Goal: Task Accomplishment & Management: Manage account settings

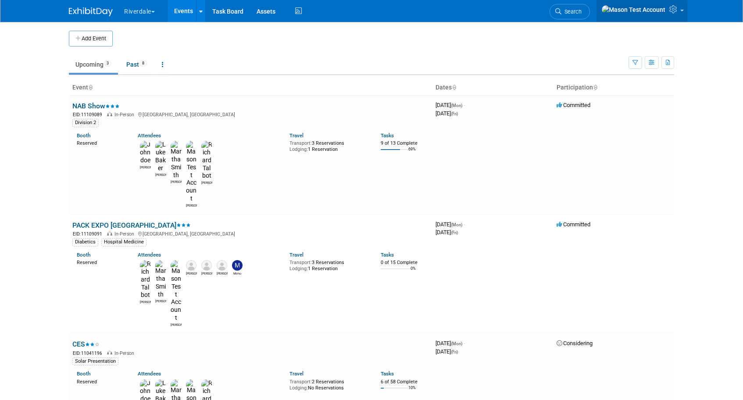
click at [676, 13] on icon at bounding box center [675, 9] width 10 height 8
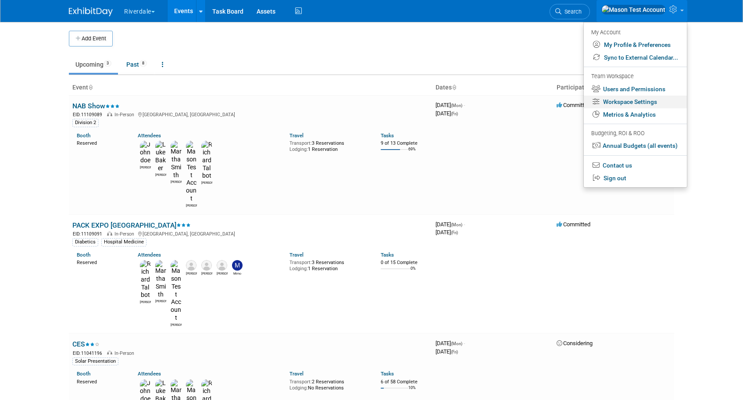
click at [632, 103] on link "Workspace Settings" at bounding box center [635, 102] width 103 height 13
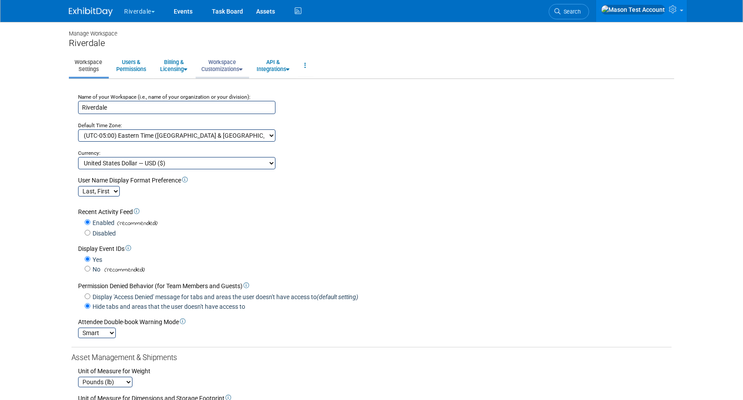
click at [229, 63] on link "Workspace Customizations" at bounding box center [222, 66] width 53 height 22
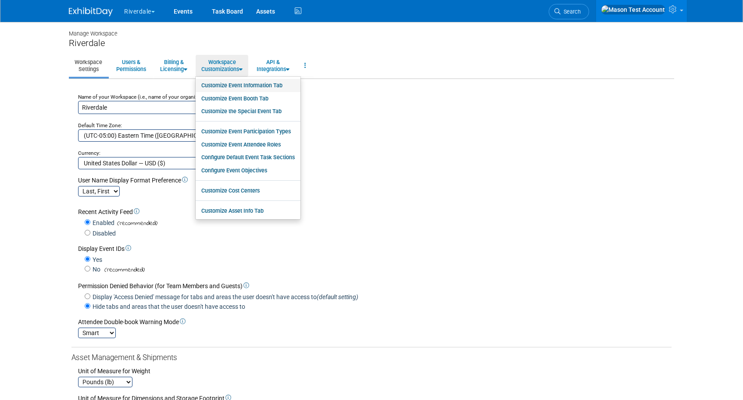
click at [233, 89] on link "Customize Event Information Tab" at bounding box center [248, 85] width 105 height 13
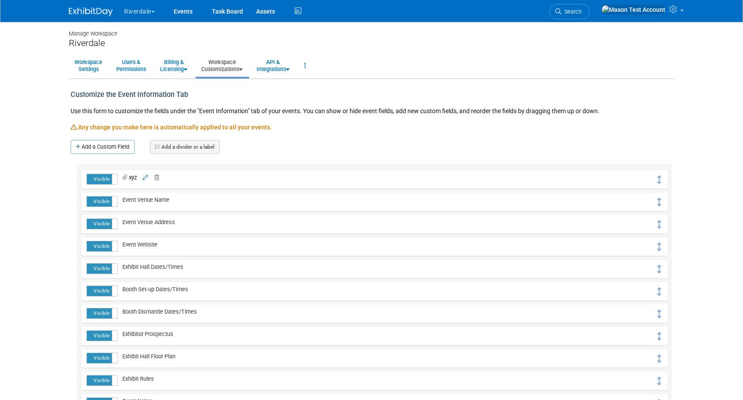
click at [162, 175] on td "xyz xyz" at bounding box center [387, 179] width 538 height 11
click at [159, 176] on icon at bounding box center [155, 178] width 8 height 6
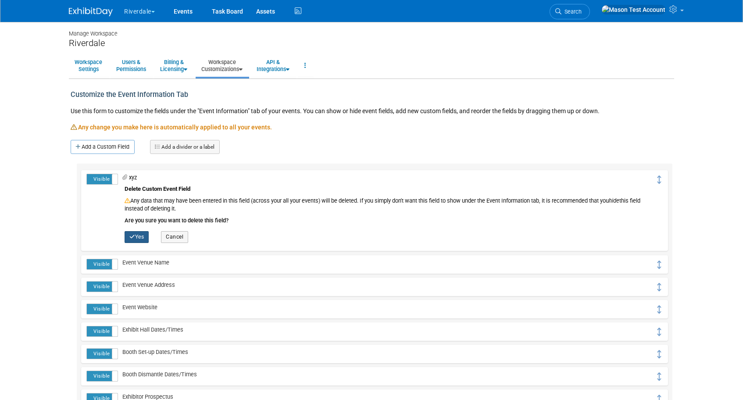
click at [135, 236] on button "Yes" at bounding box center [137, 236] width 24 height 11
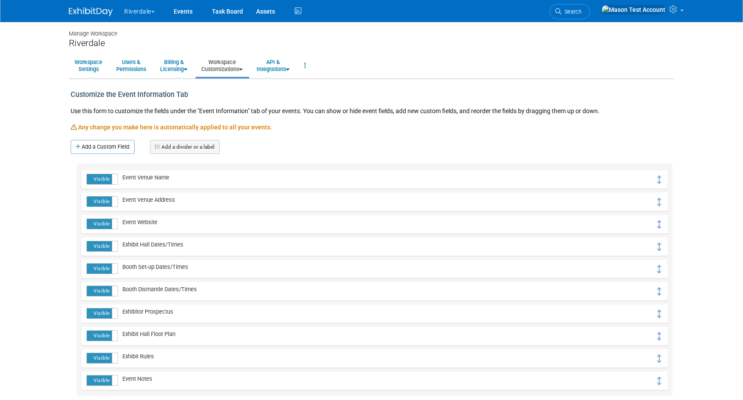
click at [229, 68] on link "Workspace Customizations" at bounding box center [222, 66] width 53 height 22
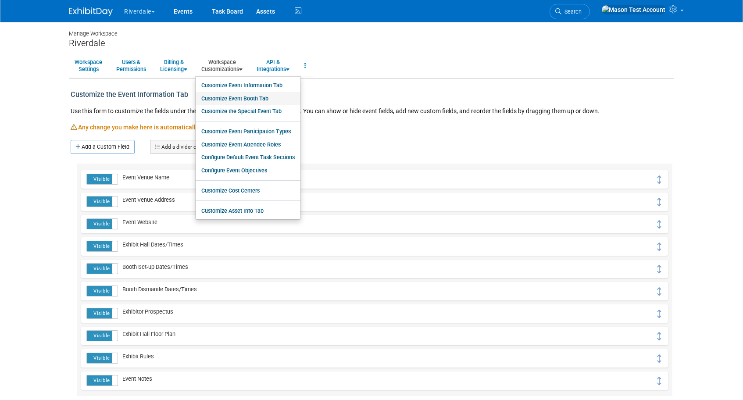
click at [230, 93] on link "Customize Event Booth Tab" at bounding box center [248, 98] width 105 height 13
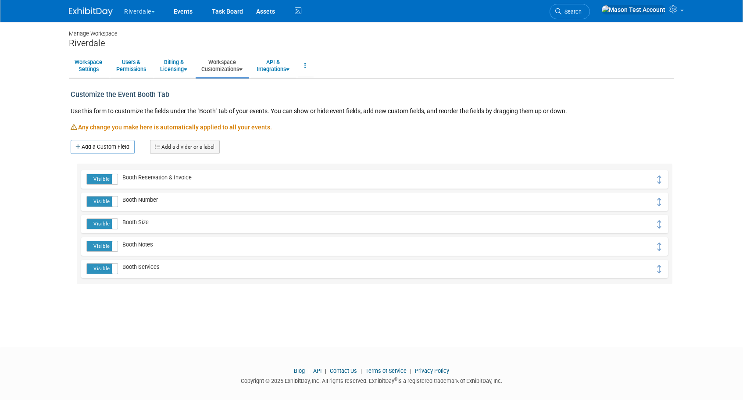
click at [231, 69] on link "Workspace Customizations" at bounding box center [222, 66] width 53 height 22
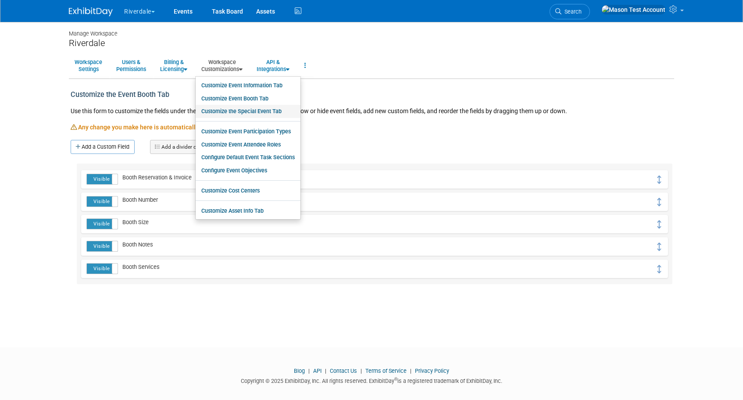
click at [233, 111] on link "Customize the Special Event Tab" at bounding box center [248, 111] width 105 height 13
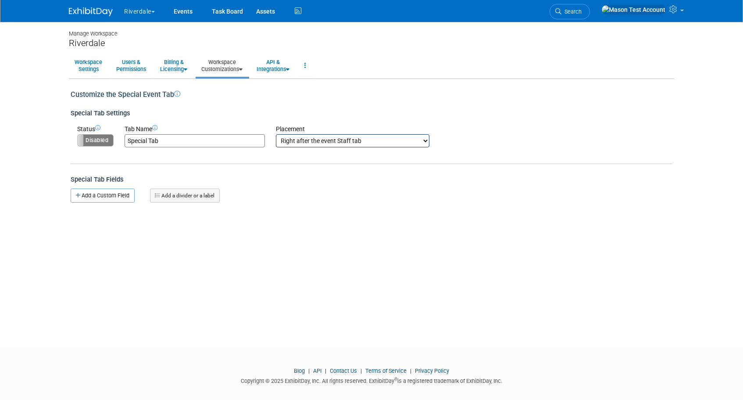
click at [228, 67] on link "Workspace Customizations" at bounding box center [222, 66] width 53 height 22
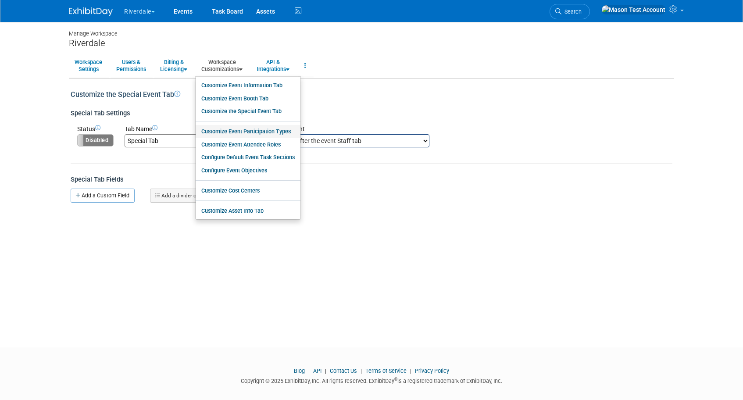
click at [233, 128] on link "Customize Event Participation Types" at bounding box center [248, 131] width 105 height 13
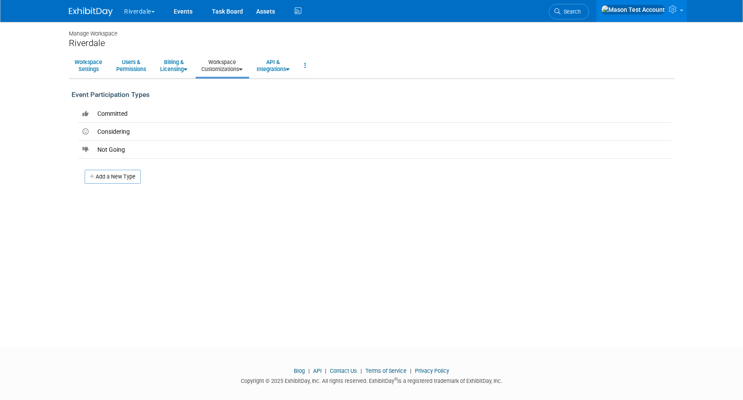
click at [228, 68] on link "Workspace Customizations" at bounding box center [222, 66] width 53 height 22
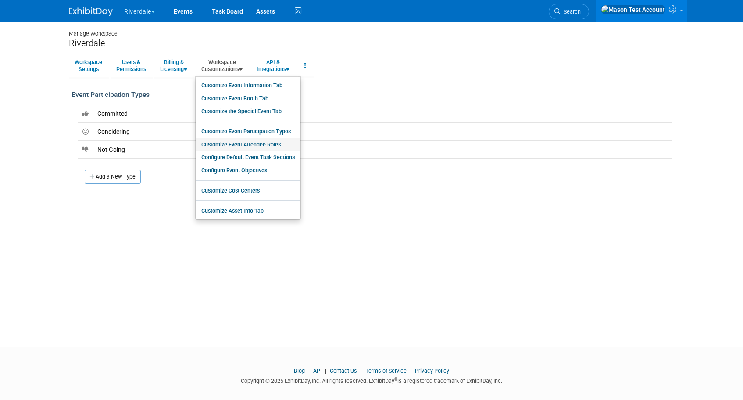
click at [233, 147] on link "Customize Event Attendee Roles" at bounding box center [248, 144] width 105 height 13
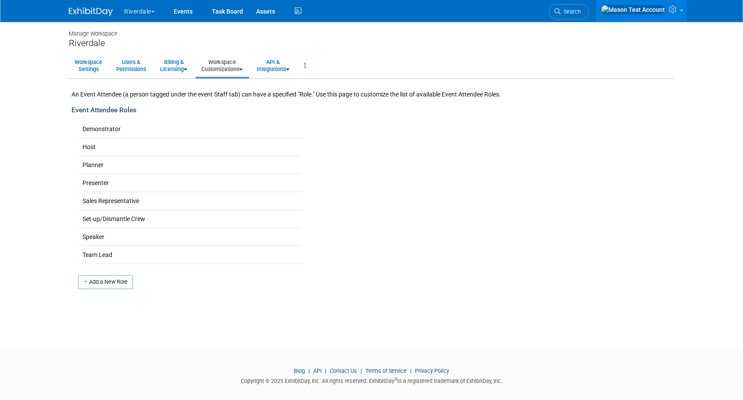
click at [233, 68] on link "Workspace Customizations" at bounding box center [222, 66] width 53 height 22
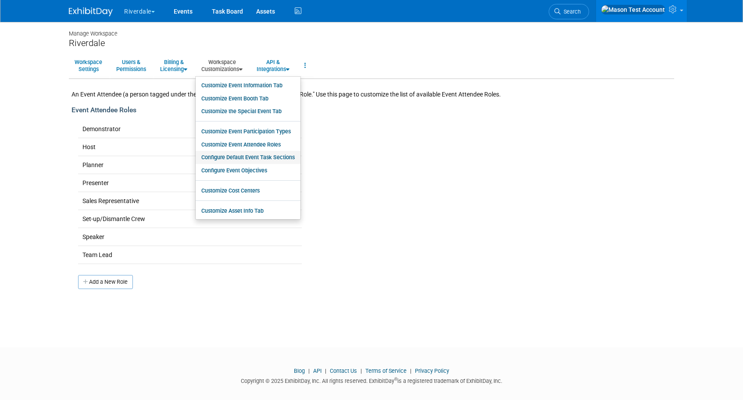
click at [240, 162] on link "Configure Default Event Task Sections" at bounding box center [248, 157] width 105 height 13
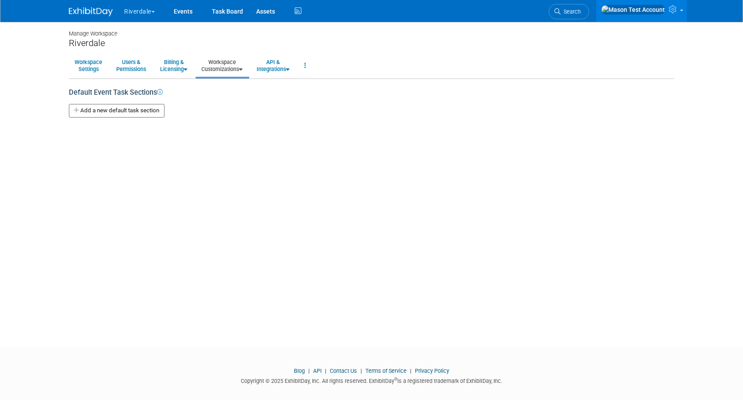
click at [232, 70] on link "Workspace Customizations" at bounding box center [222, 66] width 53 height 22
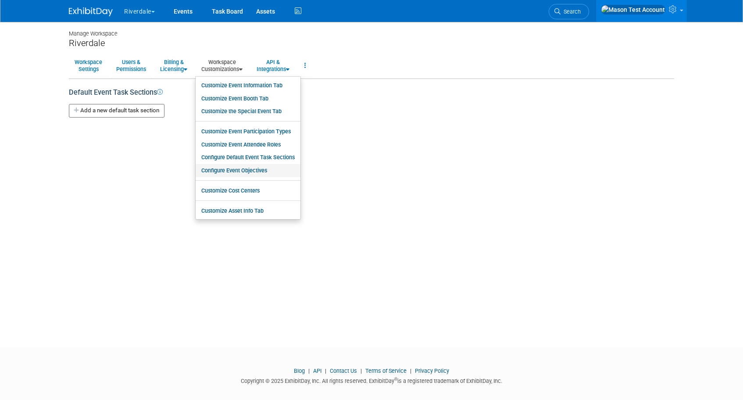
click at [239, 169] on link "Configure Event Objectives" at bounding box center [248, 170] width 105 height 13
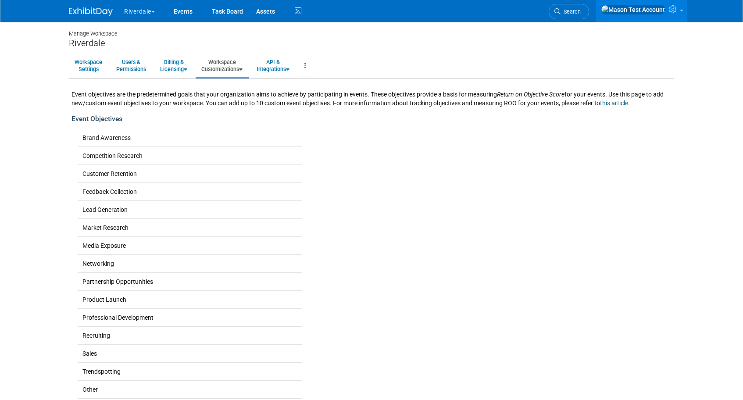
click at [235, 61] on link "Workspace Customizations" at bounding box center [222, 66] width 53 height 22
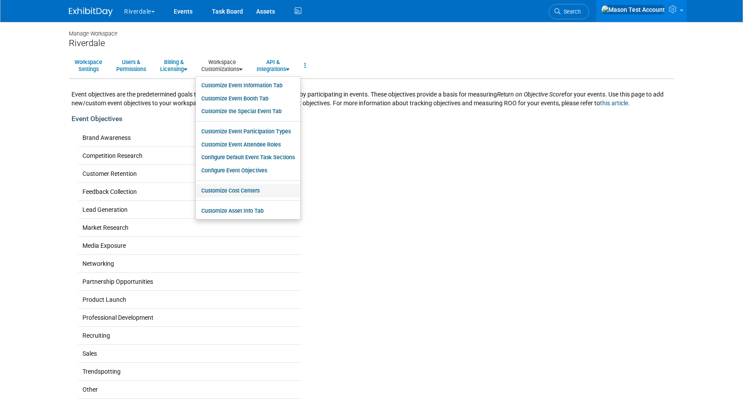
click at [239, 190] on link "Customize Cost Centers" at bounding box center [248, 190] width 105 height 13
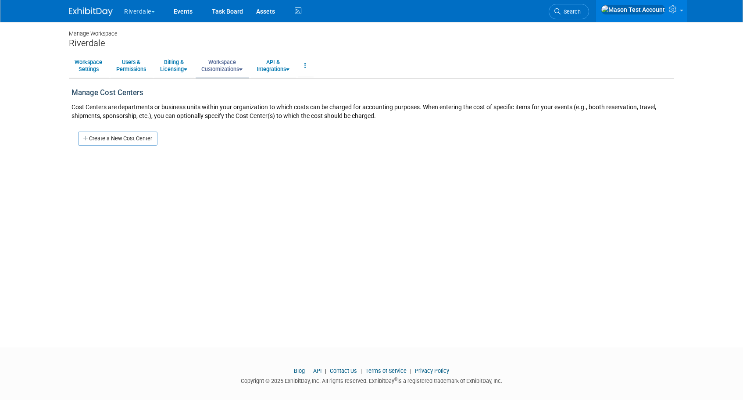
click at [231, 65] on link "Workspace Customizations" at bounding box center [222, 66] width 53 height 22
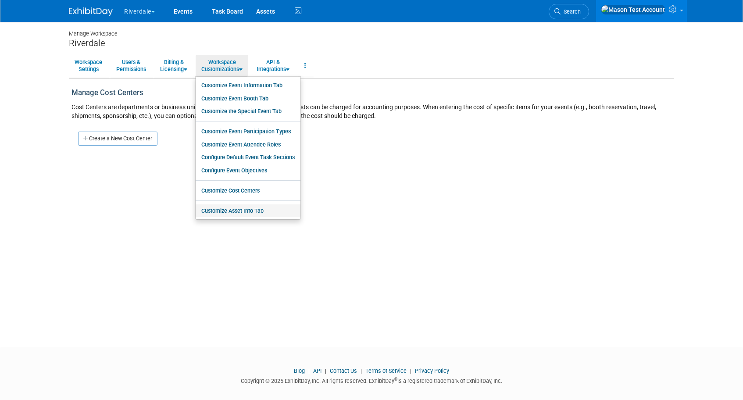
click at [242, 208] on link "Customize Asset Info Tab" at bounding box center [248, 211] width 105 height 13
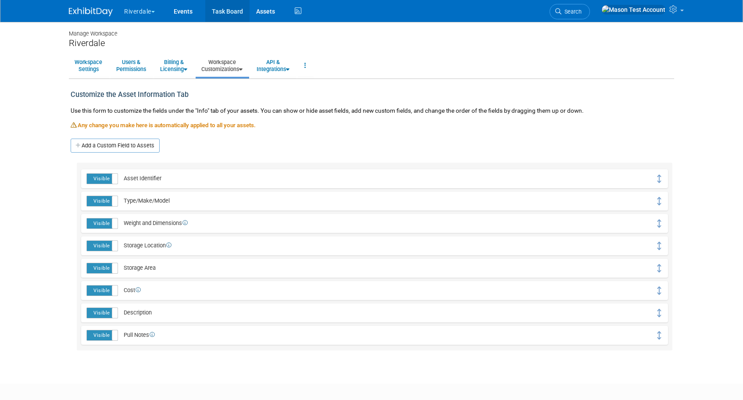
click at [224, 5] on link "Task Board" at bounding box center [227, 11] width 44 height 22
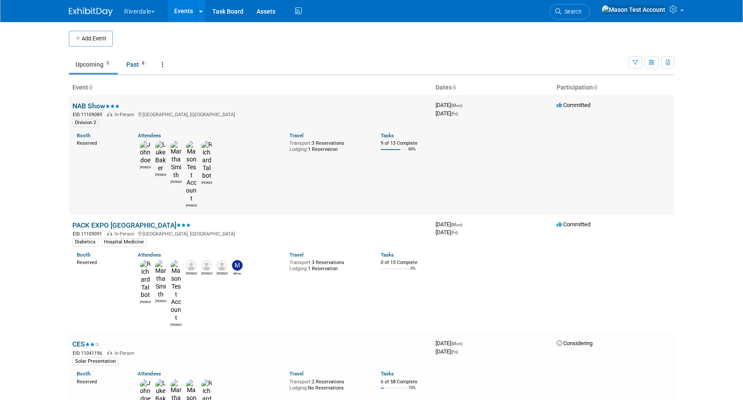
click at [82, 102] on link "NAB Show" at bounding box center [95, 106] width 47 height 8
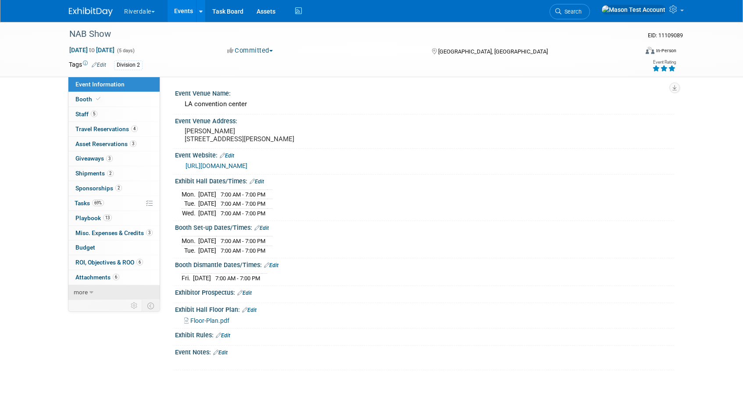
click at [82, 292] on span "more" at bounding box center [81, 292] width 14 height 7
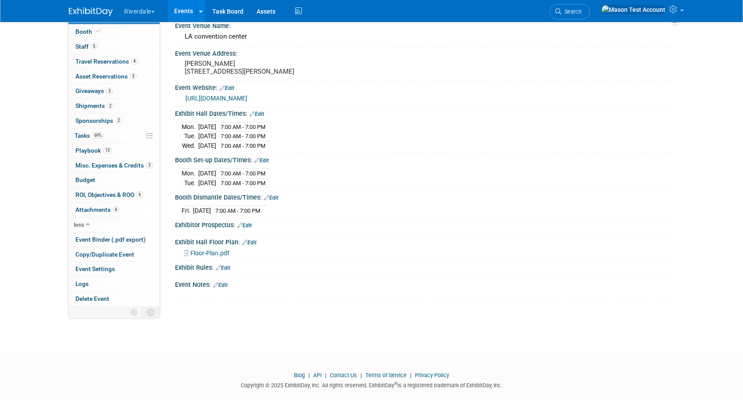
scroll to position [80, 0]
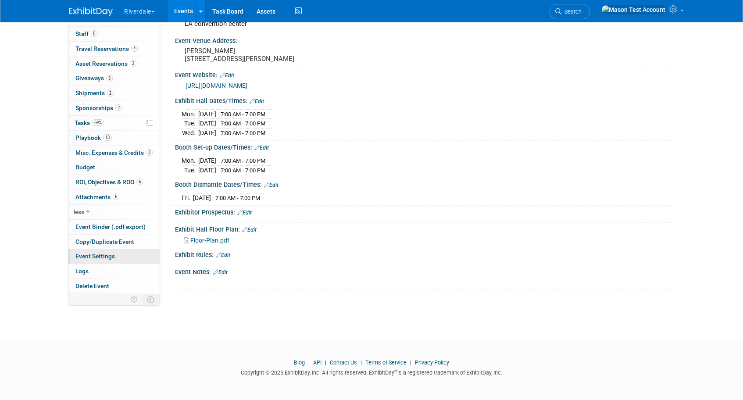
click at [91, 258] on span "Event Settings" at bounding box center [94, 256] width 39 height 7
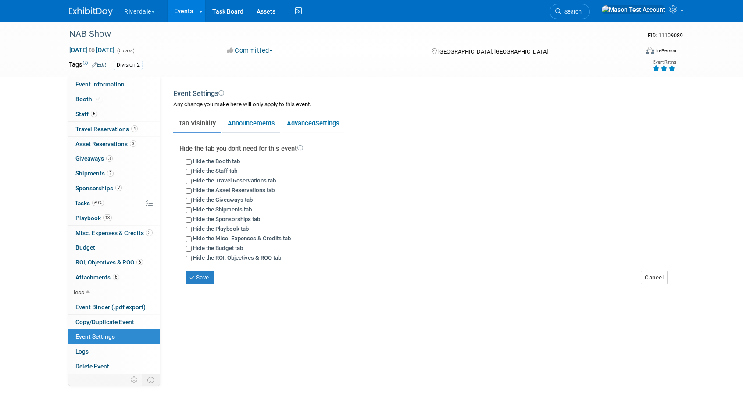
click at [248, 124] on link "Announcements" at bounding box center [251, 123] width 57 height 17
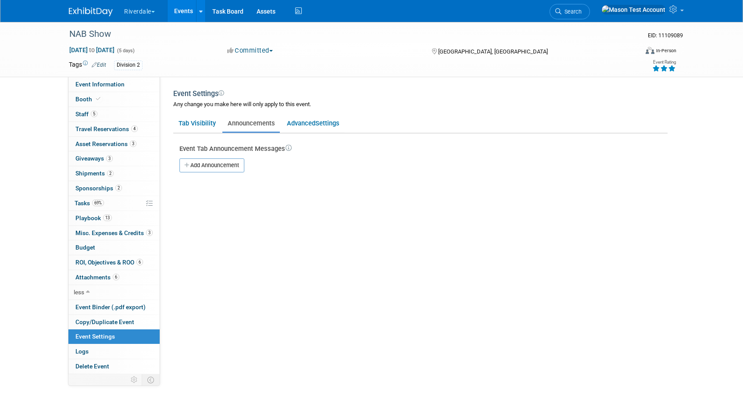
click at [188, 21] on link "Events" at bounding box center [184, 11] width 32 height 22
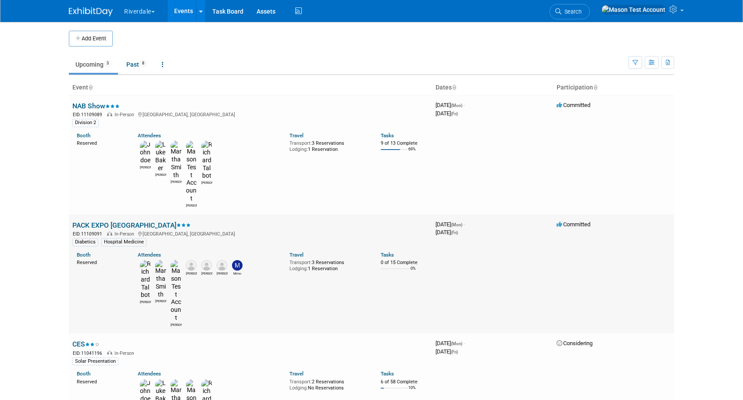
click at [93, 221] on link "PACK EXPO [GEOGRAPHIC_DATA]" at bounding box center [131, 225] width 118 height 8
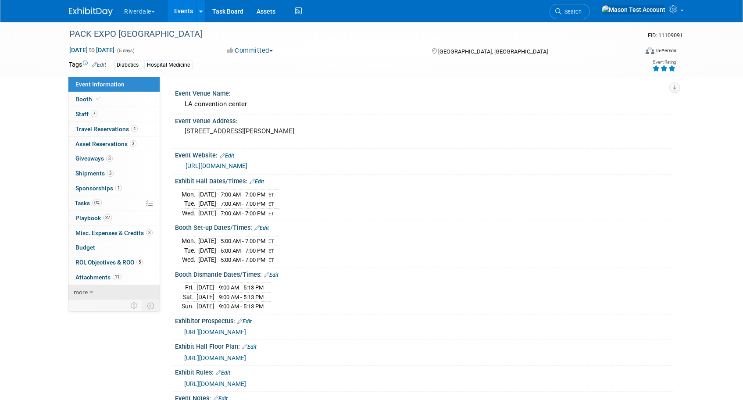
click at [85, 291] on span "more" at bounding box center [81, 292] width 14 height 7
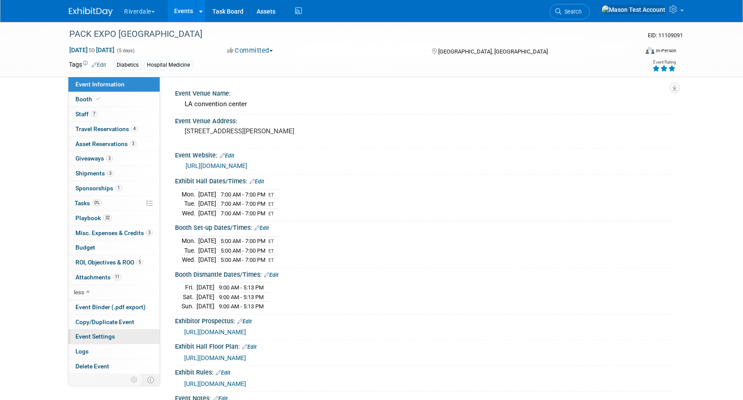
click at [97, 335] on span "Event Settings" at bounding box center [94, 336] width 39 height 7
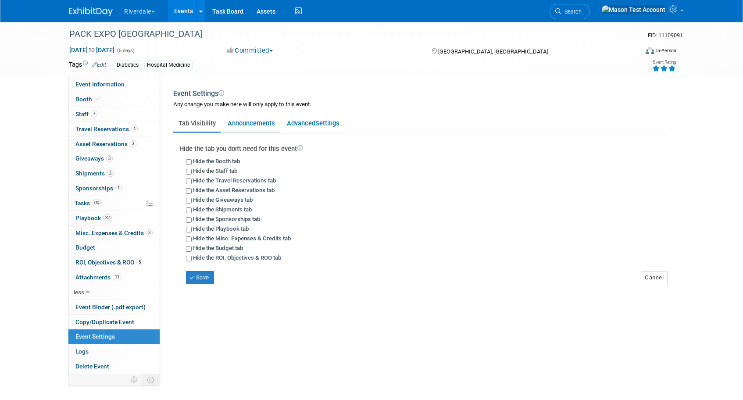
click at [251, 129] on link "Announcements" at bounding box center [251, 123] width 57 height 17
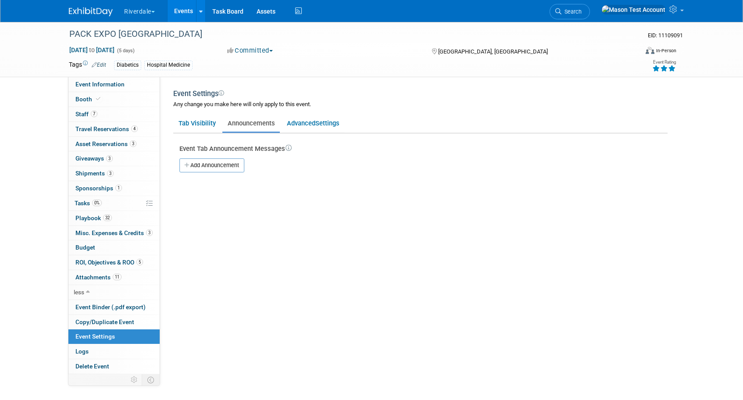
click at [189, 9] on link "Events" at bounding box center [184, 11] width 32 height 22
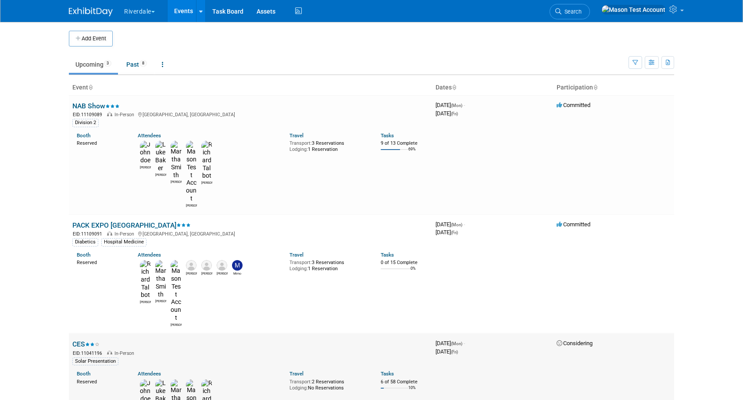
click at [79, 340] on link "CES" at bounding box center [85, 344] width 27 height 8
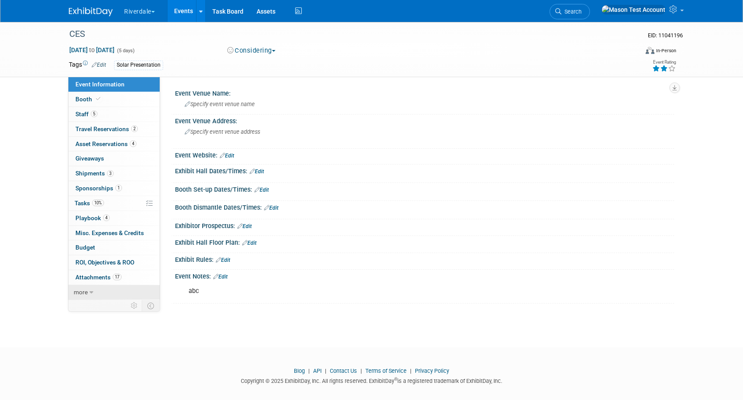
click at [80, 292] on span "more" at bounding box center [81, 292] width 14 height 7
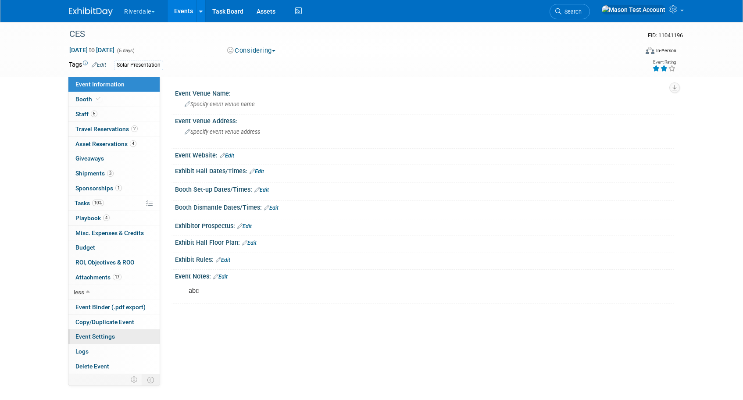
click at [93, 335] on span "Event Settings" at bounding box center [94, 336] width 39 height 7
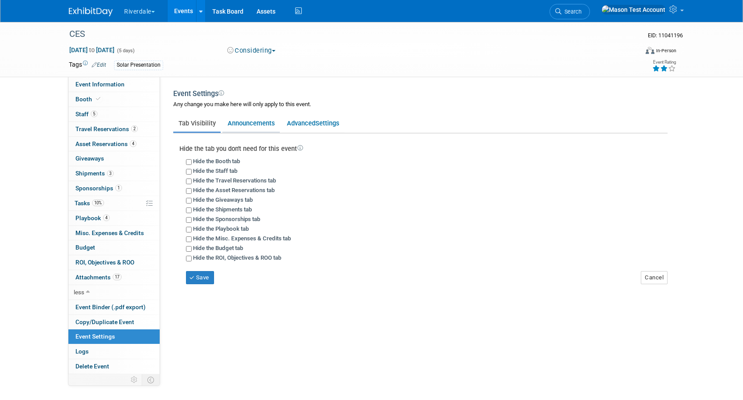
click at [254, 126] on link "Announcements" at bounding box center [251, 123] width 57 height 17
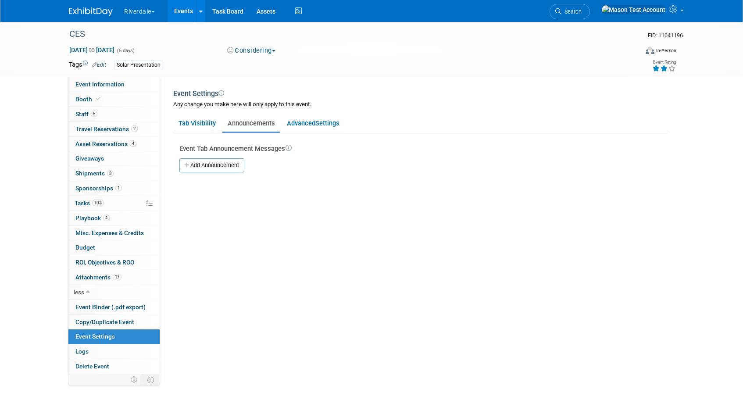
click at [186, 11] on link "Events" at bounding box center [184, 11] width 32 height 22
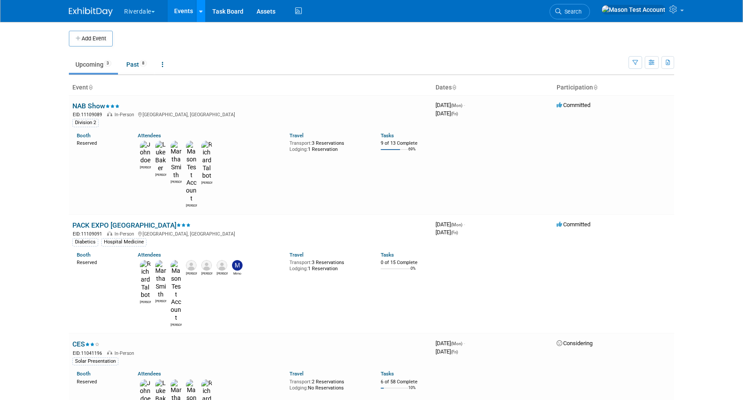
click at [205, 12] on link at bounding box center [200, 11] width 9 height 22
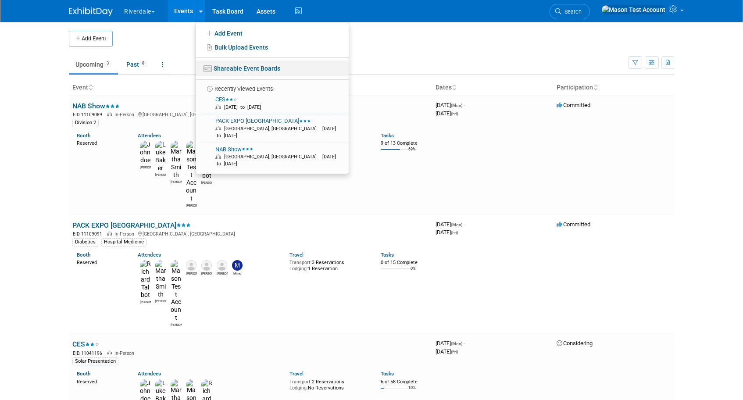
click at [226, 69] on link "Shareable Event Boards" at bounding box center [272, 69] width 153 height 16
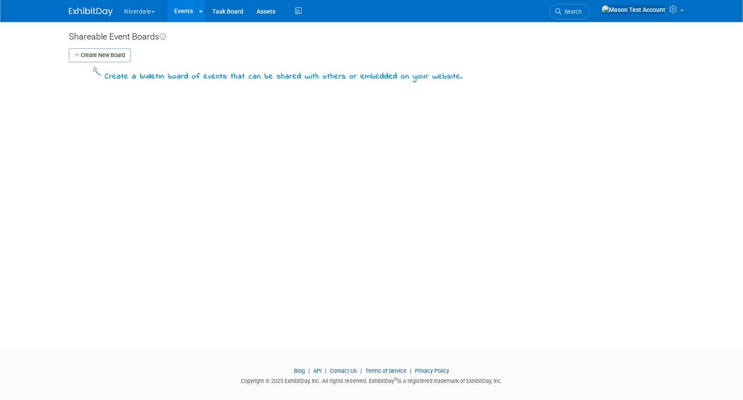
click at [185, 11] on link "Events" at bounding box center [184, 11] width 32 height 22
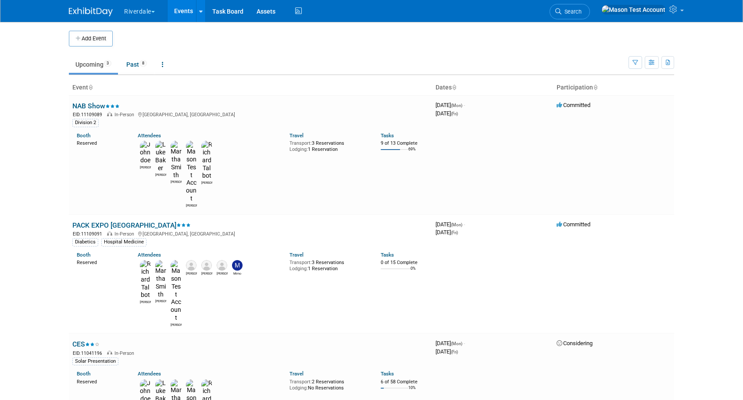
click at [147, 11] on button "Riverdale" at bounding box center [144, 9] width 43 height 19
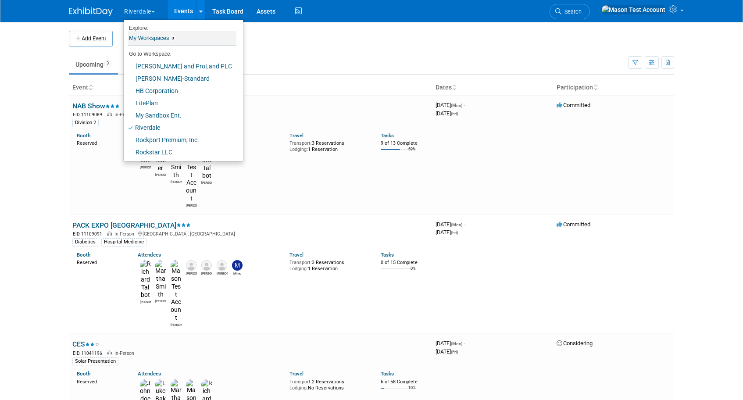
click at [151, 39] on link "My Workspaces 8" at bounding box center [182, 38] width 108 height 15
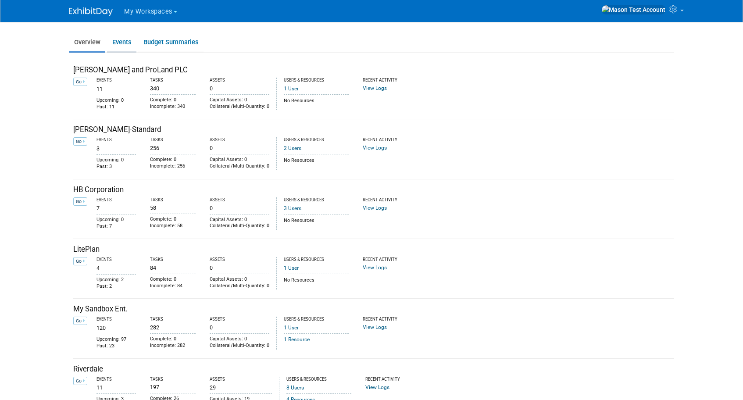
click at [122, 44] on link "Events" at bounding box center [121, 42] width 29 height 17
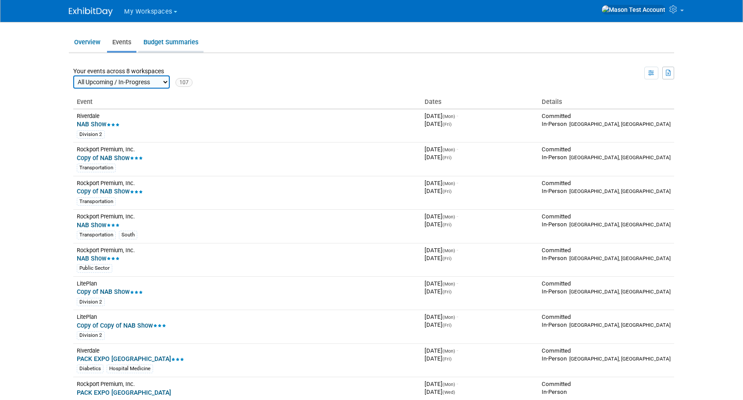
click at [176, 38] on link "Budget Summaries" at bounding box center [170, 42] width 65 height 17
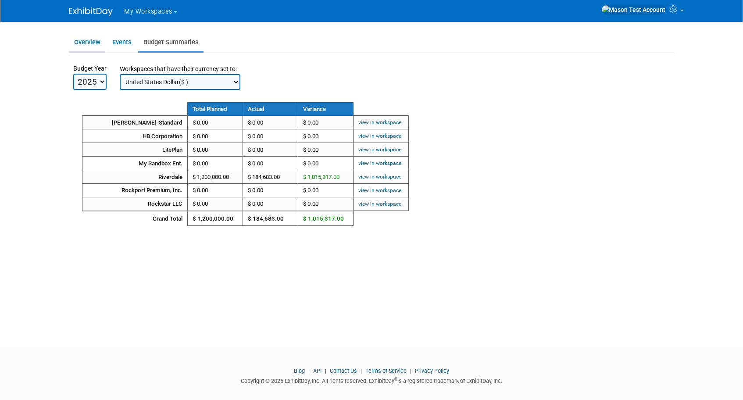
click at [85, 43] on link "Overview" at bounding box center [87, 42] width 36 height 17
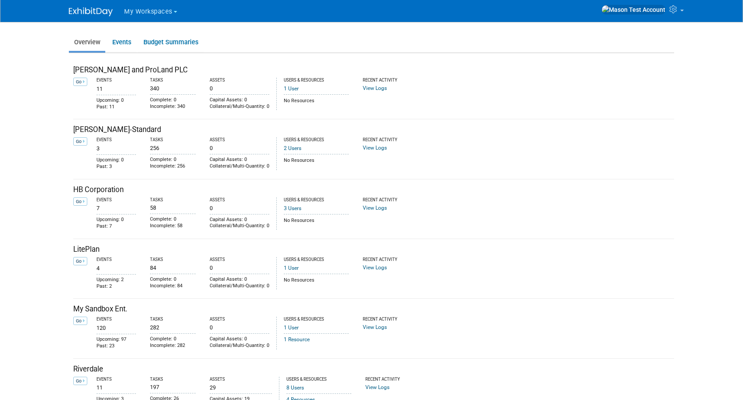
click at [145, 8] on span "My Workspaces" at bounding box center [148, 11] width 48 height 7
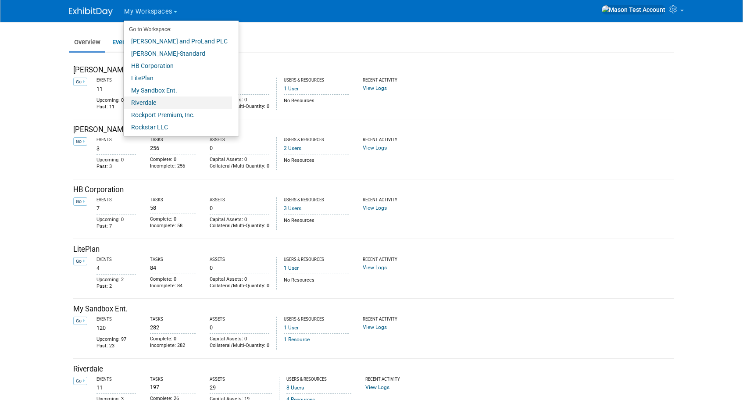
click at [152, 101] on link "Riverdale" at bounding box center [178, 103] width 108 height 12
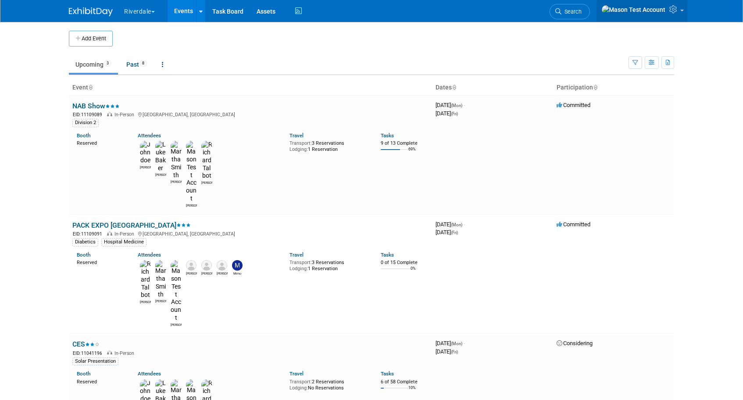
click at [675, 11] on icon at bounding box center [675, 9] width 10 height 8
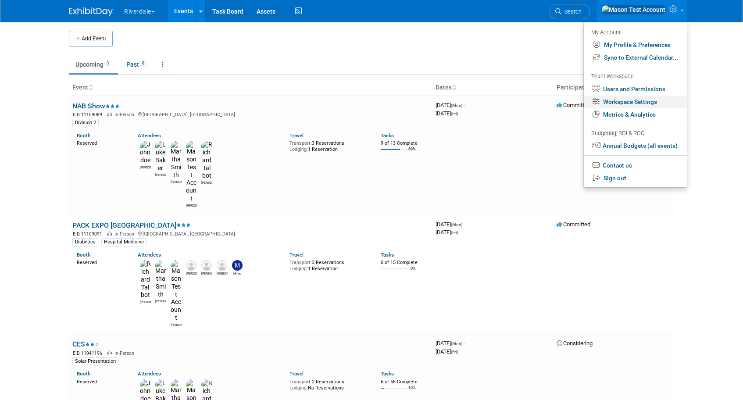
click at [642, 97] on link "Workspace Settings" at bounding box center [635, 102] width 103 height 13
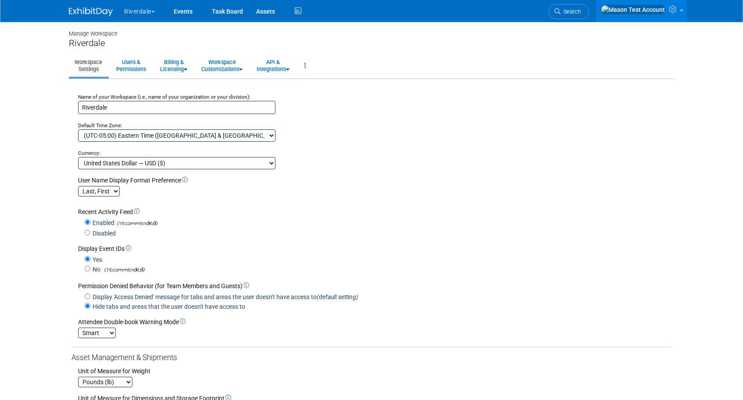
click at [675, 11] on icon at bounding box center [674, 9] width 10 height 8
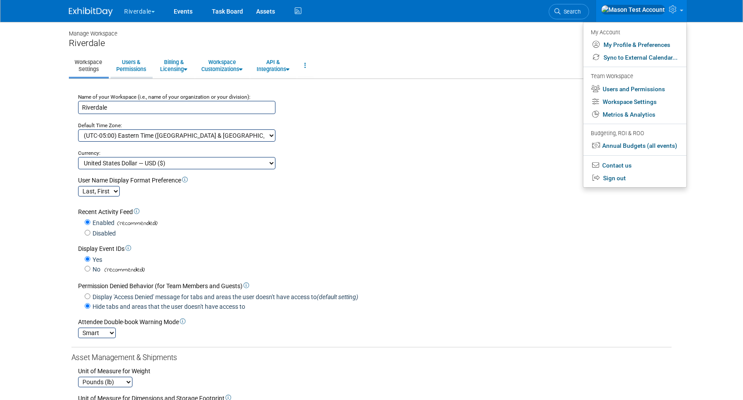
click at [141, 72] on link "Users & Permissions" at bounding box center [131, 66] width 41 height 22
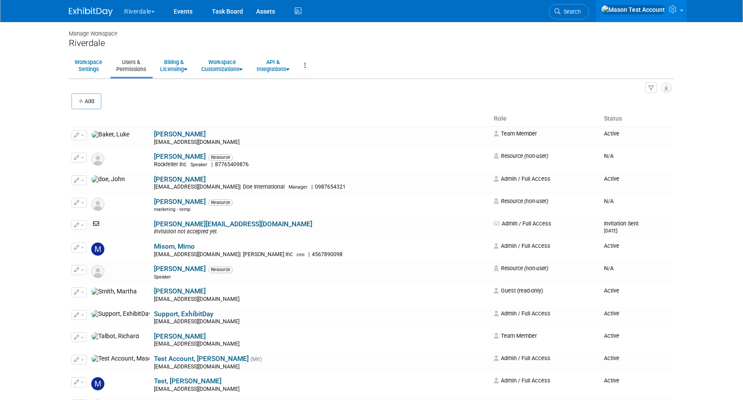
click at [149, 12] on button "Riverdale" at bounding box center [144, 9] width 43 height 19
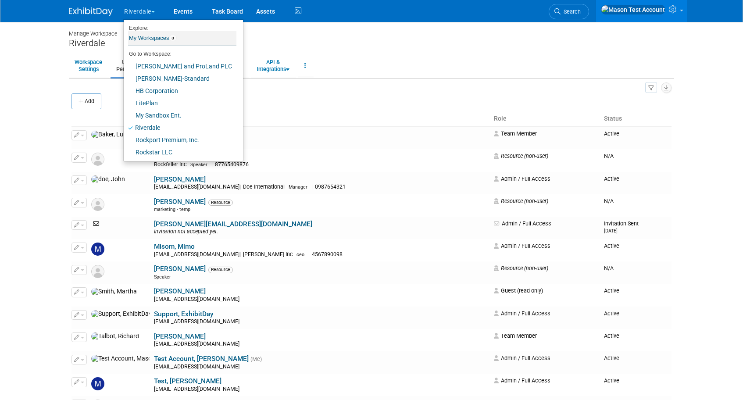
click at [158, 36] on link "My Workspaces 8" at bounding box center [182, 38] width 108 height 15
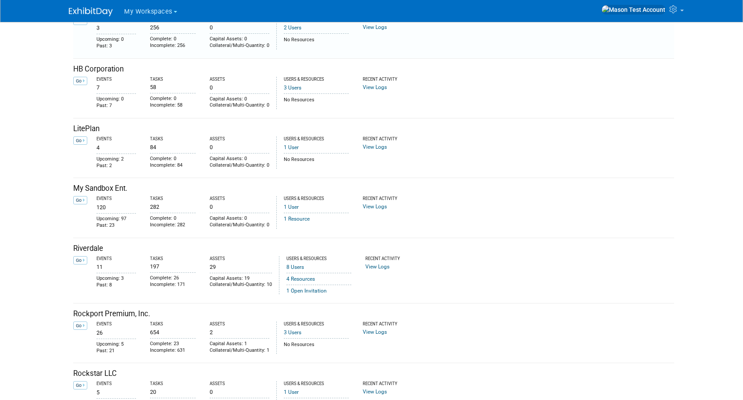
scroll to position [122, 0]
click at [83, 258] on icon at bounding box center [84, 259] width 2 height 5
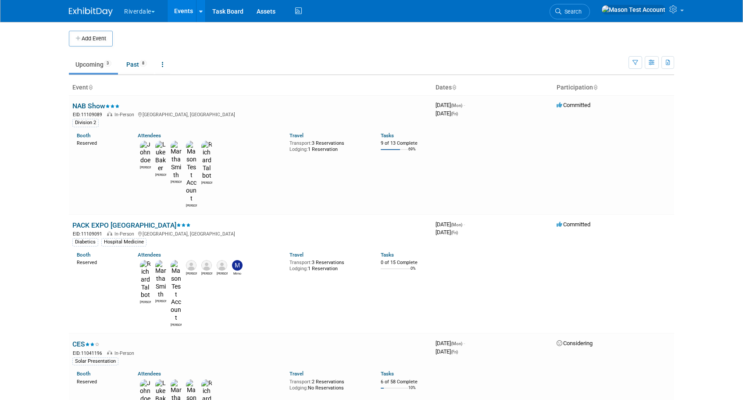
click at [156, 15] on button "Riverdale" at bounding box center [144, 9] width 43 height 19
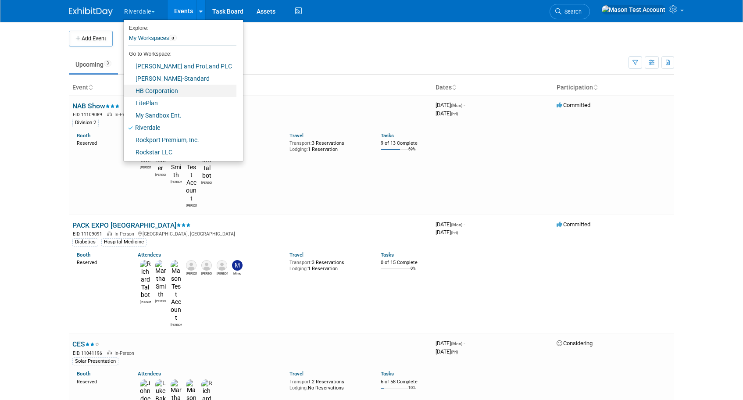
click at [150, 90] on link "HB Corporation" at bounding box center [180, 91] width 113 height 12
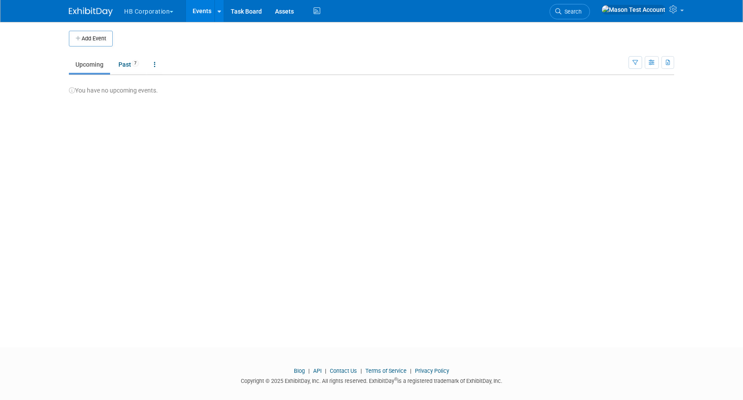
click at [155, 14] on button "HB Corporation" at bounding box center [153, 9] width 61 height 19
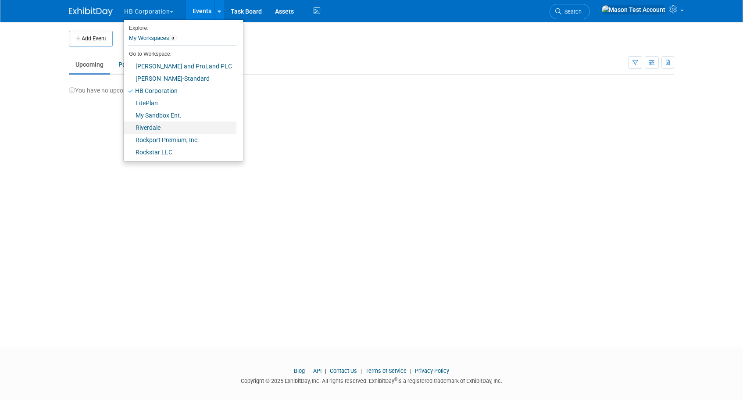
click at [148, 125] on link "Riverdale" at bounding box center [180, 128] width 113 height 12
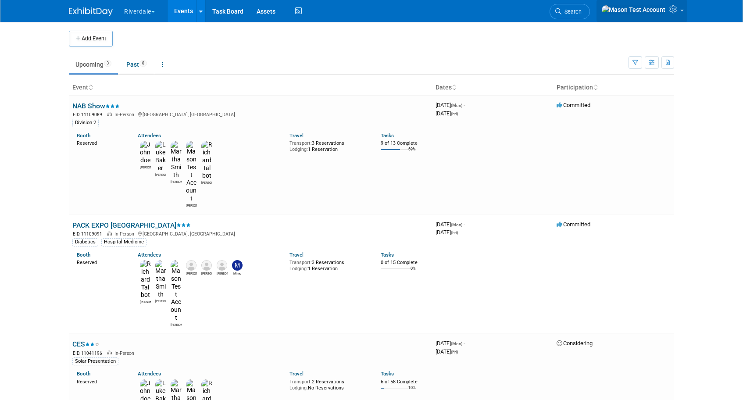
click at [671, 11] on icon at bounding box center [675, 9] width 10 height 8
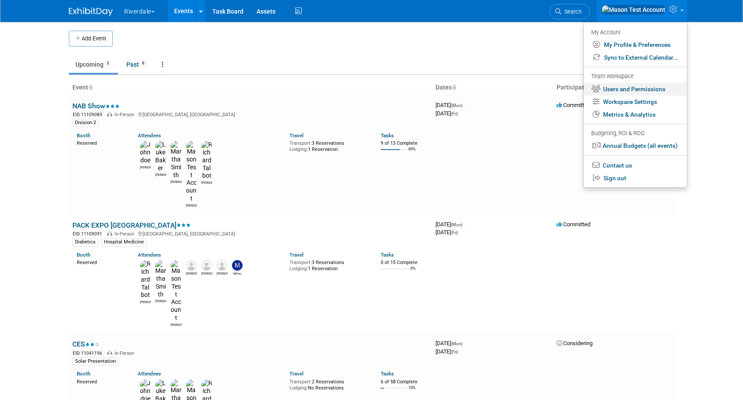
click at [647, 89] on link "Users and Permissions" at bounding box center [635, 89] width 103 height 13
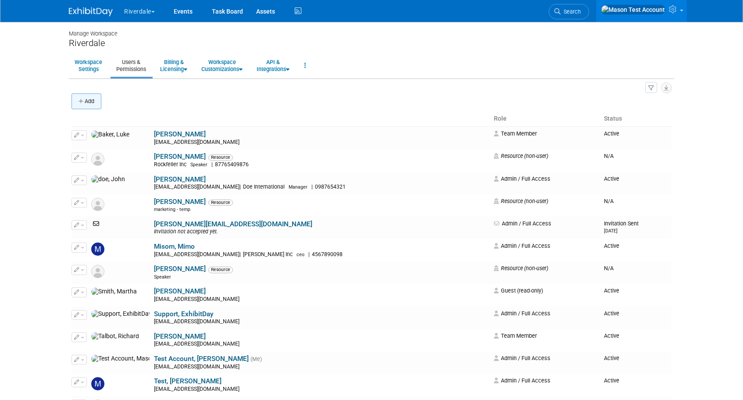
click at [90, 100] on button "Add" at bounding box center [87, 101] width 30 height 16
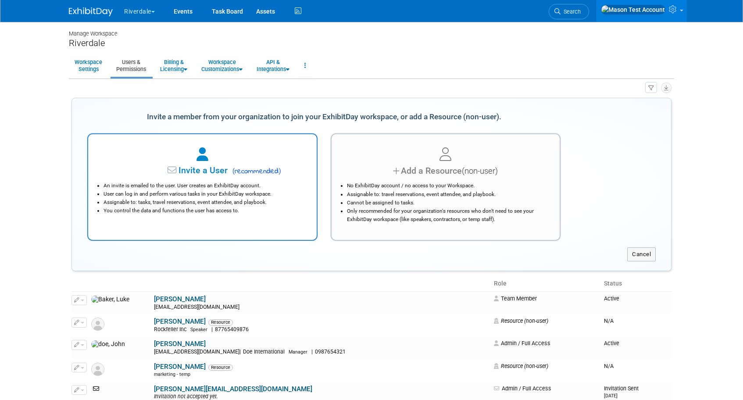
click at [169, 169] on icon at bounding box center [173, 170] width 11 height 9
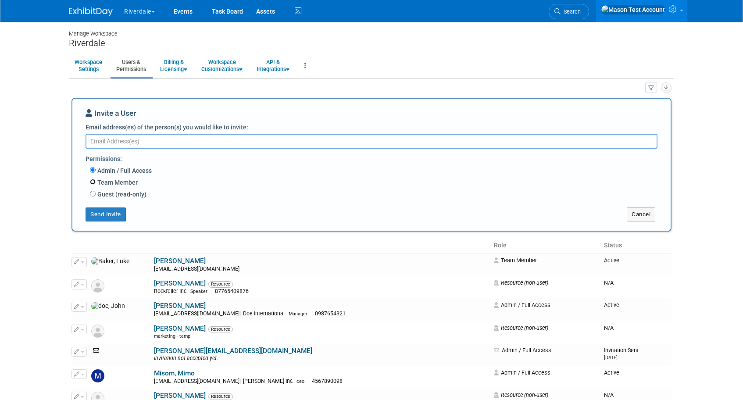
click at [93, 182] on input "Team Member" at bounding box center [93, 182] width 6 height 6
radio input "true"
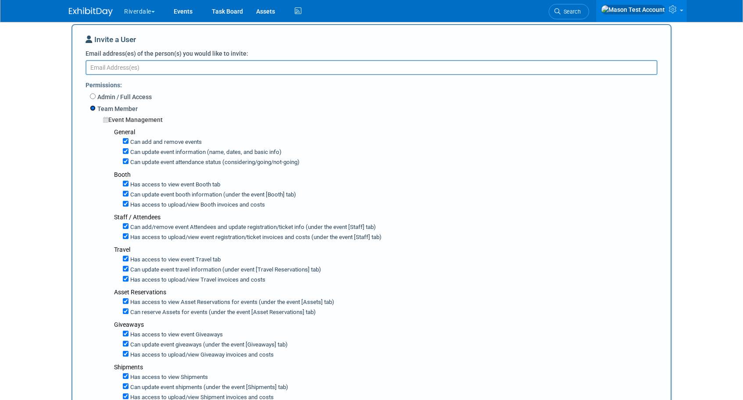
scroll to position [141, 0]
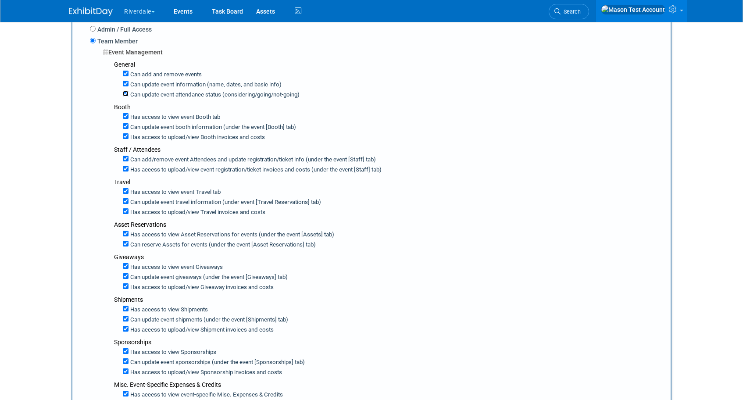
click at [126, 93] on input "Can update event attendance status (considering/going/not-going)" at bounding box center [126, 94] width 6 height 6
checkbox input "false"
click at [126, 83] on input "Can update event information (name, dates, and basic info)" at bounding box center [126, 84] width 6 height 6
checkbox input "true"
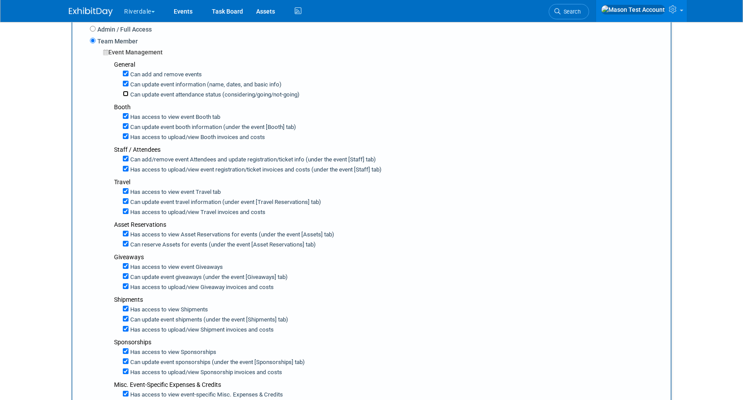
click at [126, 93] on input "Can update event attendance status (considering/going/not-going)" at bounding box center [126, 94] width 6 height 6
checkbox input "true"
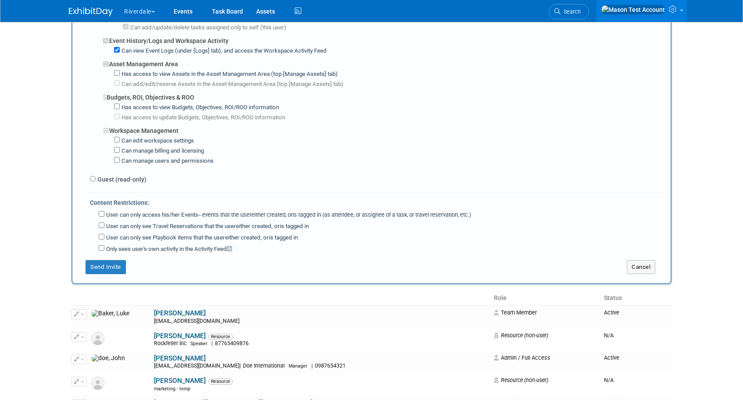
scroll to position [610, 0]
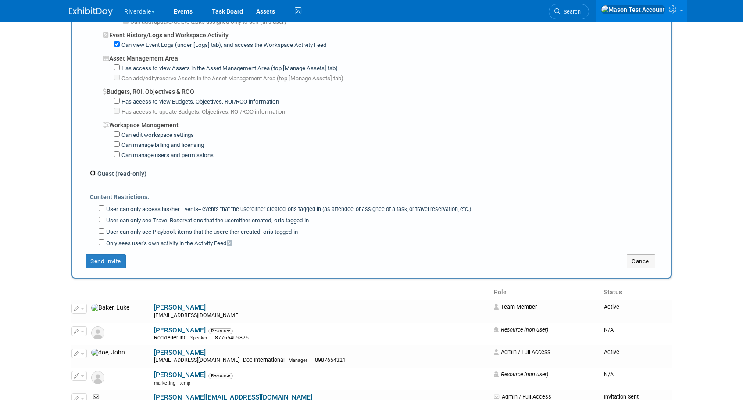
click at [93, 170] on input "Guest (read-only)" at bounding box center [93, 173] width 6 height 6
radio input "true"
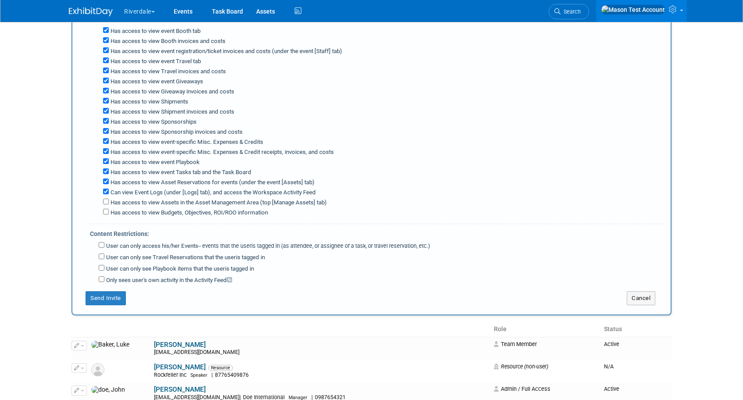
scroll to position [159, 0]
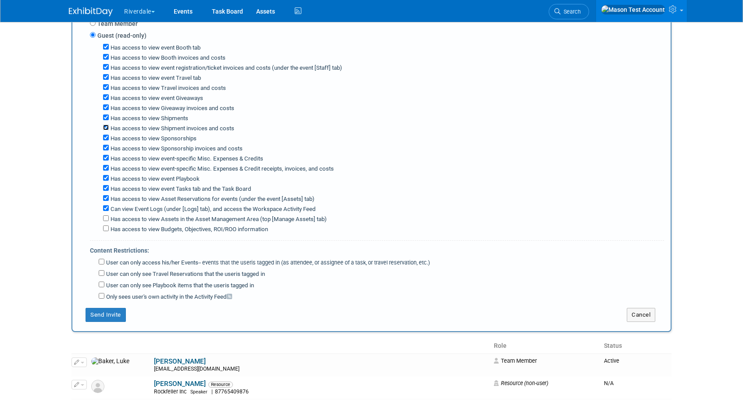
click at [106, 125] on input "Has access to view Shipment invoices and costs" at bounding box center [106, 128] width 6 height 6
checkbox input "true"
click at [641, 314] on button "Cancel" at bounding box center [641, 315] width 29 height 14
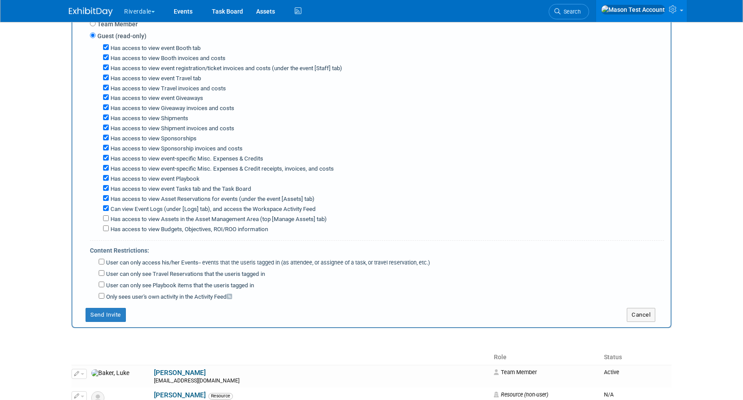
scroll to position [0, 0]
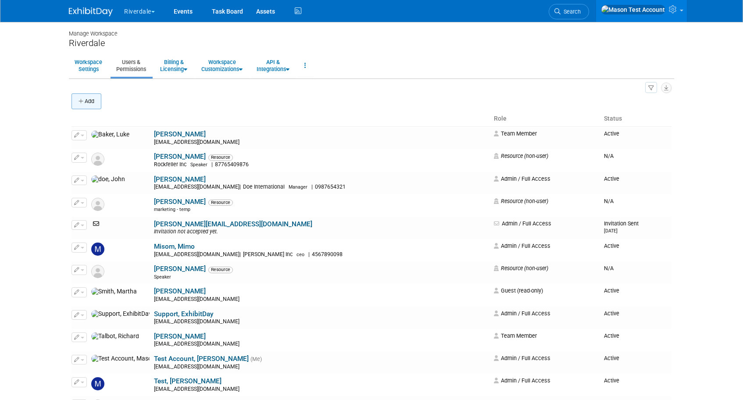
click at [94, 97] on button "Add" at bounding box center [87, 101] width 30 height 16
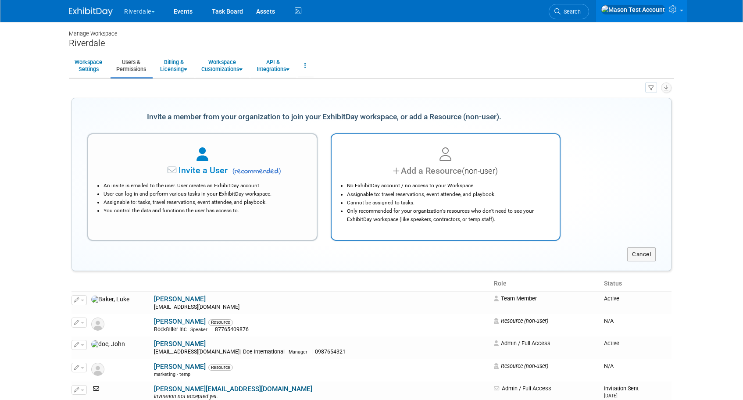
click at [394, 206] on li "Cannot be assigned to tasks." at bounding box center [448, 203] width 202 height 8
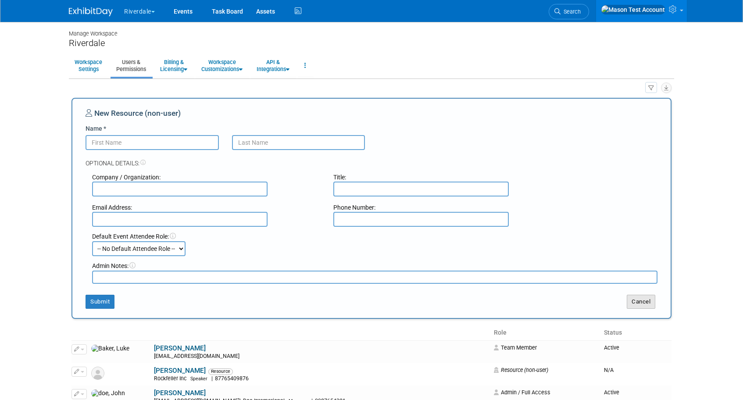
click at [650, 302] on button "Cancel" at bounding box center [641, 302] width 29 height 14
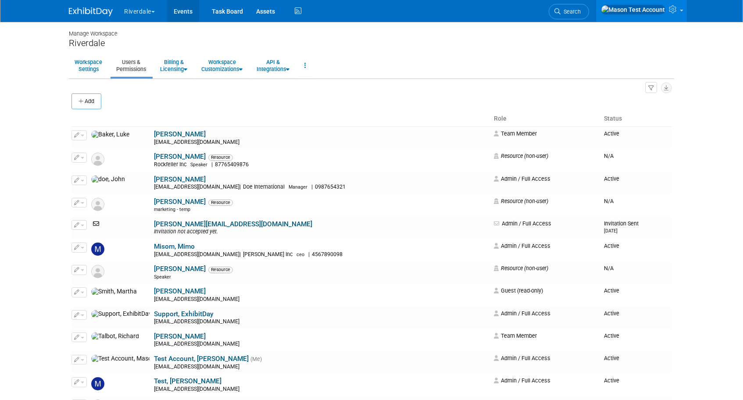
click at [187, 11] on link "Events" at bounding box center [183, 11] width 32 height 22
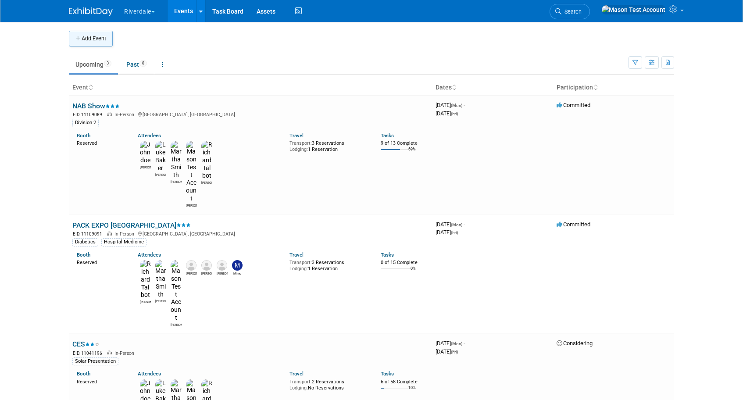
click at [98, 39] on button "Add Event" at bounding box center [91, 39] width 44 height 16
select select "7"
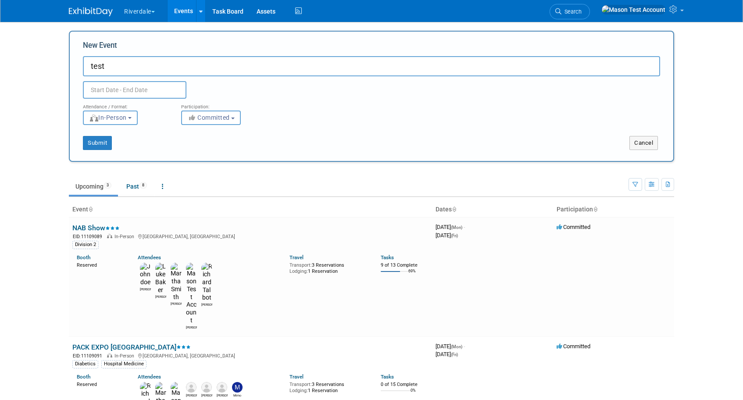
type input "test"
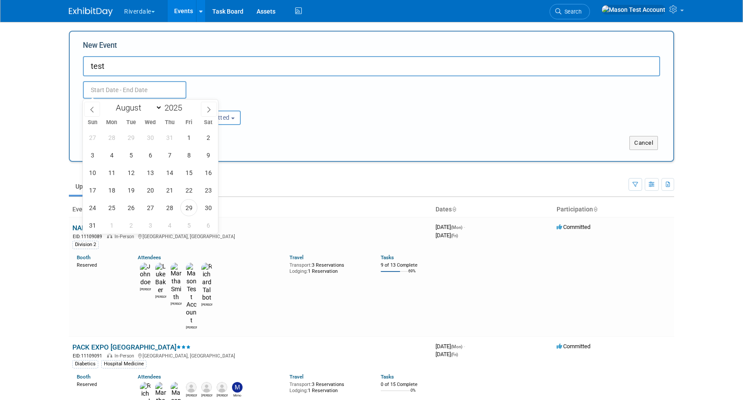
click at [131, 86] on input "text" at bounding box center [135, 90] width 104 height 18
click at [208, 112] on icon at bounding box center [209, 110] width 6 height 6
select select "8"
click at [111, 160] on span "8" at bounding box center [111, 155] width 17 height 17
click at [187, 159] on span "12" at bounding box center [188, 155] width 17 height 17
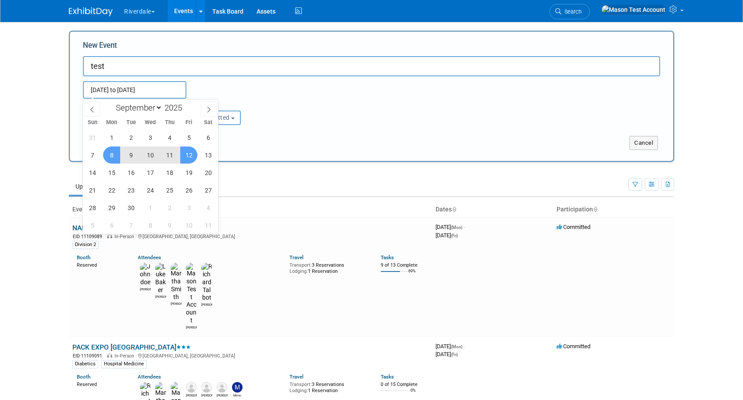
type input "Sep 8, 2025 to Sep 12, 2025"
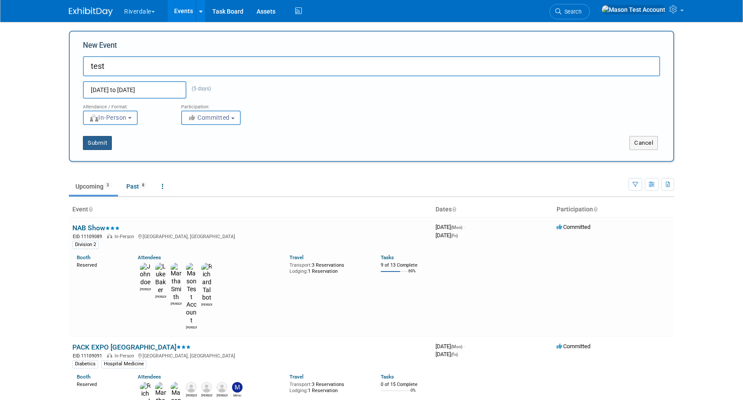
click at [104, 144] on button "Submit" at bounding box center [97, 143] width 29 height 14
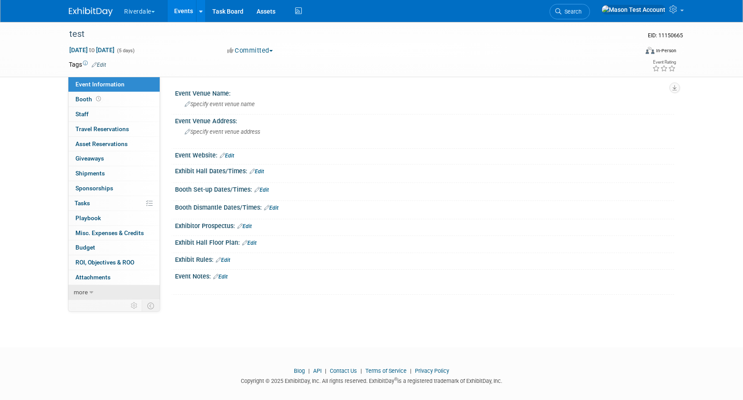
click at [85, 291] on span "more" at bounding box center [81, 292] width 14 height 7
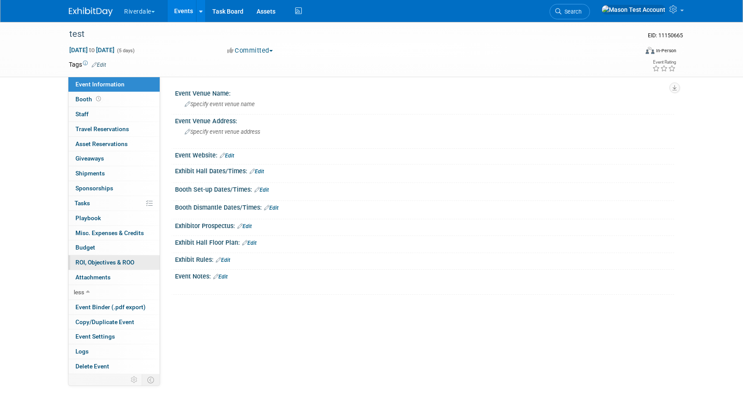
click at [90, 263] on span "ROI, Objectives & ROO 0" at bounding box center [104, 262] width 59 height 7
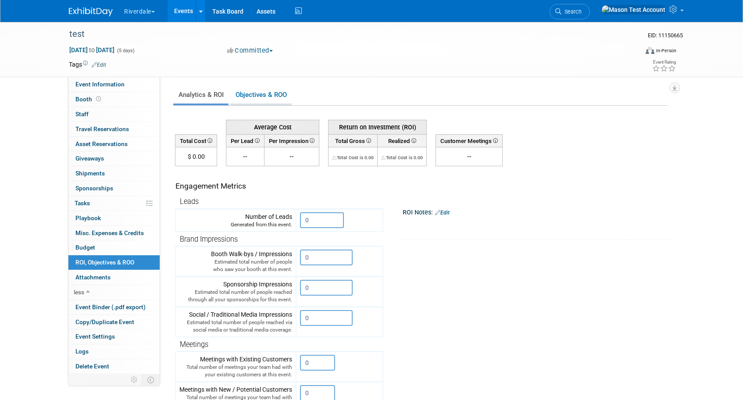
click at [245, 97] on link "Objectives & ROO 0" at bounding box center [260, 94] width 61 height 17
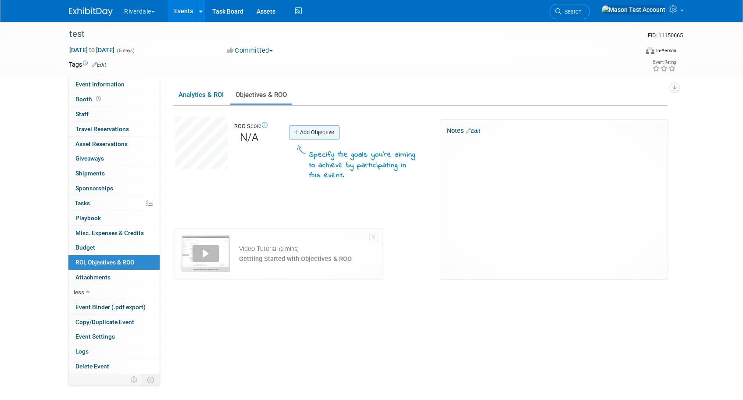
click at [315, 131] on link "Add Objective" at bounding box center [314, 133] width 50 height 14
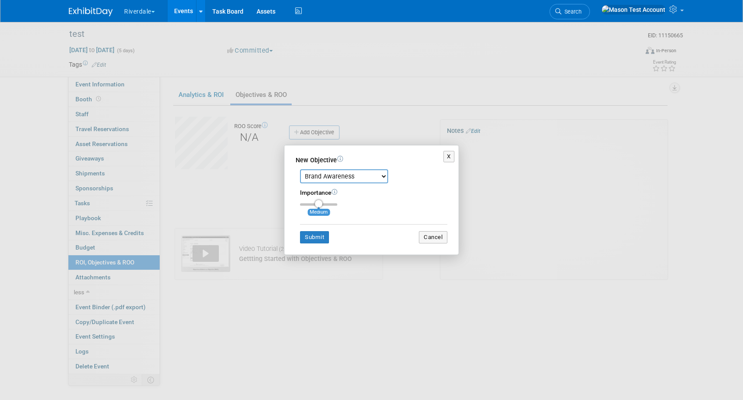
click at [349, 174] on select "Brand Awareness Competition Research Customer Retention Feedback Collection Lea…" at bounding box center [344, 176] width 88 height 14
select select "2"
click at [300, 169] on select "Brand Awareness Competition Research Customer Retention Feedback Collection Lea…" at bounding box center [344, 176] width 88 height 14
click at [337, 203] on div "Importance Medium" at bounding box center [373, 197] width 147 height 17
click at [336, 201] on div "Importance Medium" at bounding box center [373, 197] width 147 height 17
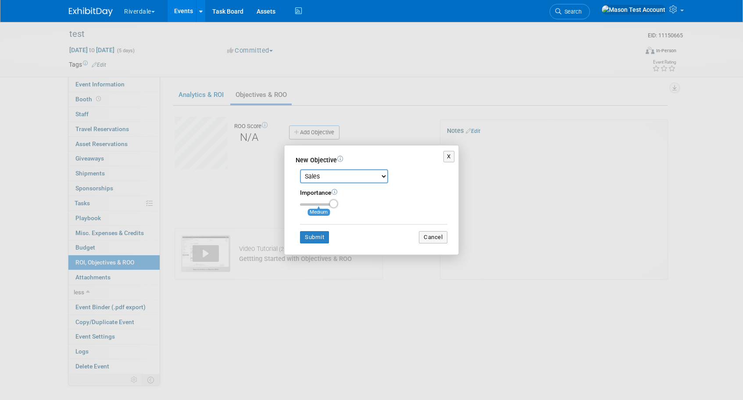
type input "3"
click at [335, 204] on input "range" at bounding box center [318, 204] width 37 height 3
click at [320, 238] on button "Submit" at bounding box center [314, 237] width 29 height 12
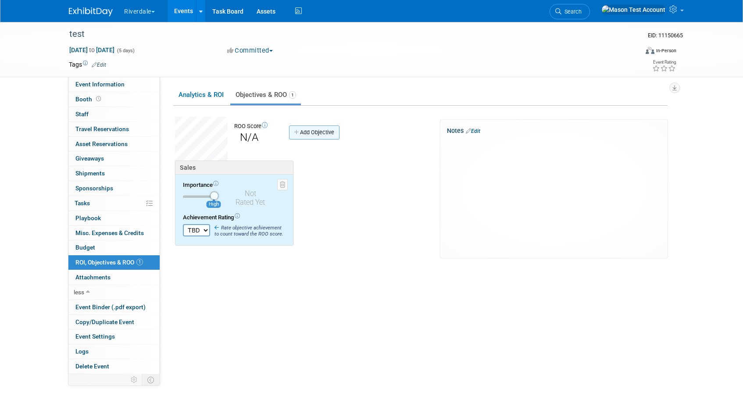
click at [321, 132] on link "Add Objective" at bounding box center [314, 133] width 50 height 14
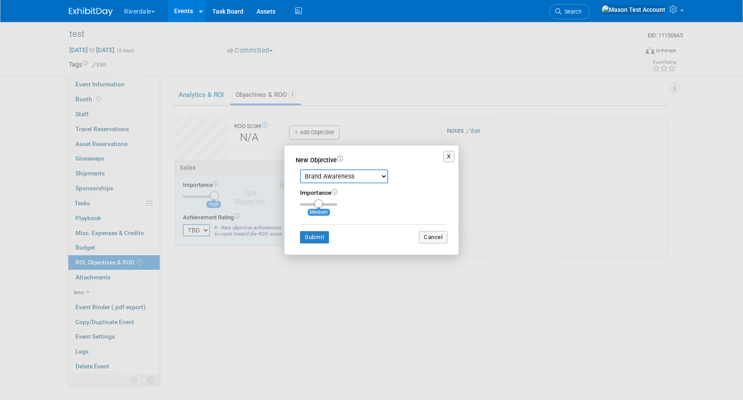
click at [323, 181] on select "Brand Awareness Competition Research Customer Retention Feedback Collection Lea…" at bounding box center [344, 176] width 88 height 14
select select "12"
click at [300, 169] on select "Brand Awareness Competition Research Customer Retention Feedback Collection Lea…" at bounding box center [344, 176] width 88 height 14
click at [319, 239] on button "Submit" at bounding box center [314, 237] width 29 height 12
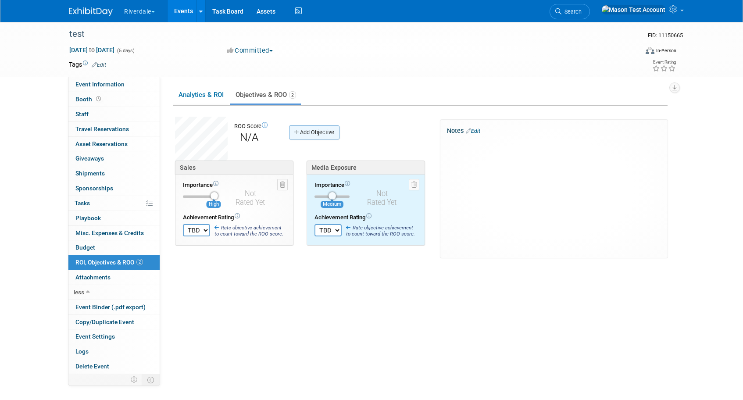
click at [315, 133] on link "Add Objective" at bounding box center [314, 133] width 50 height 14
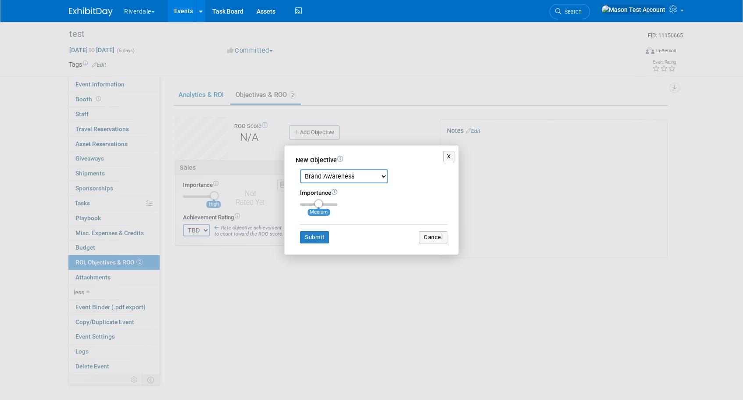
click at [323, 179] on select "Brand Awareness Competition Research Customer Retention Feedback Collection Lea…" at bounding box center [344, 176] width 88 height 14
click at [300, 169] on select "Brand Awareness Competition Research Customer Retention Feedback Collection Lea…" at bounding box center [344, 176] width 88 height 14
click at [316, 237] on button "Submit" at bounding box center [314, 237] width 29 height 12
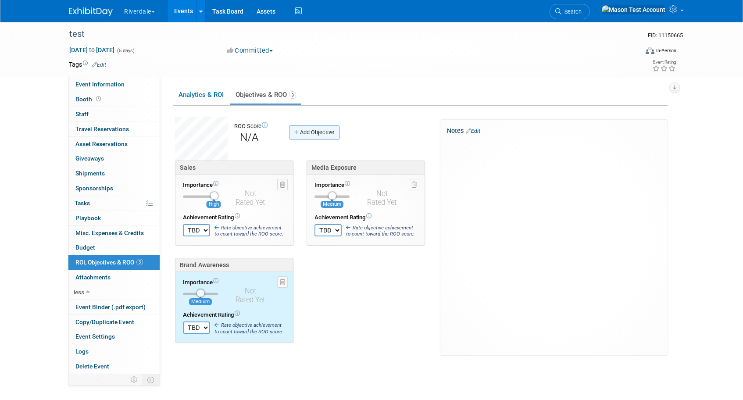
click at [307, 134] on link "Add Objective" at bounding box center [314, 133] width 50 height 14
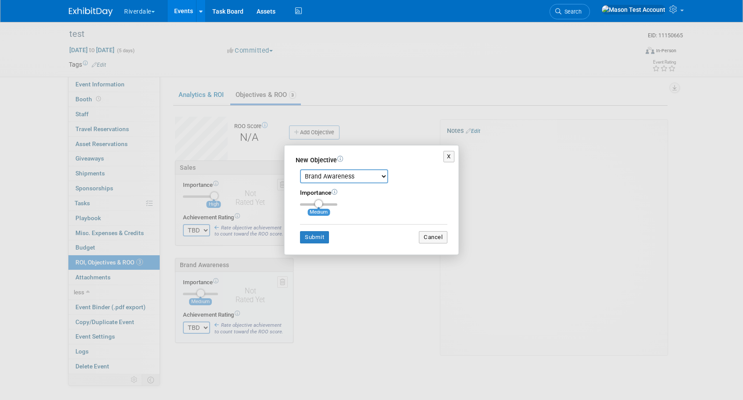
click at [325, 179] on select "Brand Awareness Competition Research Customer Retention Feedback Collection Lea…" at bounding box center [344, 176] width 88 height 14
select select "4"
click at [300, 169] on select "Brand Awareness Competition Research Customer Retention Feedback Collection Lea…" at bounding box center [344, 176] width 88 height 14
type input "1"
click at [305, 205] on input "range" at bounding box center [318, 204] width 37 height 3
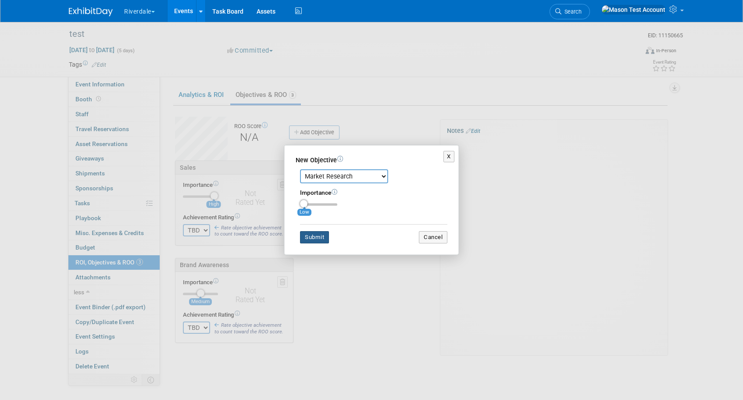
click at [314, 236] on button "Submit" at bounding box center [314, 237] width 29 height 12
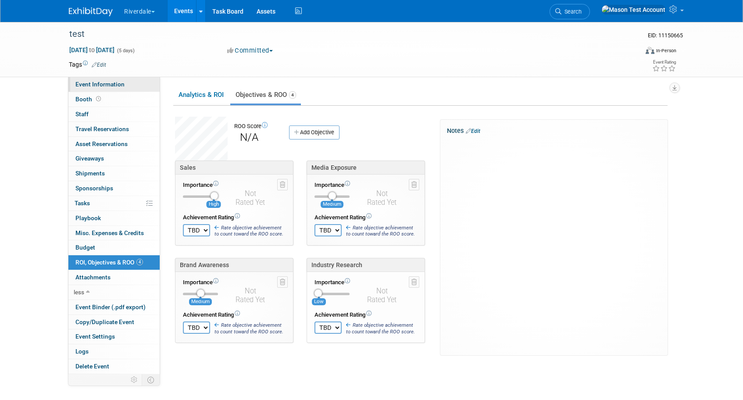
click at [97, 84] on span "Event Information" at bounding box center [99, 84] width 49 height 7
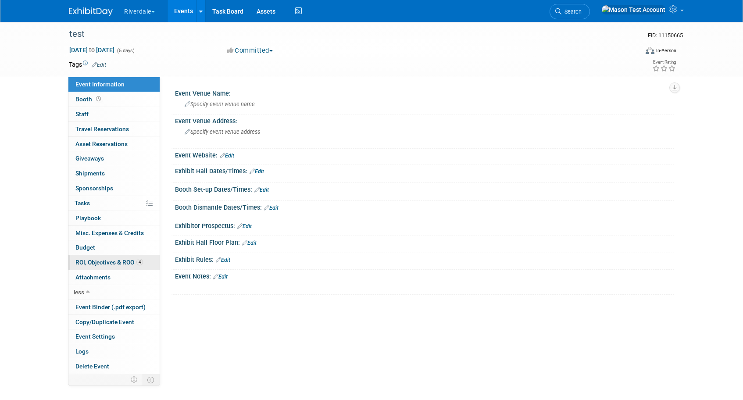
click at [104, 265] on span "ROI, Objectives & ROO 4" at bounding box center [109, 262] width 68 height 7
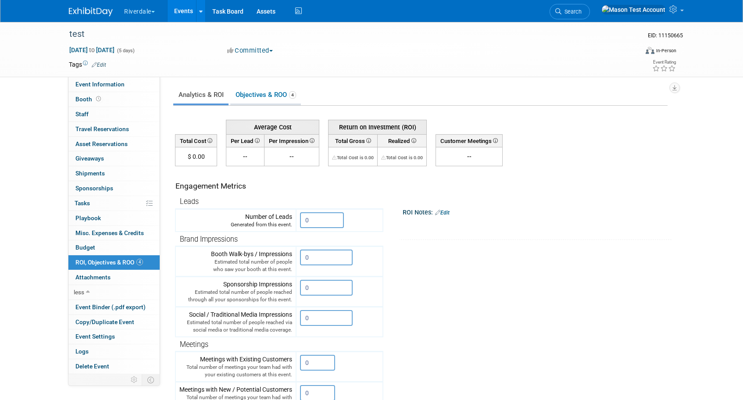
click at [257, 98] on link "Objectives & ROO 4" at bounding box center [265, 94] width 71 height 17
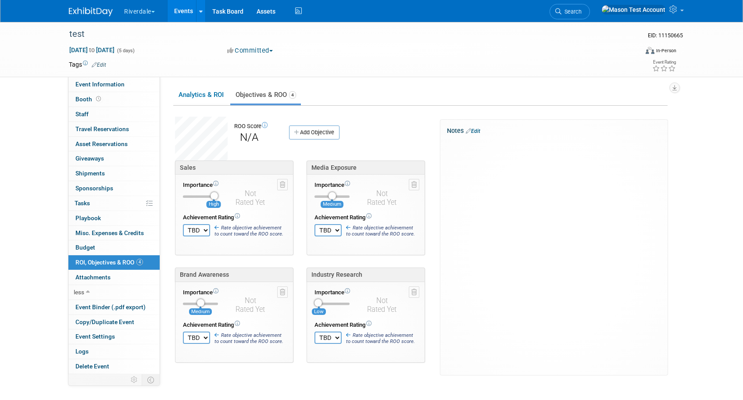
click at [205, 230] on select "TBD 0 1 2 3 4 5 6 7 8 9 10" at bounding box center [196, 230] width 27 height 12
select select "10"
click at [183, 224] on select "TBD 0 1 2 3 4 5 6 7 8 9 10" at bounding box center [196, 230] width 27 height 12
click at [332, 229] on select "TBD 0 1 2 3 4 5 6 7 8 9 10" at bounding box center [328, 230] width 27 height 12
select select "10"
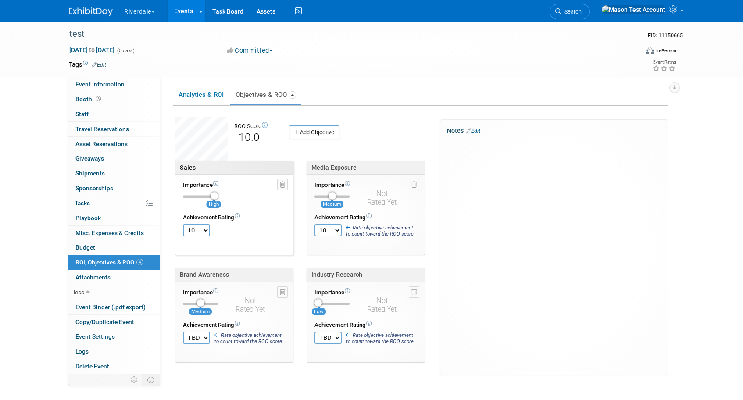
click at [315, 224] on select "TBD 0 1 2 3 4 5 6 7 8 9 10" at bounding box center [328, 230] width 27 height 12
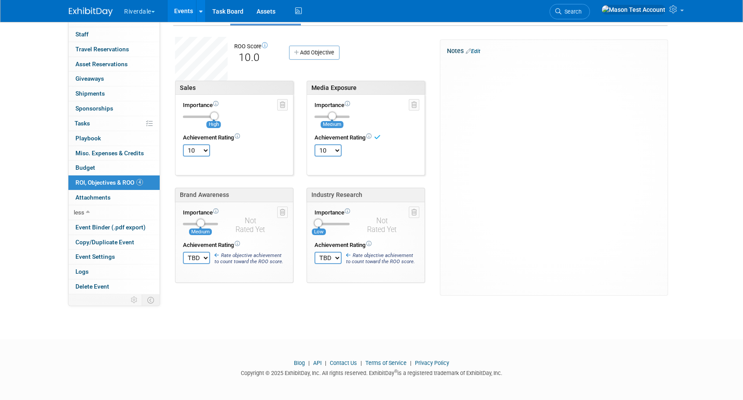
scroll to position [80, 0]
click at [199, 259] on select "TBD 0 1 2 3 4 5 6 7 8 9 10" at bounding box center [196, 257] width 27 height 12
select select "10"
click at [183, 251] on select "TBD 0 1 2 3 4 5 6 7 8 9 10" at bounding box center [196, 257] width 27 height 12
click at [333, 258] on select "TBD 0 1 2 3 4 5 6 7 8 9 10" at bounding box center [328, 257] width 27 height 12
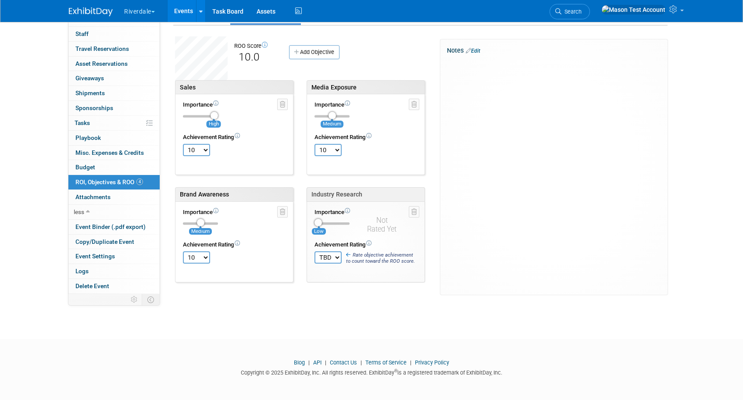
select select "5"
click at [315, 251] on select "TBD 0 1 2 3 4 5 6 7 8 9 10" at bounding box center [328, 257] width 27 height 12
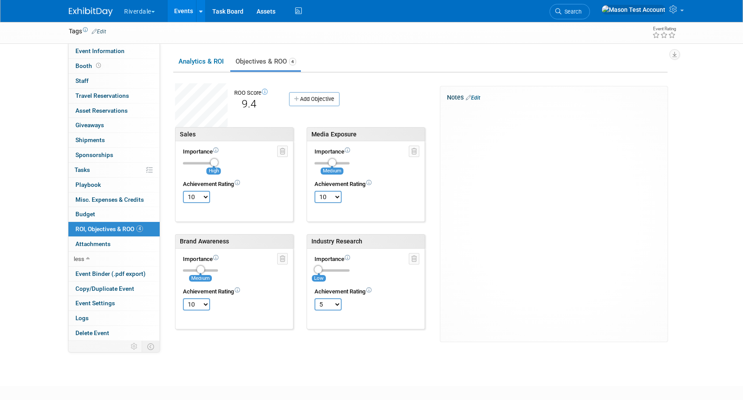
scroll to position [0, 0]
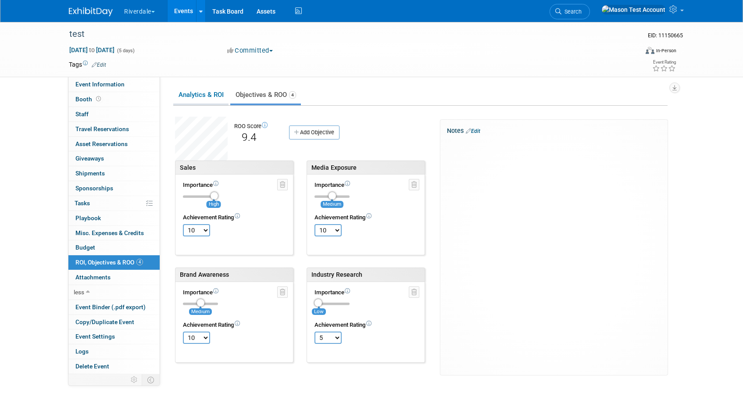
click at [205, 93] on link "Analytics & ROI" at bounding box center [200, 94] width 55 height 17
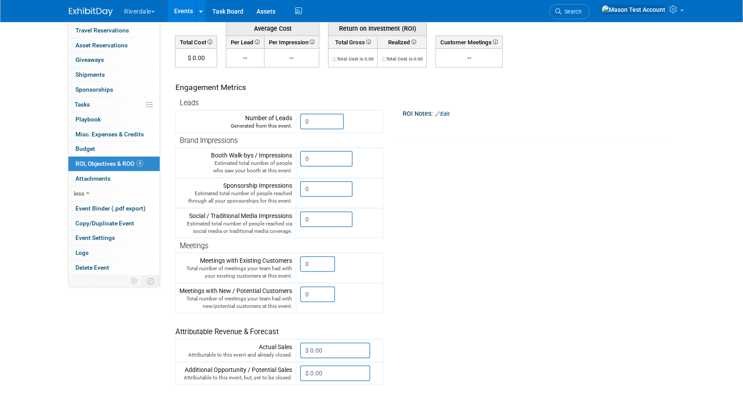
scroll to position [104, 0]
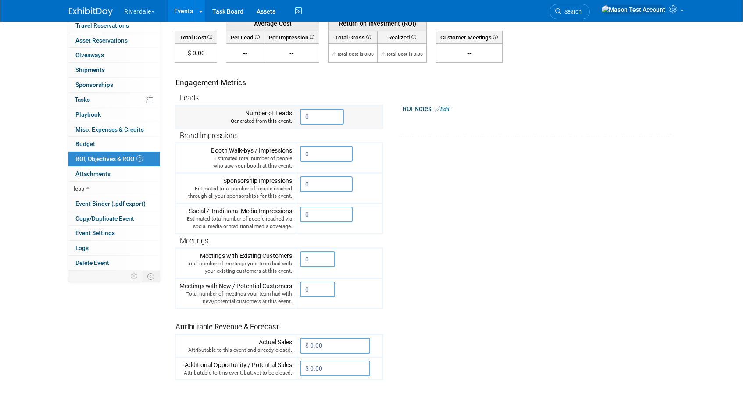
click at [320, 120] on input "0" at bounding box center [322, 117] width 44 height 16
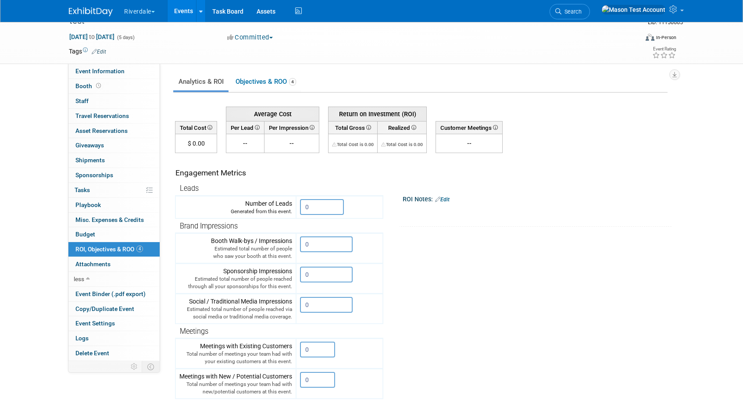
scroll to position [0, 0]
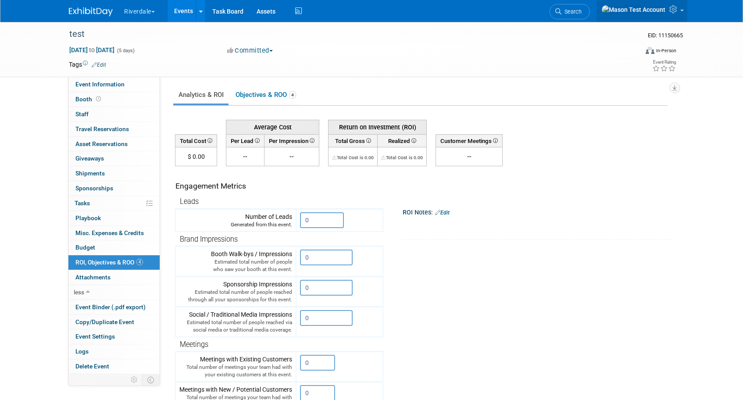
click at [682, 18] on link at bounding box center [642, 11] width 91 height 22
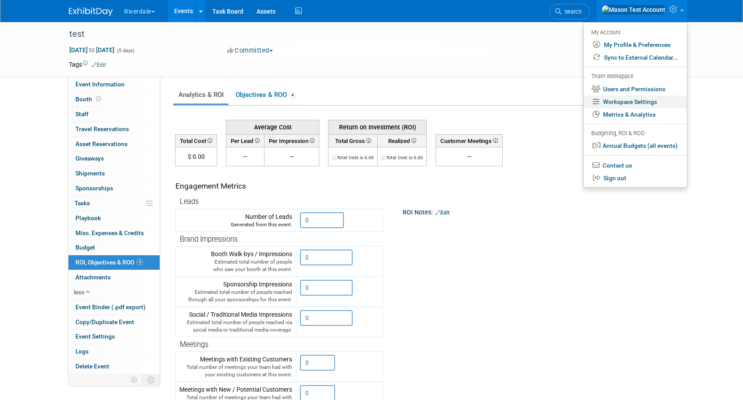
click at [657, 103] on link "Workspace Settings" at bounding box center [635, 102] width 103 height 13
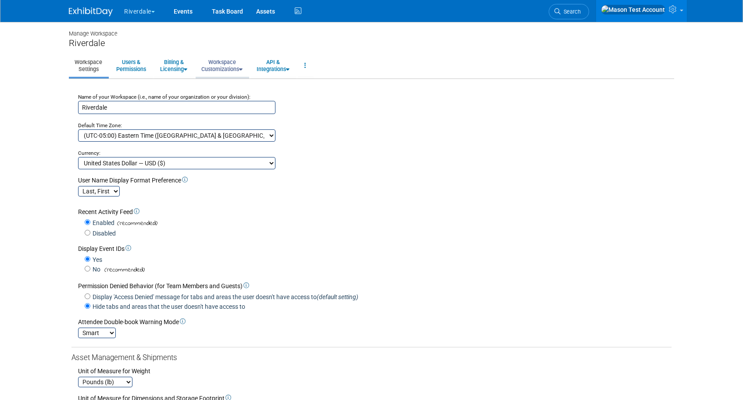
click at [219, 61] on link "Workspace Customizations" at bounding box center [222, 66] width 53 height 22
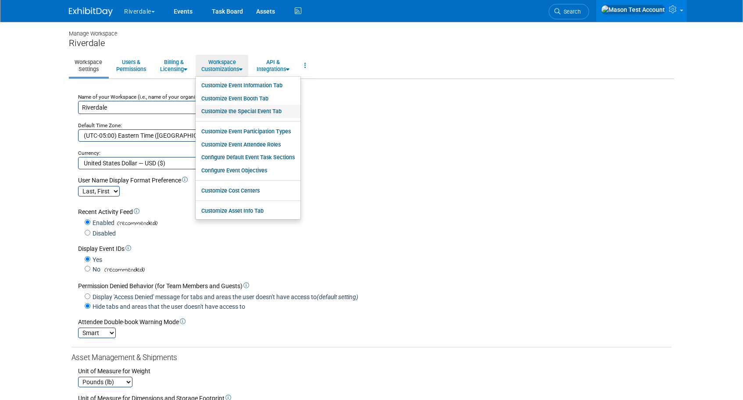
click at [253, 111] on link "Customize the Special Event Tab" at bounding box center [248, 111] width 105 height 13
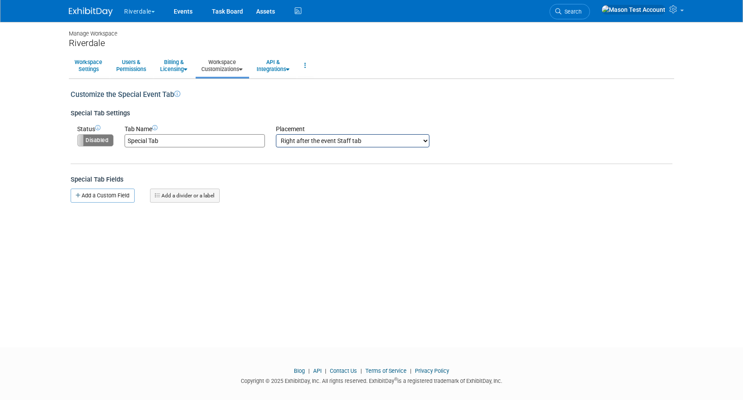
click at [106, 135] on label "Disabled" at bounding box center [96, 140] width 36 height 11
drag, startPoint x: 165, startPoint y: 142, endPoint x: 115, endPoint y: 140, distance: 50.1
click at [131, 141] on input "Special Tab" at bounding box center [195, 140] width 140 height 13
click at [138, 151] on td "X" at bounding box center [189, 154] width 151 height 15
click at [324, 143] on select "Right after the event Information tab Right after the event Booth tab Right aft…" at bounding box center [353, 140] width 154 height 13
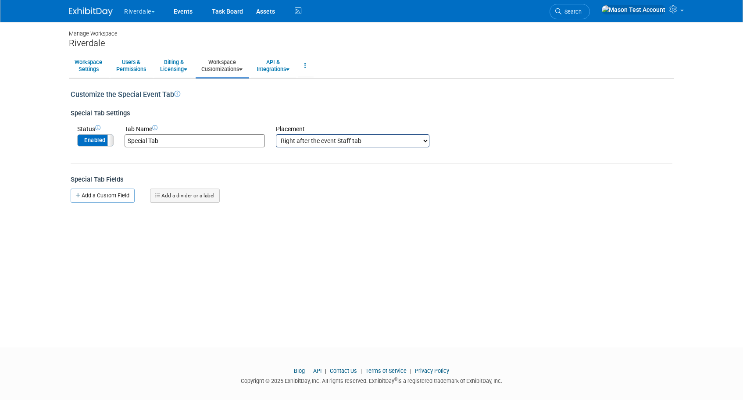
select select "1"
click at [276, 134] on select "Right after the event Information tab Right after the event Booth tab Right aft…" at bounding box center [353, 140] width 154 height 13
click at [111, 198] on link "Add a Custom Field" at bounding box center [103, 196] width 64 height 14
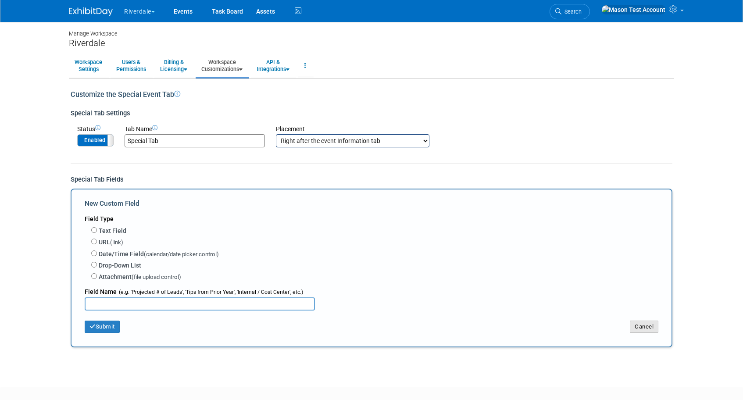
click at [652, 326] on button "Cancel" at bounding box center [644, 327] width 29 height 12
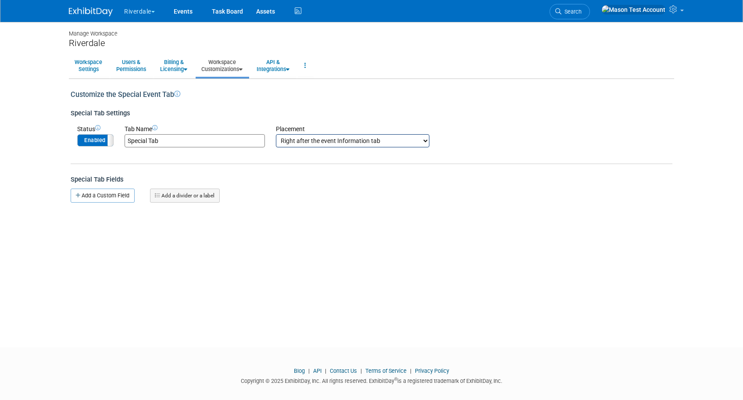
click at [210, 199] on link "Add a divider or a label" at bounding box center [185, 196] width 70 height 14
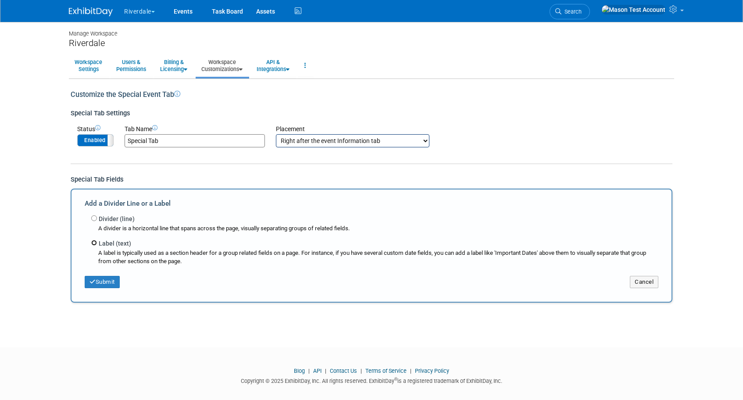
click at [93, 242] on input "Label (text)" at bounding box center [94, 243] width 6 height 6
radio input "true"
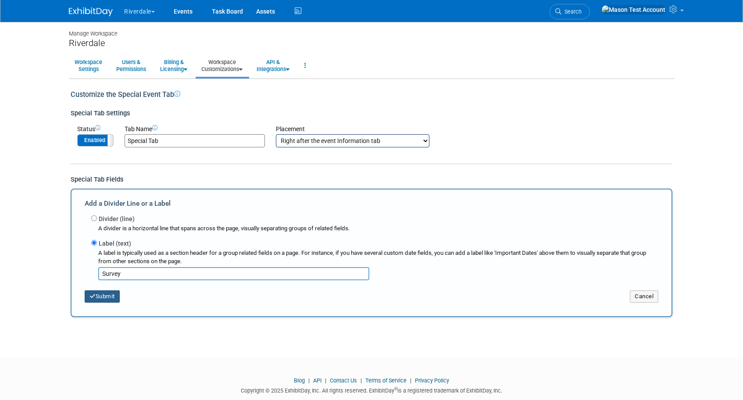
type input "Survey"
click at [101, 294] on button "Submit" at bounding box center [102, 297] width 35 height 12
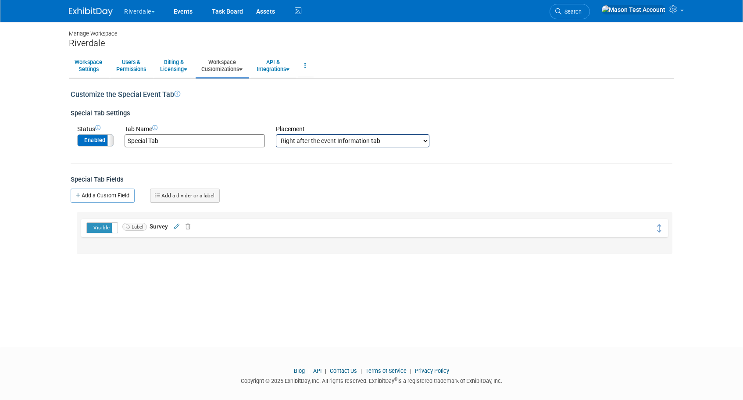
click at [109, 186] on div "Customize the Special Event Tab Special Tab Settings Status Enabled Disabled Ta…" at bounding box center [372, 166] width 606 height 175
click at [106, 200] on link "Add a Custom Field" at bounding box center [103, 196] width 64 height 14
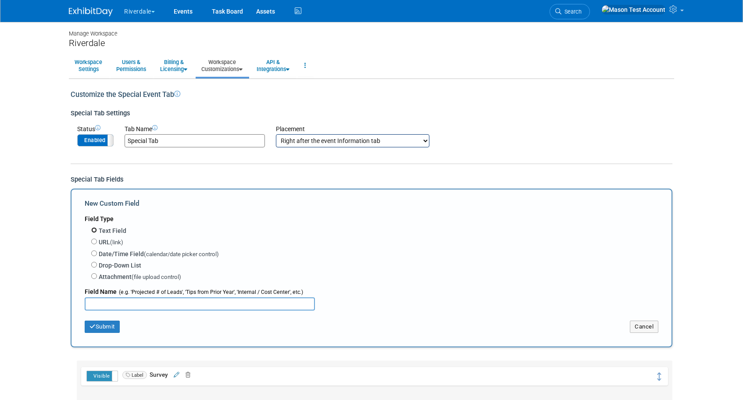
click at [93, 229] on input "Text Field" at bounding box center [94, 230] width 6 height 6
radio input "true"
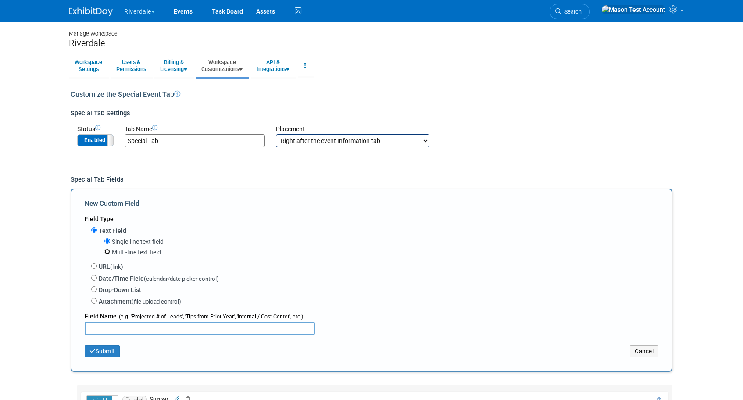
click at [107, 252] on input "Multi-line text field" at bounding box center [107, 252] width 6 height 6
radio input "true"
click at [132, 331] on input "text" at bounding box center [200, 328] width 230 height 13
type input "Feedback"
click at [102, 352] on button "Submit" at bounding box center [102, 351] width 35 height 12
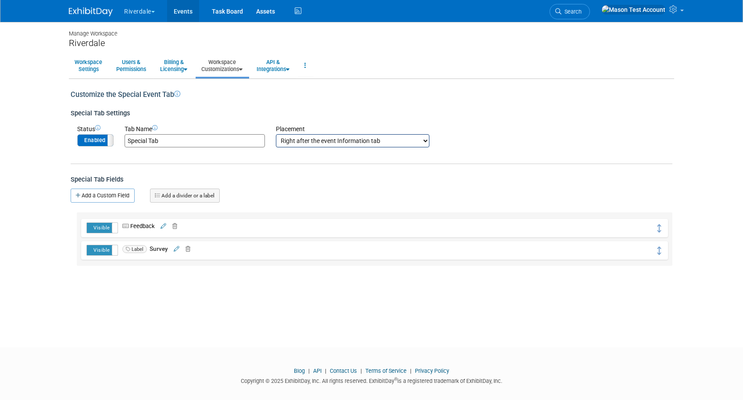
click at [184, 13] on link "Events" at bounding box center [183, 11] width 32 height 22
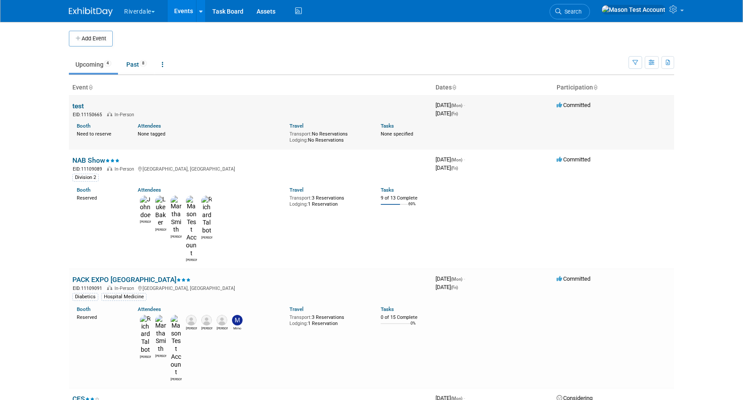
click at [79, 104] on link "test" at bounding box center [77, 106] width 11 height 8
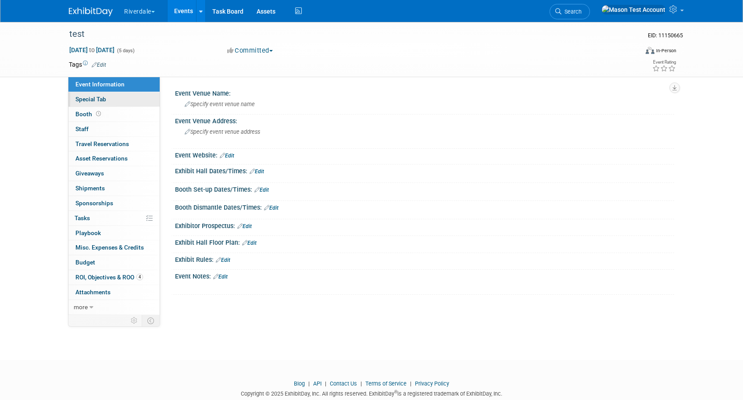
click at [87, 95] on link "Special Tab" at bounding box center [113, 99] width 91 height 14
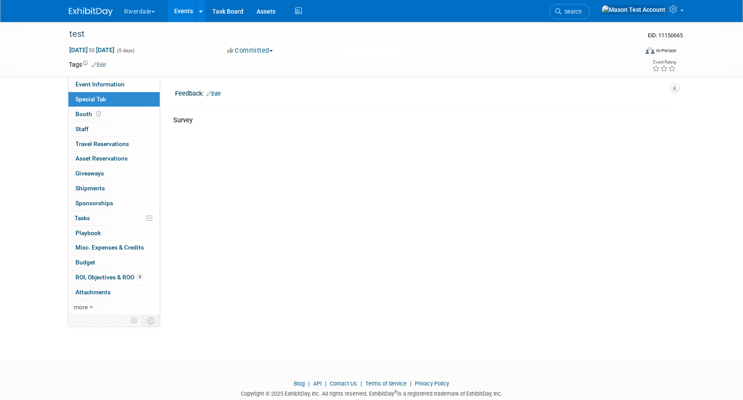
click at [185, 96] on div "Feedback: Edit" at bounding box center [424, 92] width 499 height 11
click at [219, 93] on link "Edit" at bounding box center [213, 94] width 14 height 6
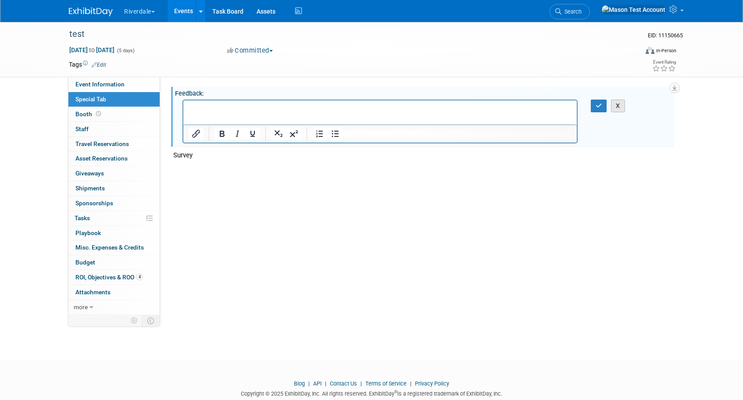
click at [621, 109] on button "X" at bounding box center [618, 106] width 14 height 13
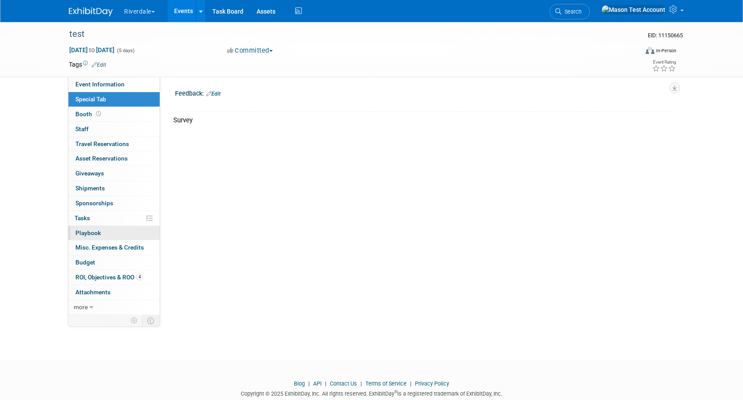
click at [112, 233] on link "0 Playbook 0" at bounding box center [113, 233] width 91 height 14
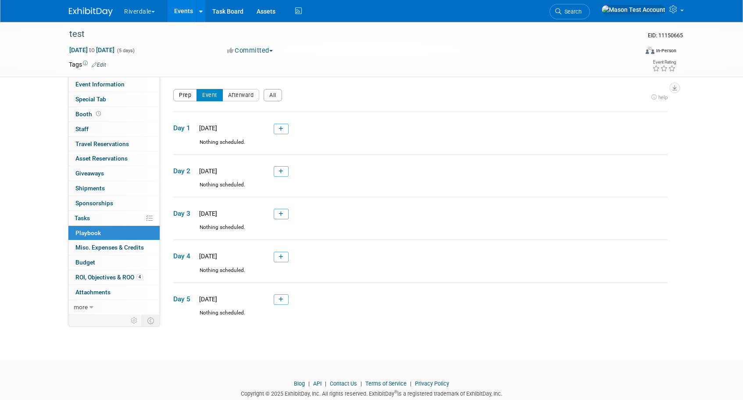
click at [182, 97] on button "Prep" at bounding box center [185, 95] width 24 height 12
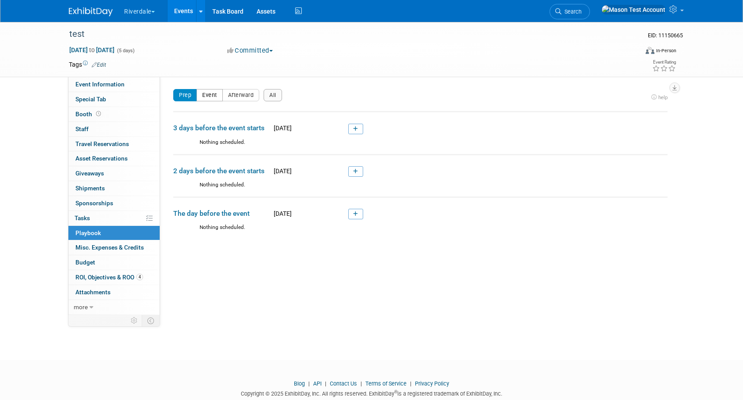
click at [206, 98] on button "Event" at bounding box center [210, 95] width 26 height 12
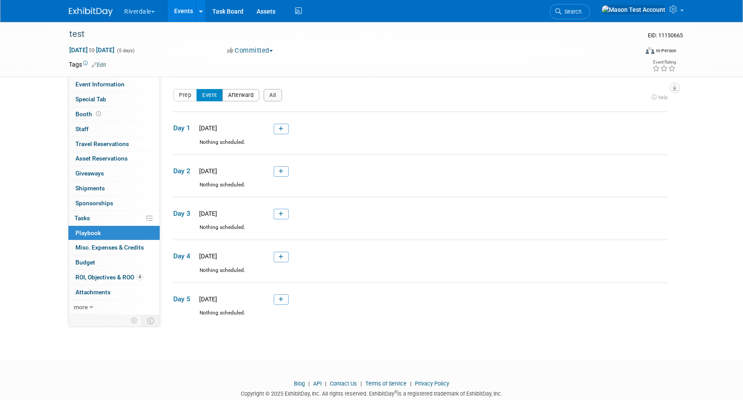
click at [247, 97] on button "Afterward" at bounding box center [241, 95] width 37 height 12
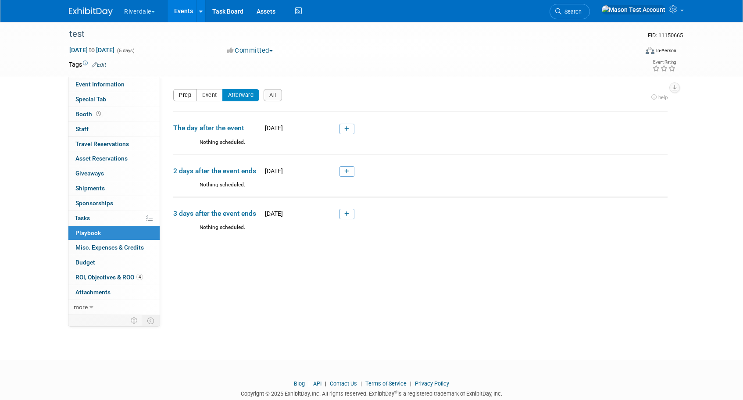
click at [183, 96] on button "Prep" at bounding box center [185, 95] width 24 height 12
click at [357, 215] on icon at bounding box center [355, 214] width 5 height 5
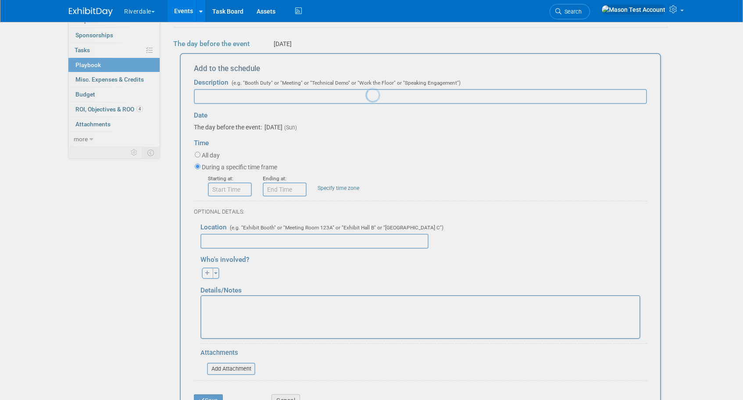
scroll to position [186, 0]
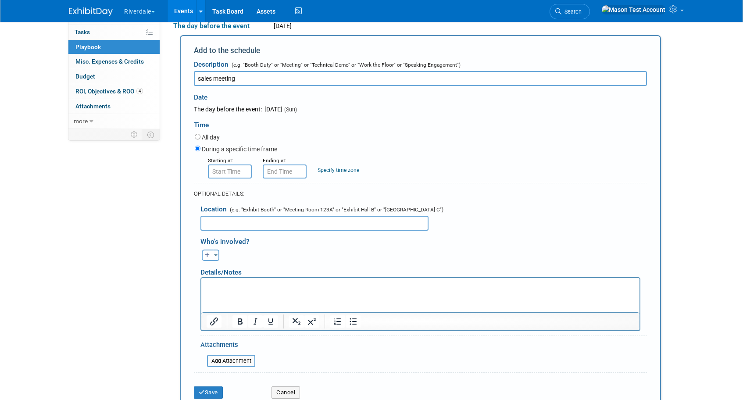
type input "sales meeting"
type input "8:00 AM"
click at [224, 173] on input "8:00 AM" at bounding box center [230, 172] width 44 height 14
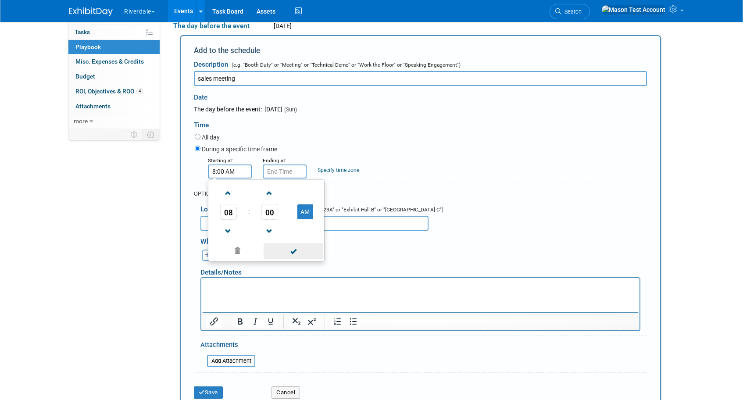
click at [298, 251] on span at bounding box center [293, 251] width 59 height 15
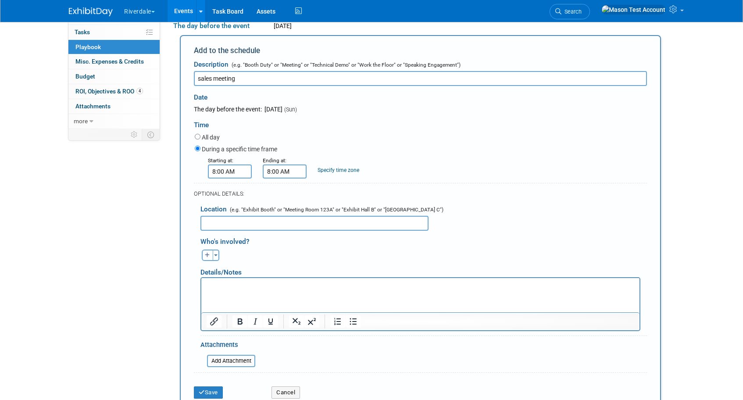
click at [280, 172] on input "8:00 AM" at bounding box center [285, 172] width 44 height 14
click at [288, 207] on span "08" at bounding box center [283, 212] width 17 height 16
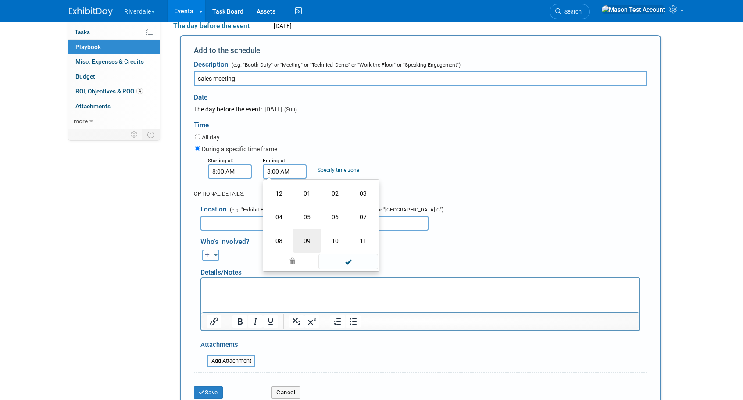
click at [304, 238] on td "09" at bounding box center [307, 241] width 28 height 24
type input "9:00 AM"
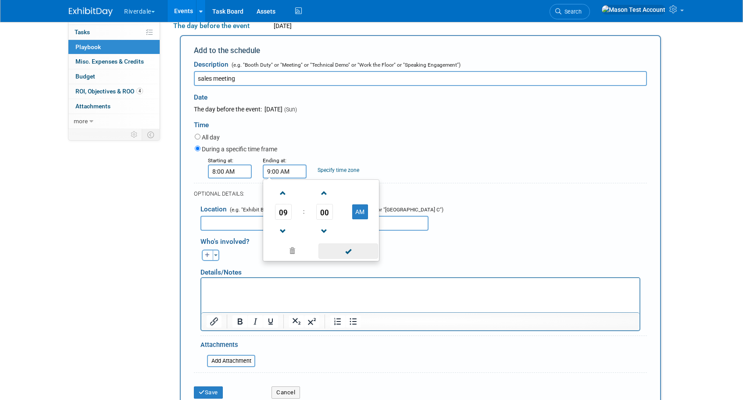
click at [343, 249] on span at bounding box center [348, 251] width 59 height 15
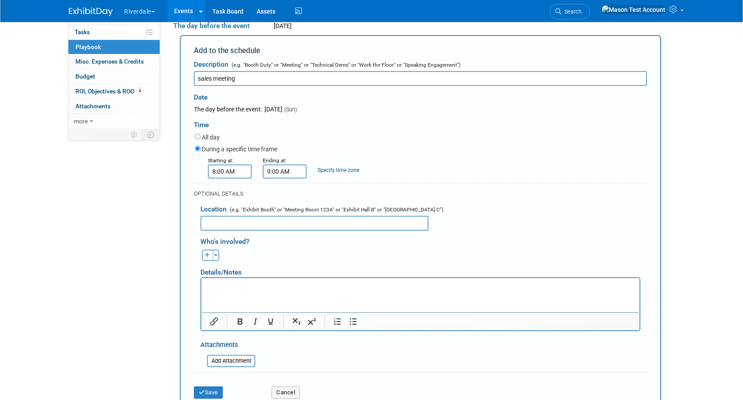
click at [244, 226] on input "text" at bounding box center [315, 223] width 228 height 15
type input "booth"
click at [208, 259] on button "button" at bounding box center [207, 255] width 11 height 11
select select
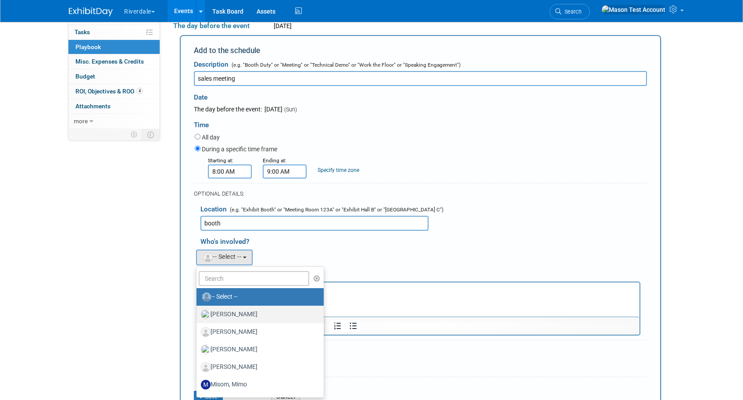
click at [248, 312] on label "Baker, Luke" at bounding box center [258, 315] width 114 height 14
click at [198, 312] on input "Baker, Luke" at bounding box center [195, 314] width 6 height 6
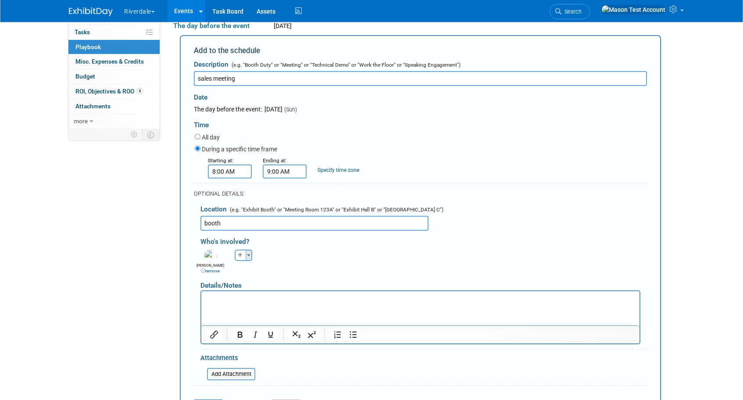
click at [247, 256] on span "button" at bounding box center [249, 256] width 4 height 2
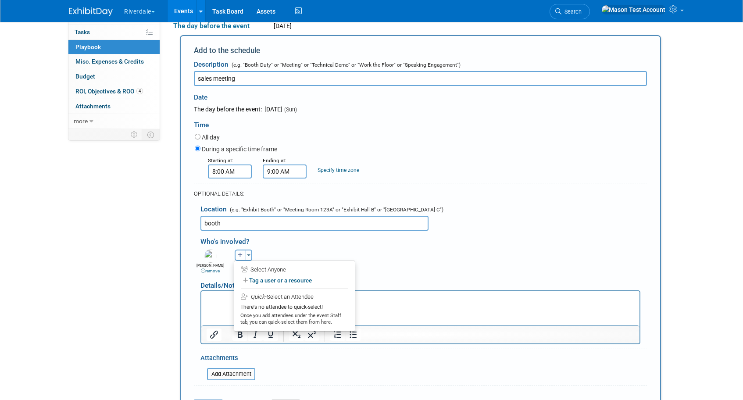
click at [237, 257] on button "button" at bounding box center [240, 255] width 11 height 11
select select
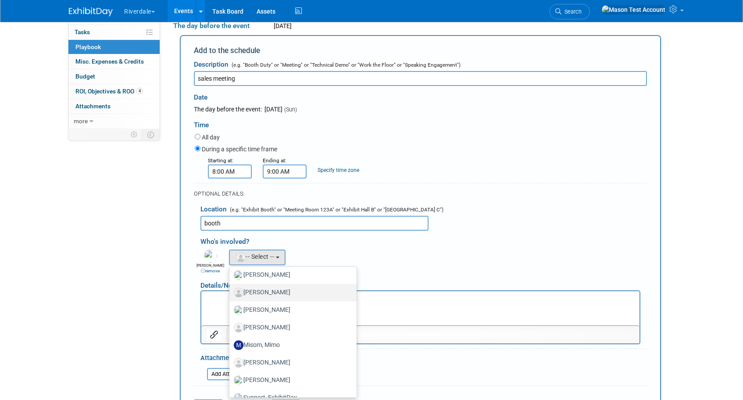
scroll to position [67, 0]
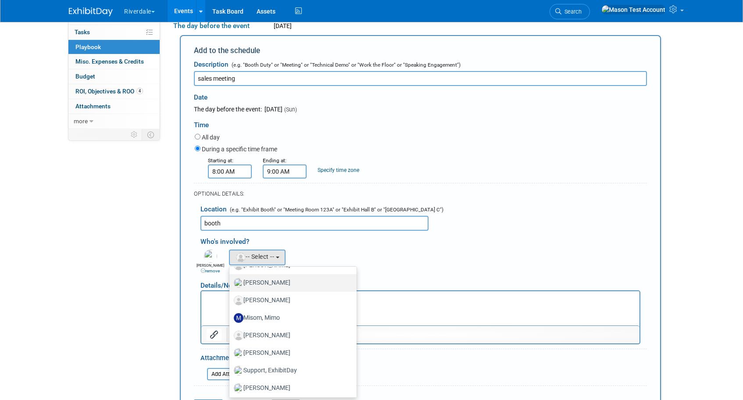
click at [261, 285] on label "[PERSON_NAME]" at bounding box center [291, 283] width 114 height 14
click at [231, 285] on input "[PERSON_NAME]" at bounding box center [228, 282] width 6 height 6
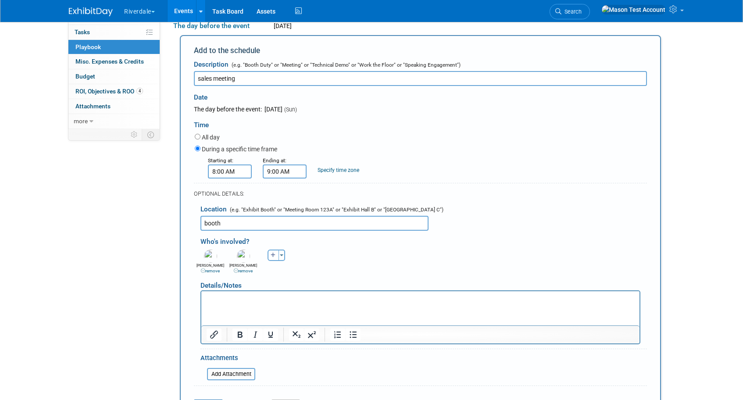
click at [325, 272] on div "Luke remove Jim remove John remove remove" at bounding box center [424, 261] width 460 height 27
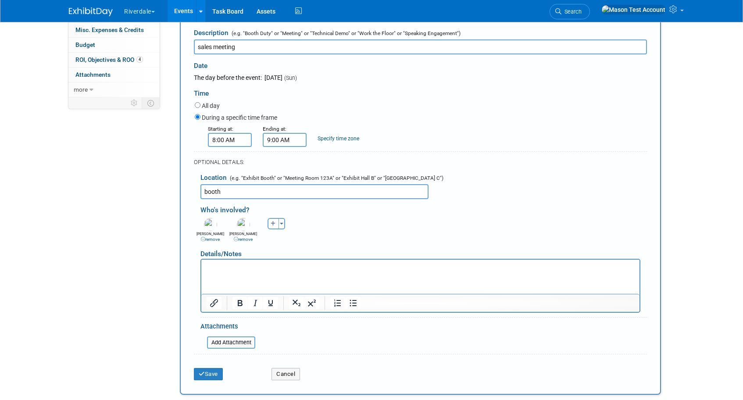
scroll to position [229, 0]
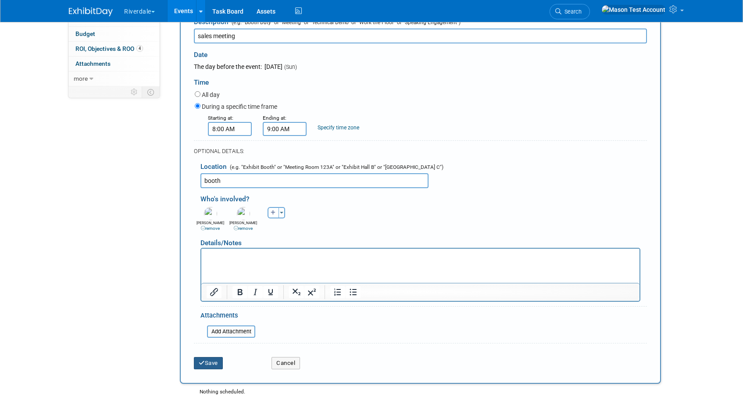
click at [212, 366] on button "Save" at bounding box center [208, 363] width 29 height 12
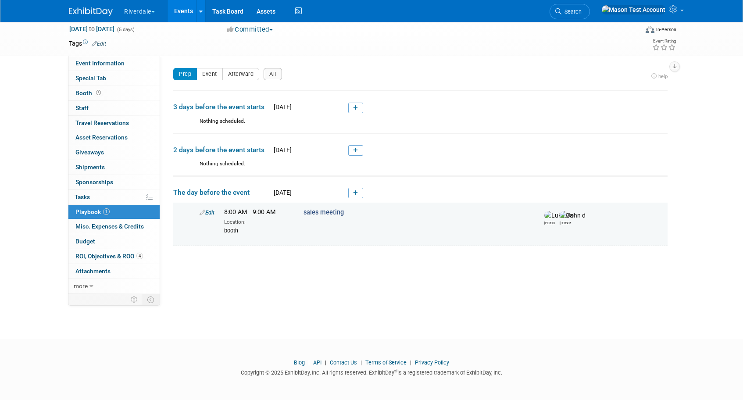
click at [567, 218] on img at bounding box center [572, 215] width 25 height 9
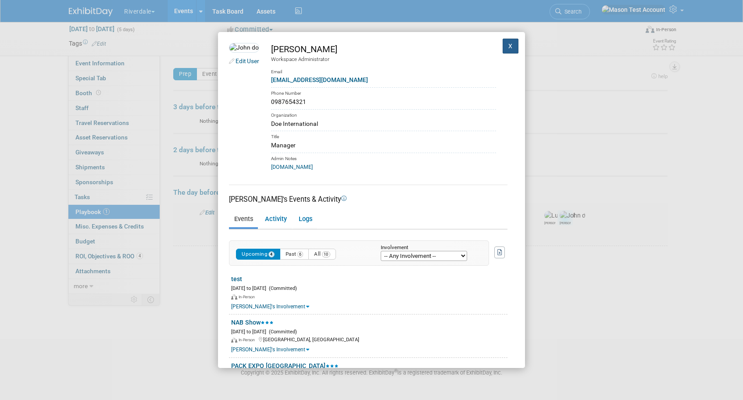
click at [513, 47] on button "X" at bounding box center [511, 46] width 16 height 15
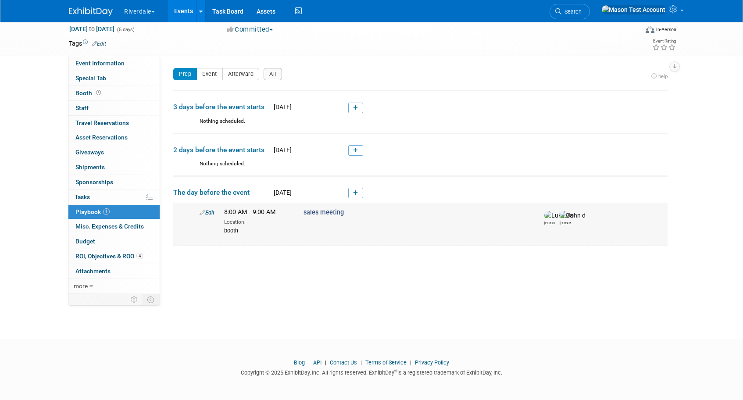
click at [542, 216] on div "[PERSON_NAME]" at bounding box center [549, 217] width 15 height 15
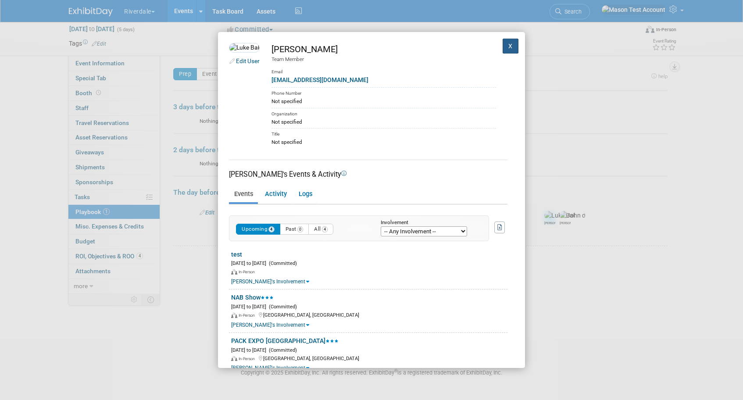
click at [506, 48] on button "X" at bounding box center [511, 46] width 16 height 15
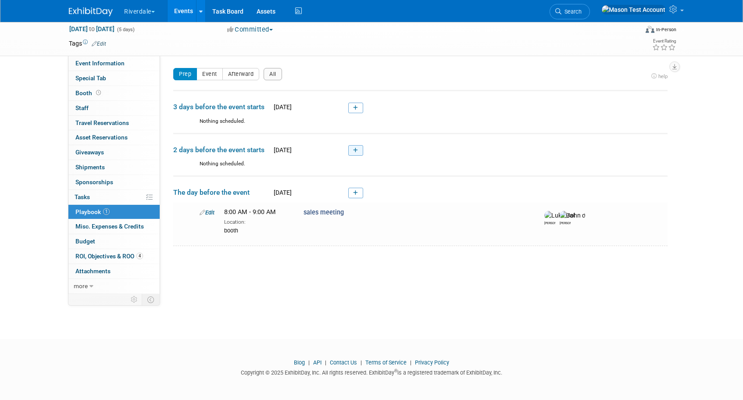
click at [353, 150] on link at bounding box center [355, 150] width 15 height 11
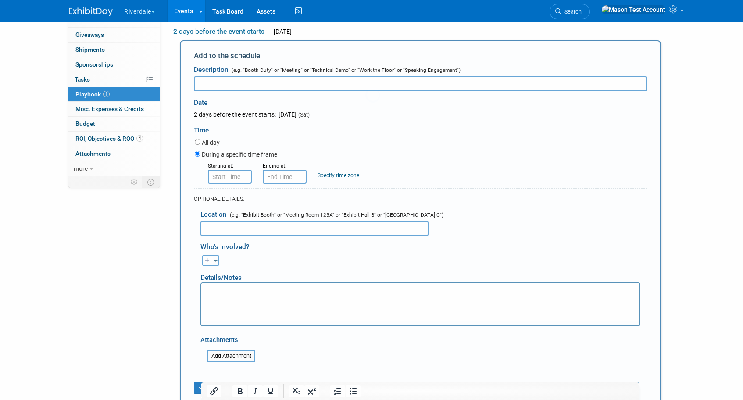
scroll to position [0, 0]
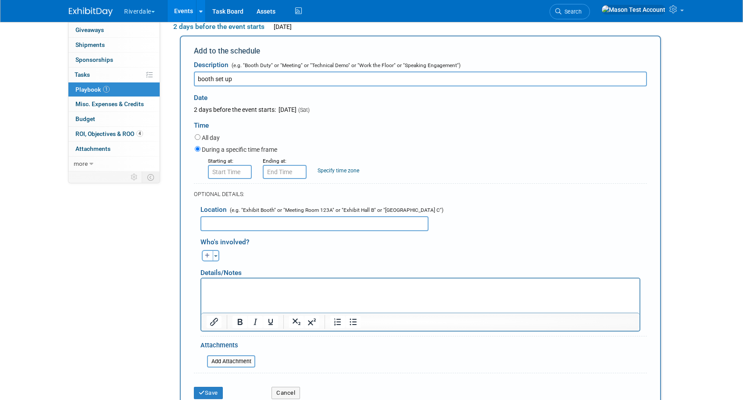
type input "booth set up"
click at [199, 134] on input "All day" at bounding box center [198, 137] width 6 height 6
radio input "true"
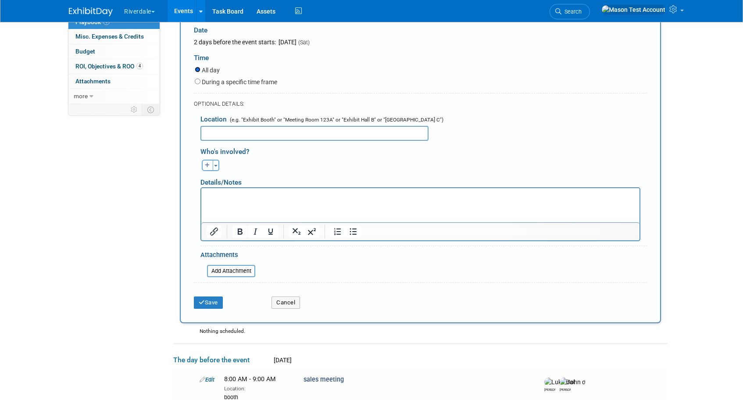
scroll to position [212, 0]
click at [255, 136] on input "text" at bounding box center [315, 132] width 228 height 15
type input "booth"
click at [208, 168] on button "button" at bounding box center [207, 163] width 11 height 11
select select
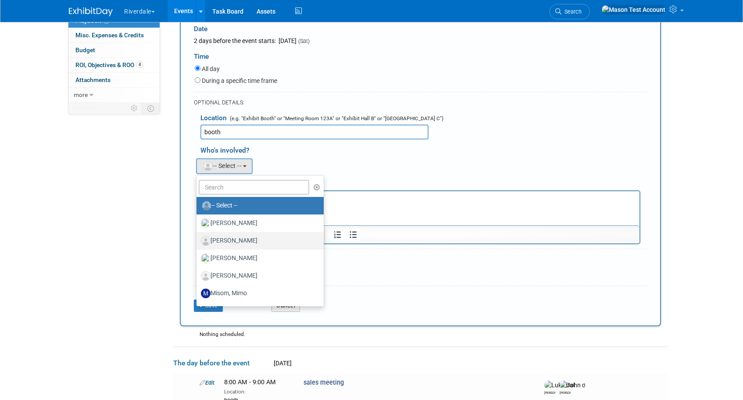
scroll to position [11, 0]
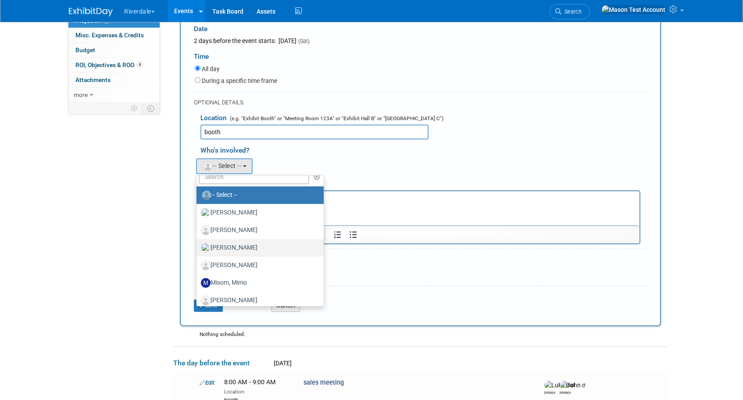
click at [236, 248] on label "doe, John" at bounding box center [258, 248] width 114 height 14
click at [198, 248] on input "doe, John" at bounding box center [195, 247] width 6 height 6
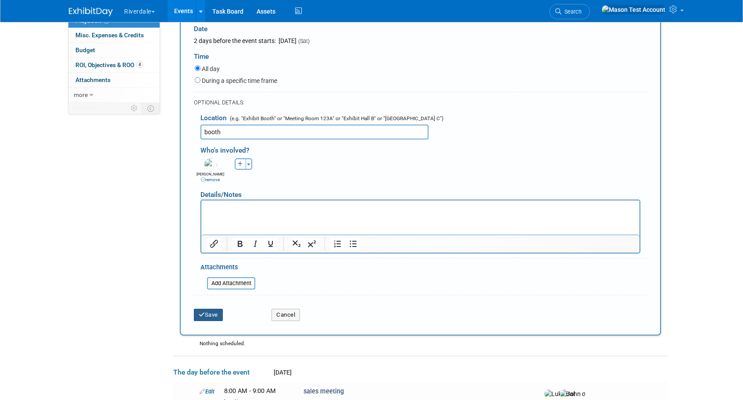
click at [202, 314] on icon "submit" at bounding box center [202, 315] width 6 height 6
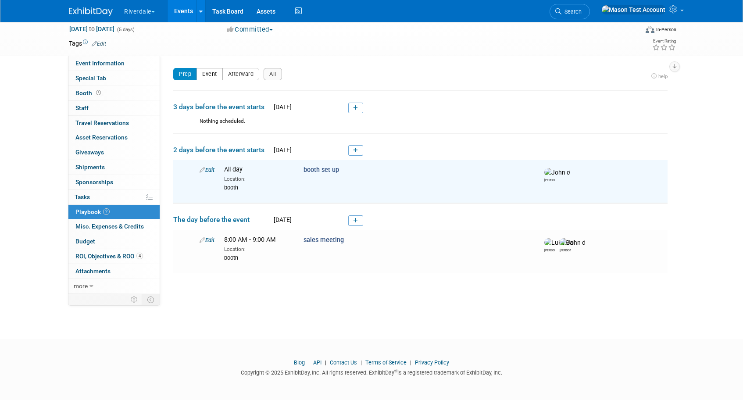
click at [215, 69] on button "Event" at bounding box center [210, 74] width 26 height 12
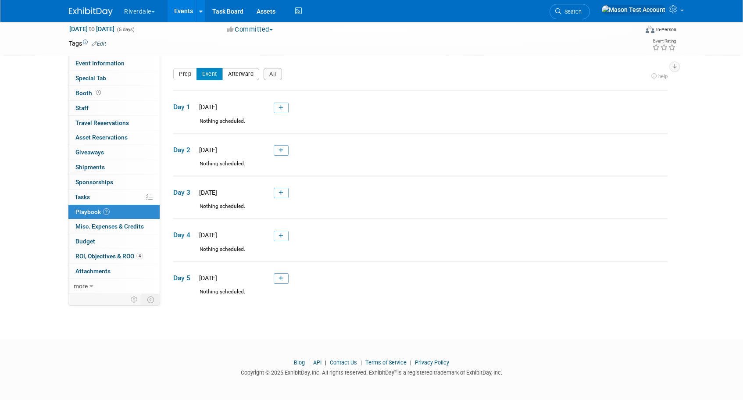
click at [241, 79] on button "Afterward" at bounding box center [241, 74] width 37 height 12
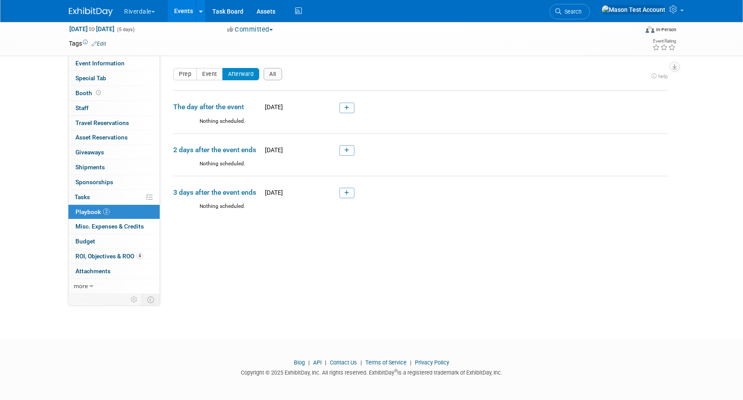
scroll to position [0, 0]
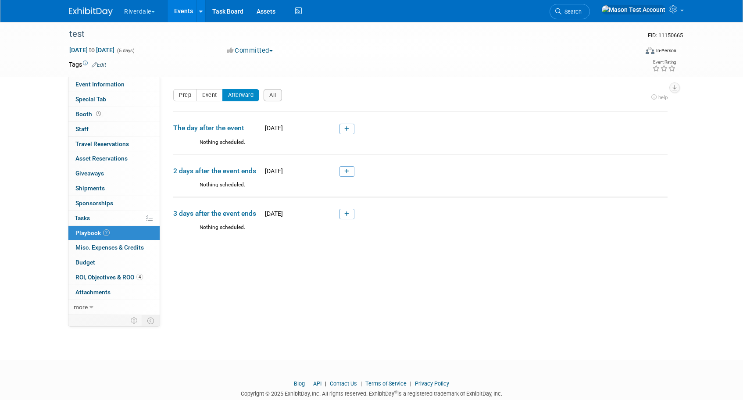
click at [187, 9] on link "Events" at bounding box center [184, 11] width 32 height 22
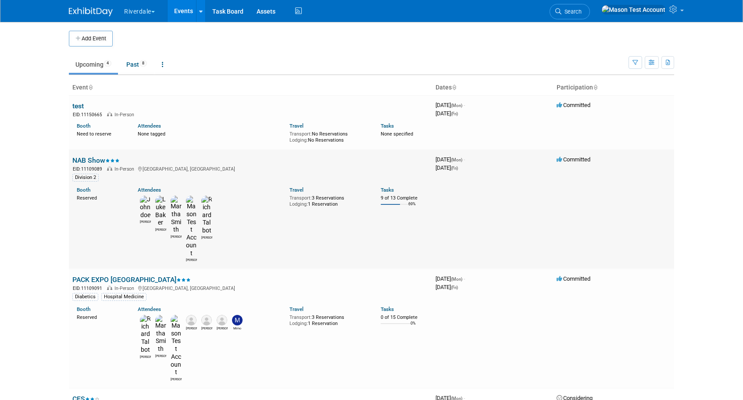
click at [84, 162] on link "NAB Show" at bounding box center [95, 160] width 47 height 8
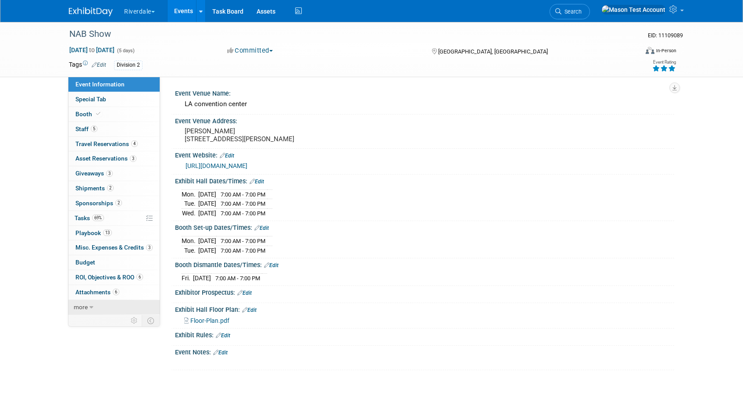
click at [85, 305] on span "more" at bounding box center [81, 307] width 14 height 7
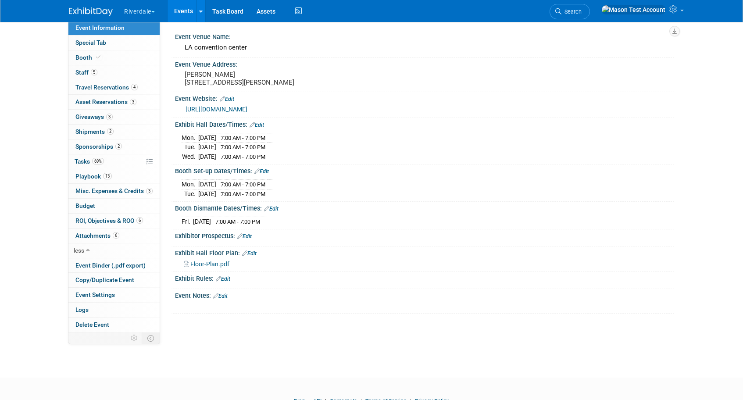
scroll to position [57, 0]
click at [106, 265] on span "Event Binder (.pdf export)" at bounding box center [110, 264] width 70 height 7
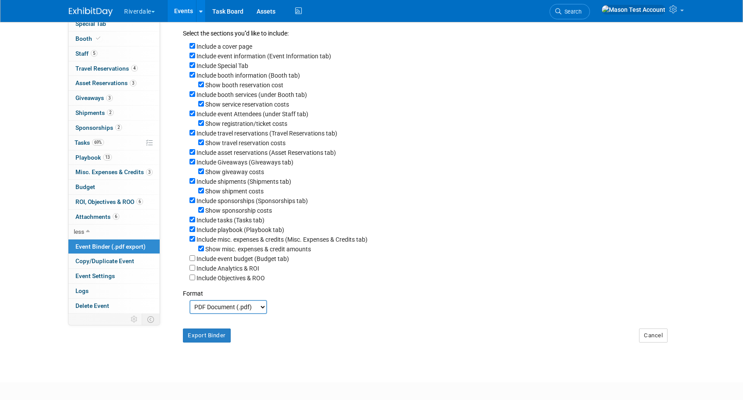
scroll to position [109, 0]
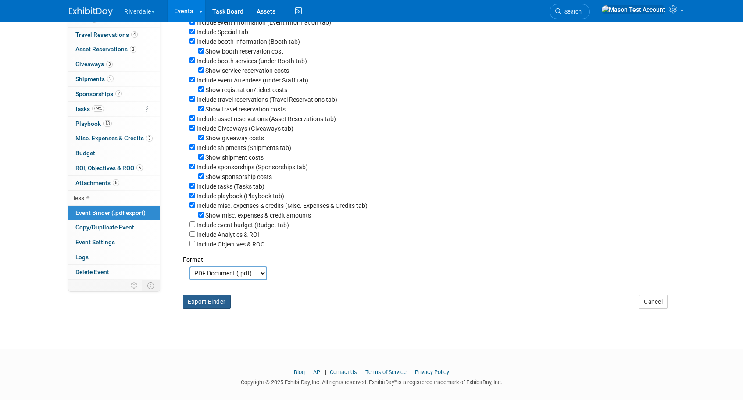
click at [215, 306] on button "Export Binder" at bounding box center [207, 302] width 48 height 14
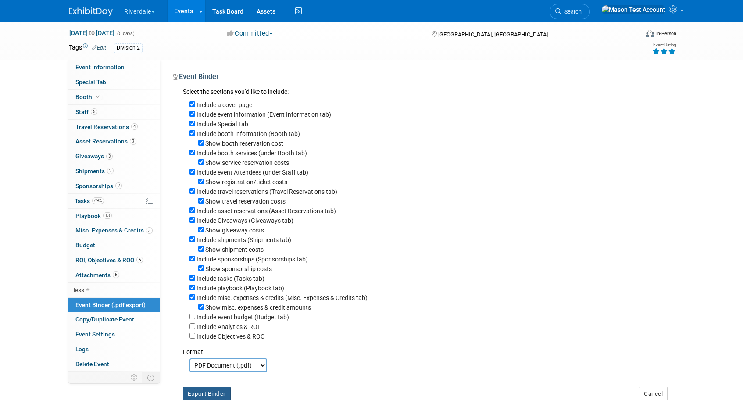
scroll to position [0, 0]
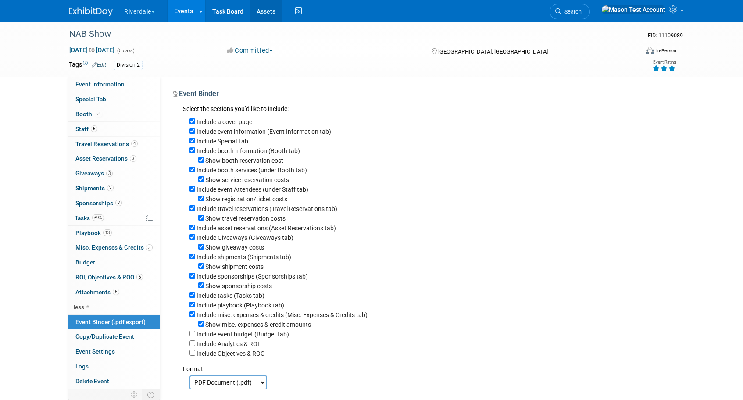
click at [264, 13] on link "Assets" at bounding box center [266, 11] width 32 height 22
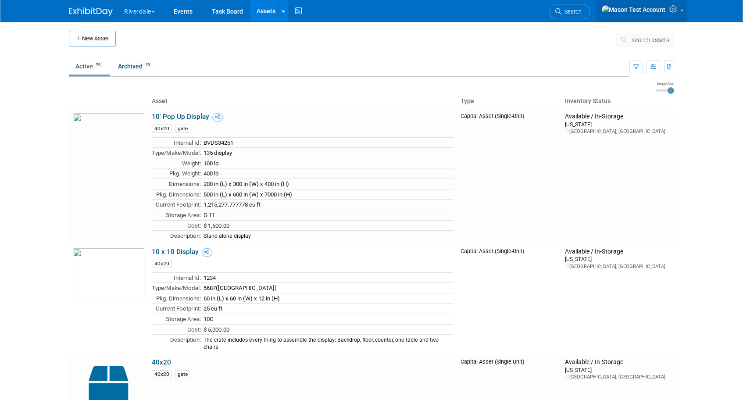
click at [675, 9] on icon at bounding box center [675, 9] width 10 height 8
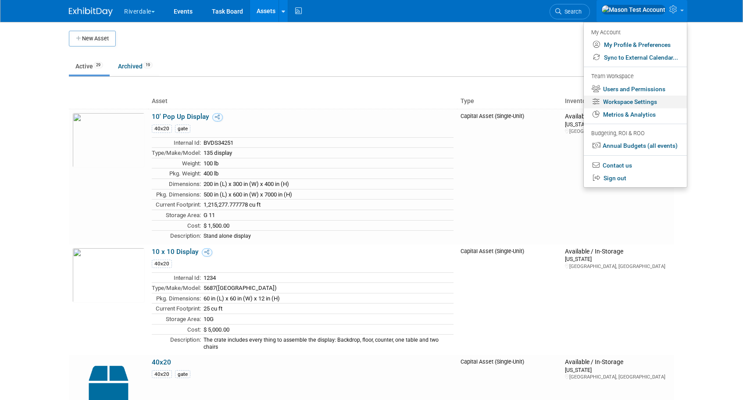
click at [648, 100] on link "Workspace Settings" at bounding box center [635, 102] width 103 height 13
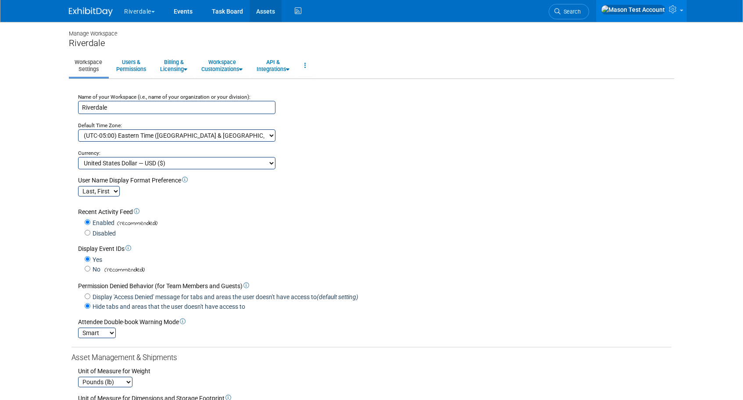
click at [265, 9] on link "Assets" at bounding box center [266, 11] width 32 height 22
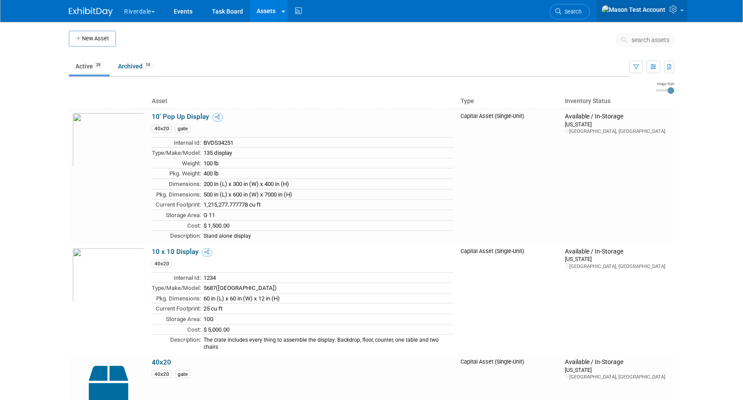
click at [680, 11] on link at bounding box center [642, 11] width 91 height 22
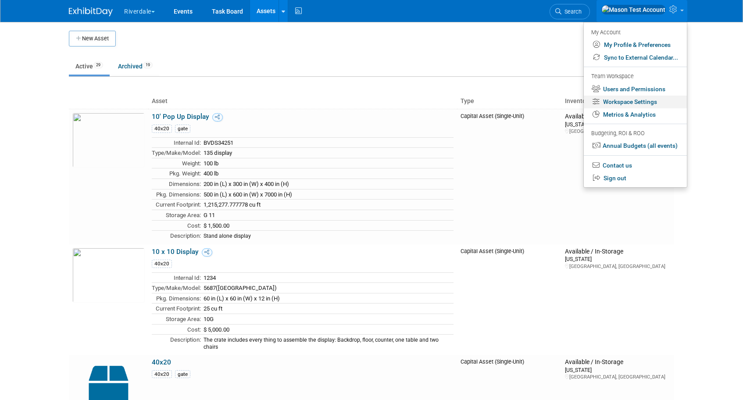
click at [633, 101] on link "Workspace Settings" at bounding box center [635, 102] width 103 height 13
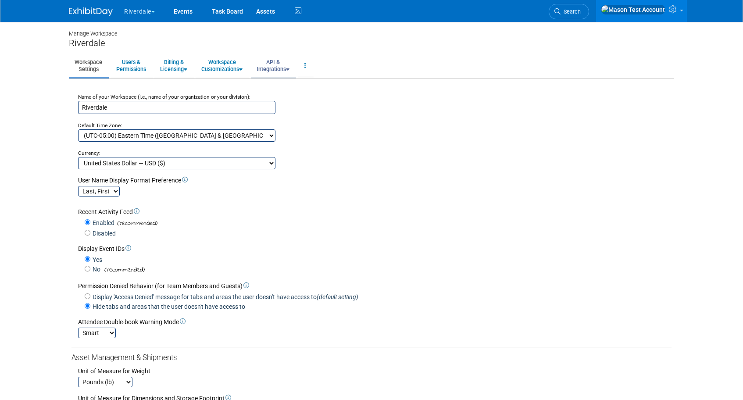
click at [275, 66] on link "API & Integrations" at bounding box center [273, 66] width 44 height 22
click at [277, 85] on link "API Access" at bounding box center [285, 85] width 69 height 13
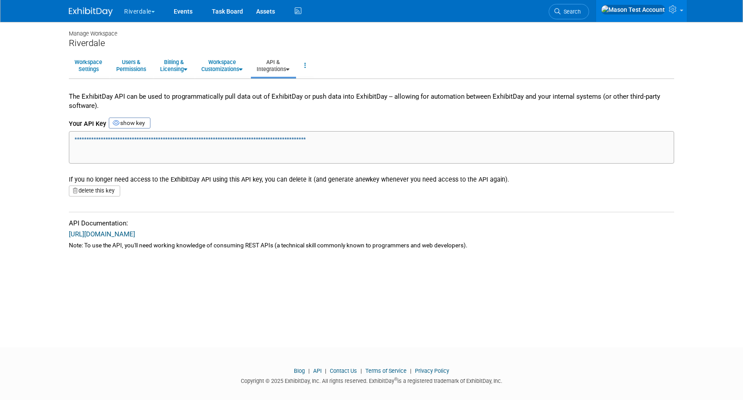
click at [279, 66] on link "API & Integrations" at bounding box center [273, 66] width 44 height 22
click at [291, 100] on link "Integrations via Zapier" at bounding box center [285, 98] width 69 height 13
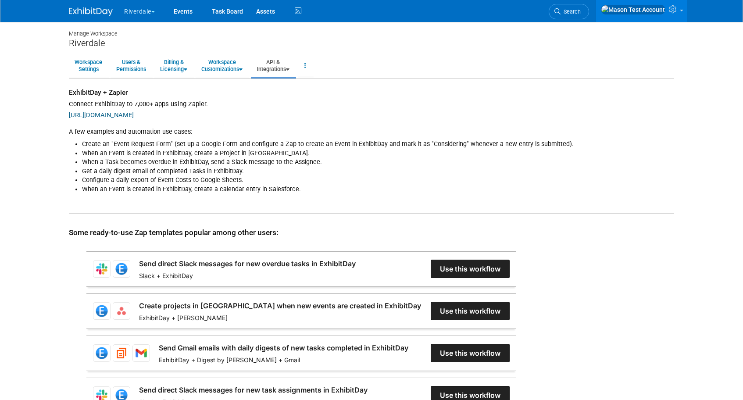
click at [280, 64] on link "API & Integrations" at bounding box center [273, 66] width 44 height 22
click at [307, 99] on link "Integrations via Zapier" at bounding box center [285, 98] width 69 height 13
click at [277, 58] on link "API & Integrations" at bounding box center [273, 66] width 44 height 22
click at [283, 80] on link "API Access" at bounding box center [285, 85] width 69 height 13
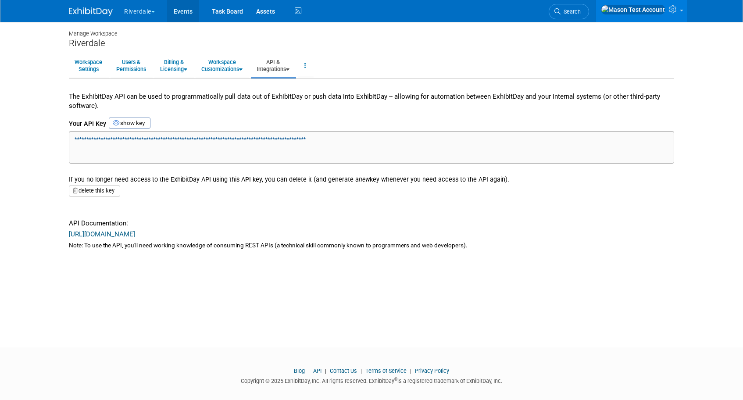
click at [181, 10] on link "Events" at bounding box center [183, 11] width 32 height 22
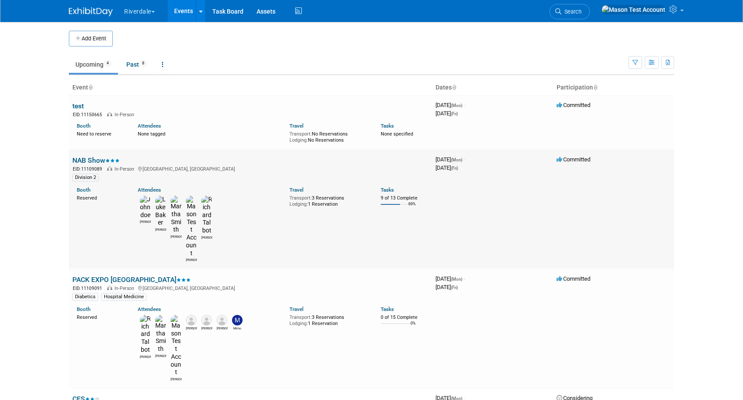
click at [91, 158] on link "NAB Show" at bounding box center [95, 160] width 47 height 8
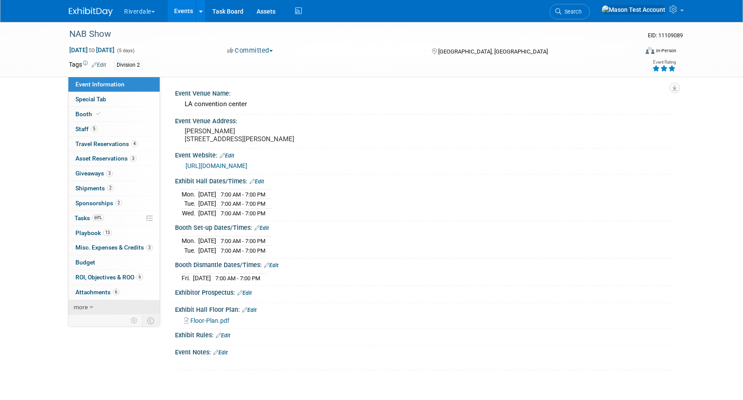
click at [87, 305] on span "more" at bounding box center [81, 307] width 14 height 7
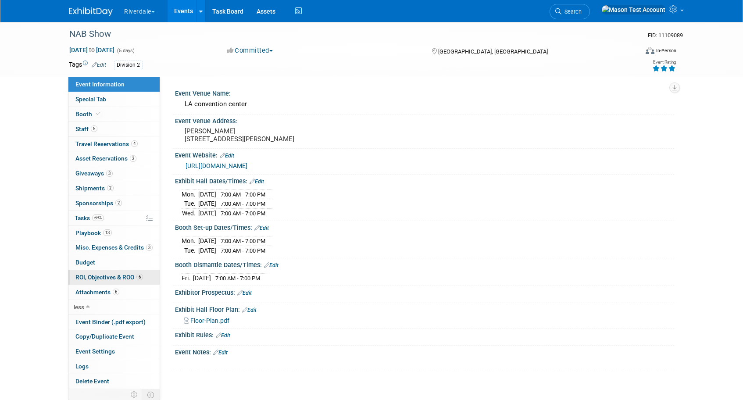
click at [90, 273] on link "6 ROI, Objectives & ROO 6" at bounding box center [113, 277] width 91 height 14
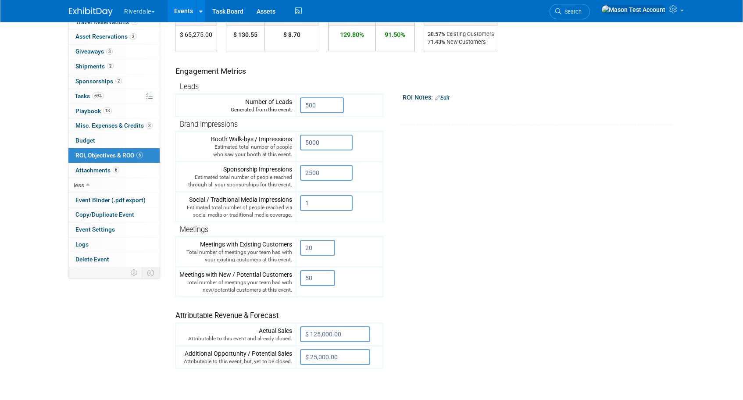
scroll to position [119, 0]
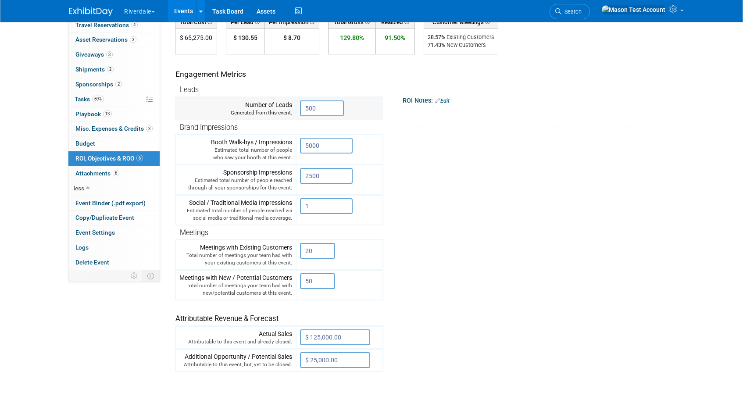
drag, startPoint x: 244, startPoint y: 104, endPoint x: 290, endPoint y: 101, distance: 46.6
click at [291, 101] on div "Number of Leads Generated from this event." at bounding box center [235, 109] width 113 height 16
drag, startPoint x: 216, startPoint y: 144, endPoint x: 287, endPoint y: 143, distance: 71.6
click at [288, 143] on div "Booth Walk-bys / Impressions Estimated total number of people who saw your boot…" at bounding box center [235, 150] width 113 height 24
drag, startPoint x: 225, startPoint y: 173, endPoint x: 289, endPoint y: 172, distance: 64.1
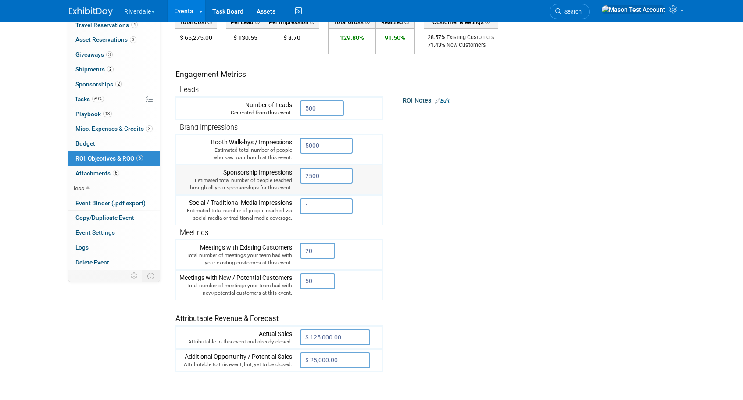
click at [290, 172] on div "Sponsorship Impressions Estimated total number of people reached through all yo…" at bounding box center [235, 180] width 113 height 24
drag, startPoint x: 191, startPoint y: 202, endPoint x: 263, endPoint y: 199, distance: 71.6
click at [263, 199] on div "Social / Traditional Media Impressions Estimated total number of people reached…" at bounding box center [235, 210] width 113 height 24
drag, startPoint x: 214, startPoint y: 247, endPoint x: 267, endPoint y: 243, distance: 53.2
click at [267, 243] on div "Meetings with Existing Customers Total number of meetings your team had with yo…" at bounding box center [235, 255] width 113 height 24
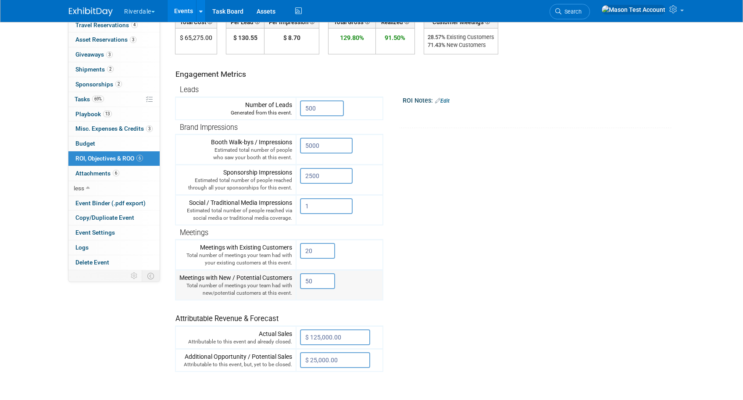
drag, startPoint x: 224, startPoint y: 279, endPoint x: 268, endPoint y: 280, distance: 43.5
click at [268, 280] on div "Meetings with New / Potential Customers Total number of meetings your team had …" at bounding box center [235, 285] width 113 height 24
drag, startPoint x: 250, startPoint y: 335, endPoint x: 292, endPoint y: 334, distance: 42.1
click at [292, 334] on div "Actual Sales Attributable to this event and already closed." at bounding box center [235, 338] width 113 height 16
drag, startPoint x: 285, startPoint y: 355, endPoint x: 202, endPoint y: 355, distance: 83.4
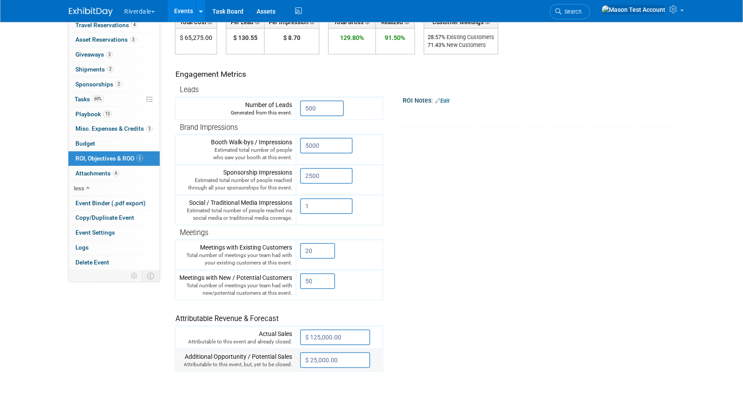
click at [202, 355] on div "Additional Opportunity / Potential Sales Attributable to this event, but, yet t…" at bounding box center [235, 360] width 113 height 16
click at [91, 140] on span "Budget" at bounding box center [85, 143] width 20 height 7
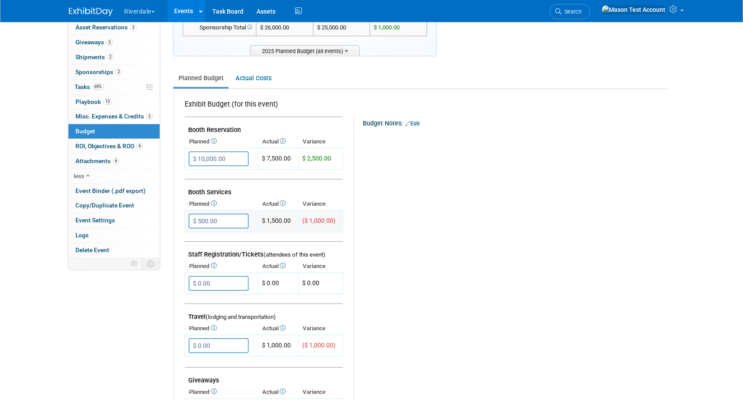
scroll to position [131, 0]
click at [248, 83] on link "Actual Costs" at bounding box center [253, 79] width 46 height 16
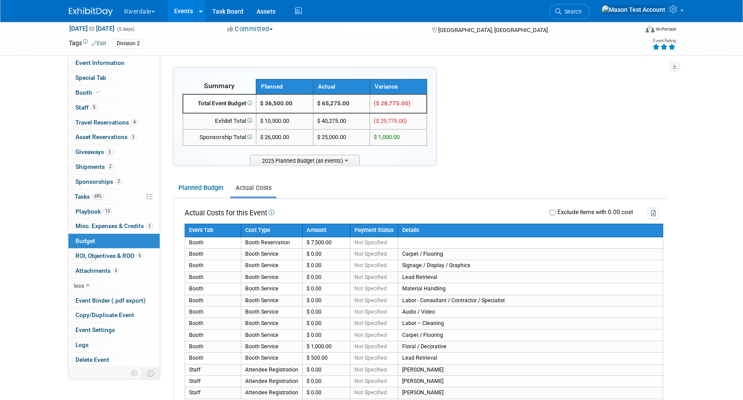
scroll to position [0, 0]
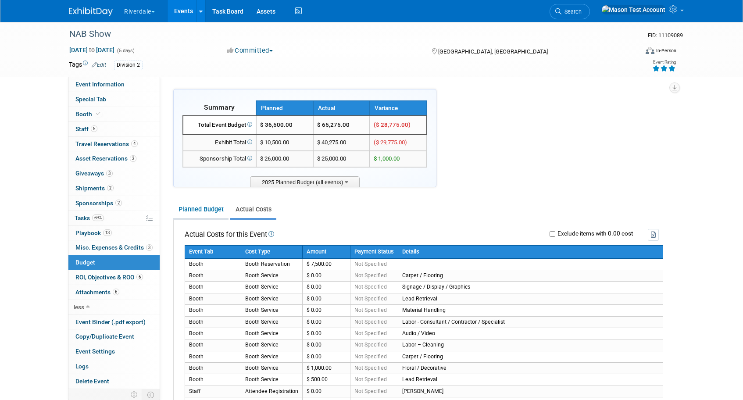
click at [198, 207] on link "Planned Budget" at bounding box center [200, 209] width 55 height 16
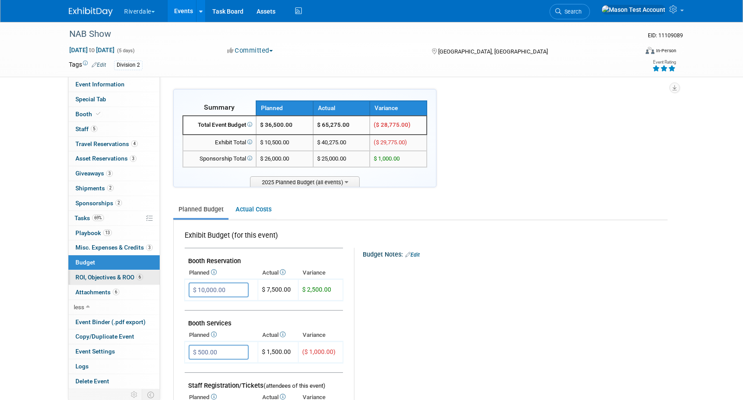
click at [98, 276] on span "ROI, Objectives & ROO 6" at bounding box center [109, 277] width 68 height 7
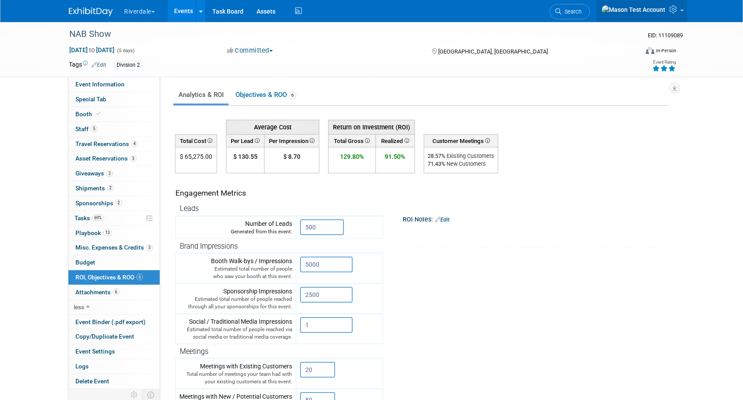
click at [682, 8] on link at bounding box center [642, 11] width 91 height 22
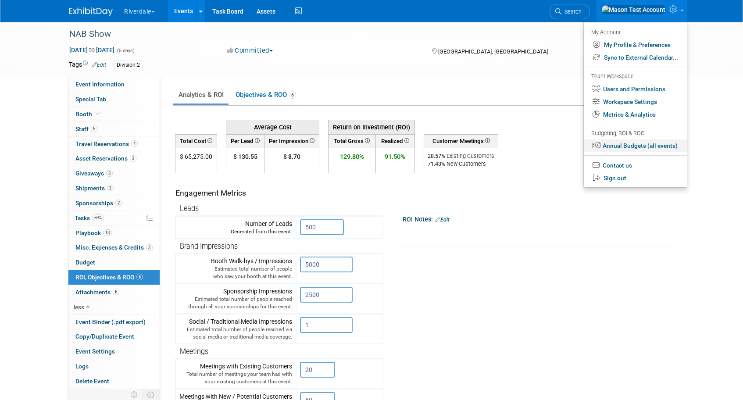
click at [640, 147] on link "Annual Budgets (all events)" at bounding box center [635, 146] width 103 height 13
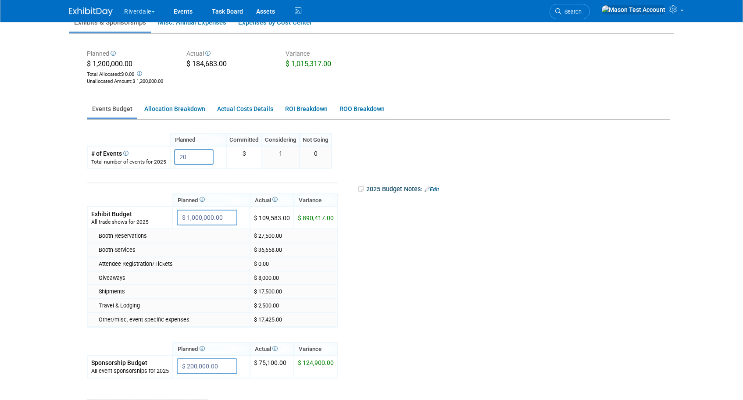
scroll to position [80, 0]
click at [288, 106] on link "ROI Breakdown" at bounding box center [306, 108] width 53 height 17
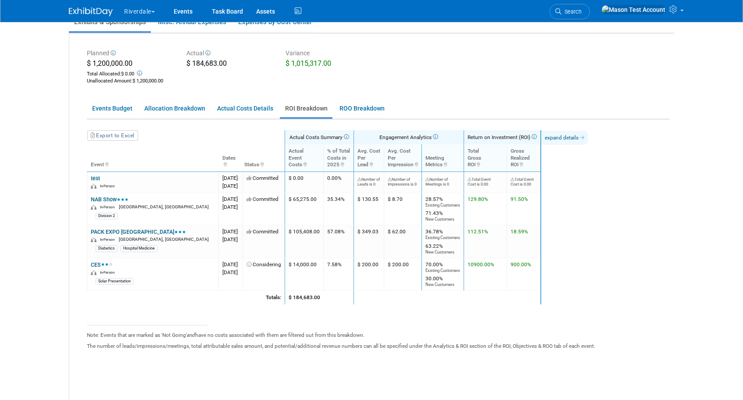
click at [589, 136] on link "expand details" at bounding box center [565, 138] width 47 height 14
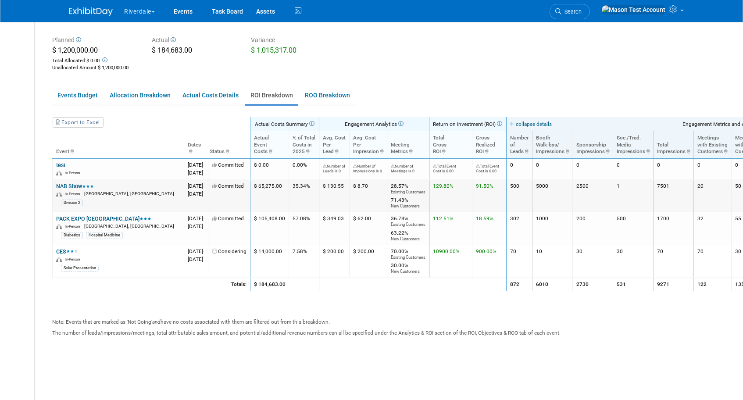
scroll to position [93, 0]
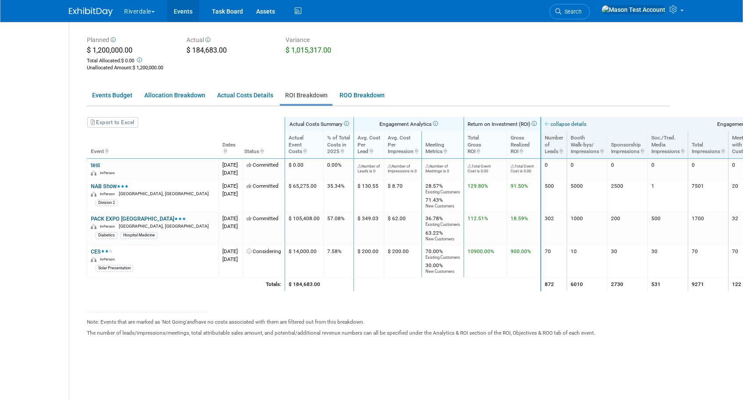
click at [186, 11] on link "Events" at bounding box center [183, 11] width 32 height 22
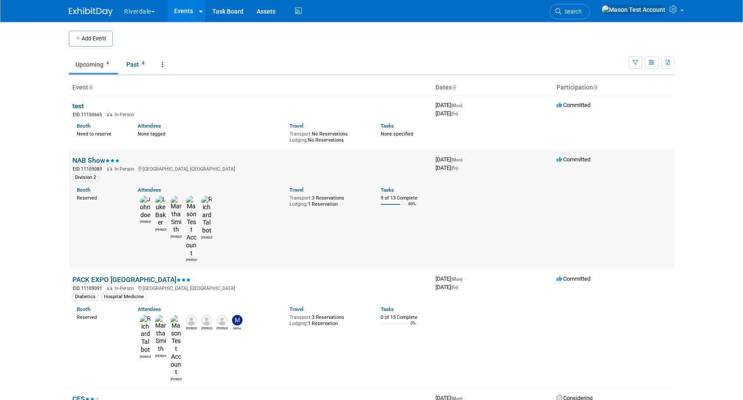
click at [97, 158] on link "NAB Show" at bounding box center [95, 160] width 47 height 8
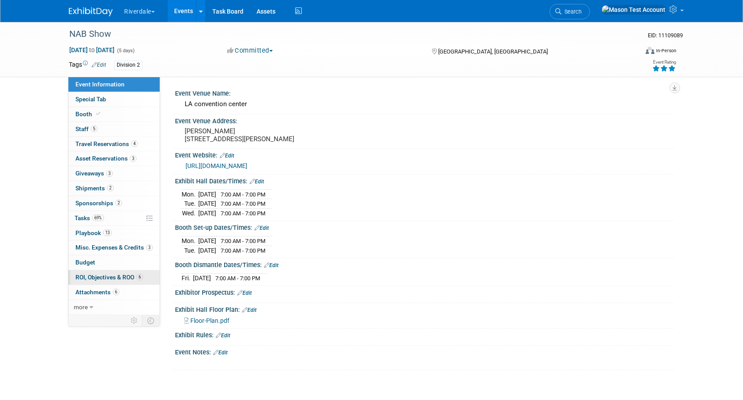
click at [99, 275] on span "ROI, Objectives & ROO 6" at bounding box center [109, 277] width 68 height 7
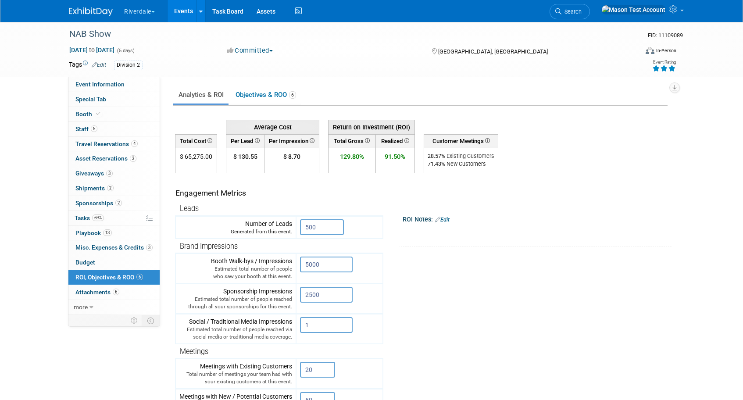
drag, startPoint x: 299, startPoint y: 128, endPoint x: 247, endPoint y: 149, distance: 55.7
click at [247, 149] on table "Average Cost Return on Investment (ROI) %" at bounding box center [336, 147] width 323 height 54
click at [247, 143] on th "Per Lead" at bounding box center [245, 141] width 38 height 13
click at [315, 227] on input "500" at bounding box center [322, 227] width 44 height 16
click at [248, 158] on span "$ 130.55" at bounding box center [245, 156] width 24 height 7
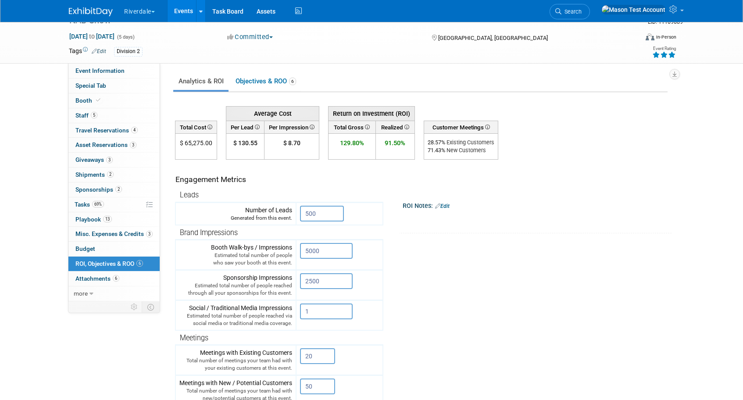
scroll to position [3, 0]
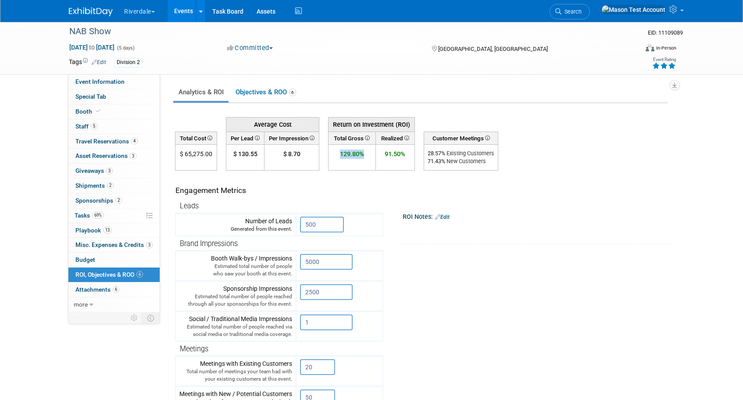
drag, startPoint x: 369, startPoint y: 156, endPoint x: 339, endPoint y: 154, distance: 30.4
click at [339, 154] on td "129.80%" at bounding box center [352, 158] width 47 height 26
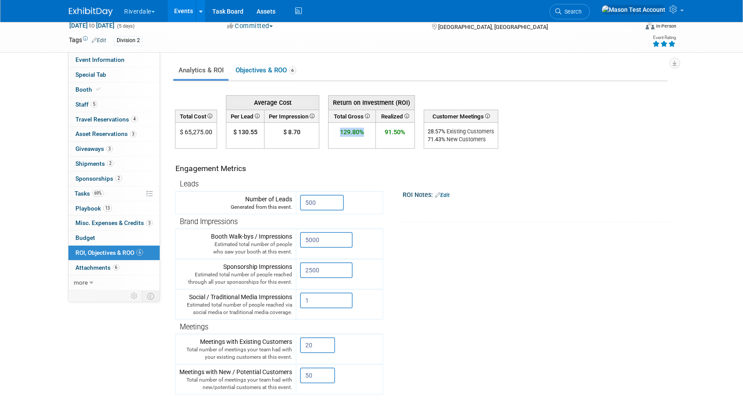
scroll to position [0, 0]
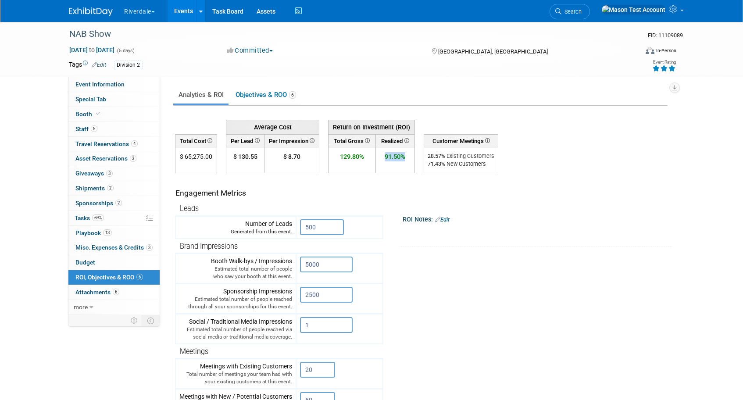
drag, startPoint x: 385, startPoint y: 156, endPoint x: 409, endPoint y: 156, distance: 24.6
click at [409, 156] on td "91.50%" at bounding box center [395, 160] width 39 height 26
drag, startPoint x: 366, startPoint y: 158, endPoint x: 314, endPoint y: 153, distance: 52.4
click at [314, 153] on tr "$ 65,275.00 $ 130.55 $ 8.70 129.80% 91.50% 28.57 % Existing Customers 71.43" at bounding box center [337, 160] width 323 height 26
click at [109, 87] on span "Event Information" at bounding box center [99, 84] width 49 height 7
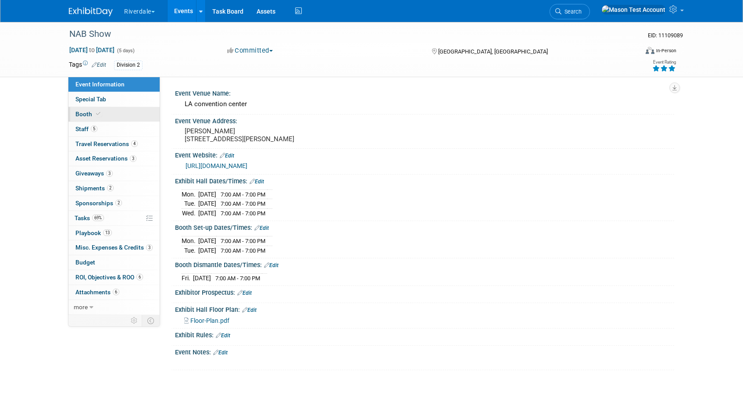
click at [98, 114] on icon at bounding box center [98, 113] width 4 height 5
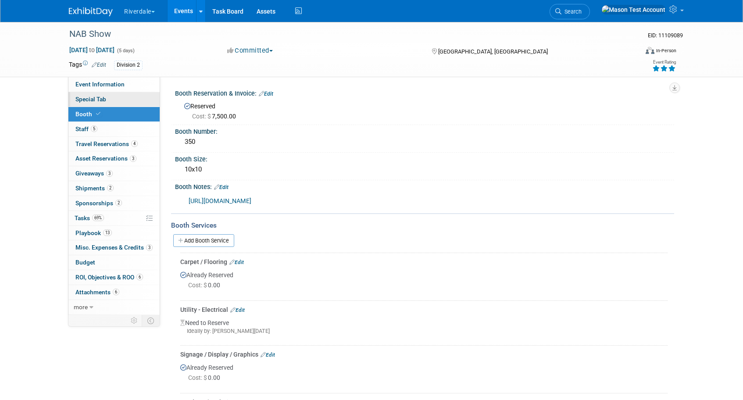
click at [98, 100] on span "Special Tab" at bounding box center [90, 99] width 31 height 7
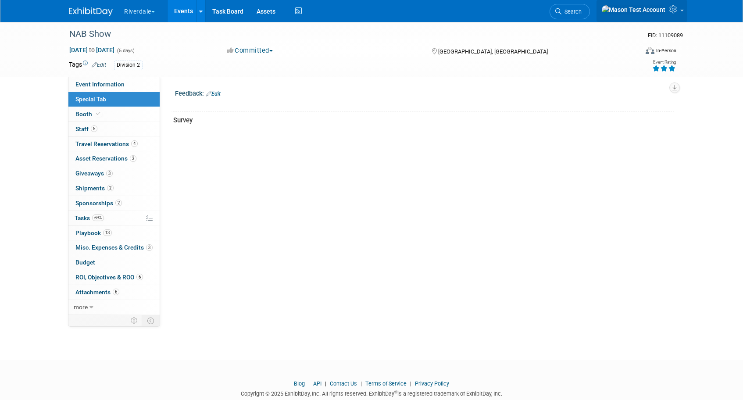
click at [665, 18] on link at bounding box center [642, 11] width 91 height 22
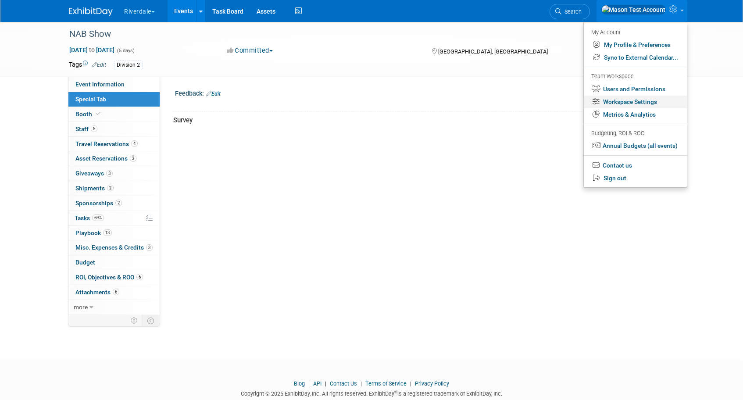
click at [644, 104] on link "Workspace Settings" at bounding box center [635, 102] width 103 height 13
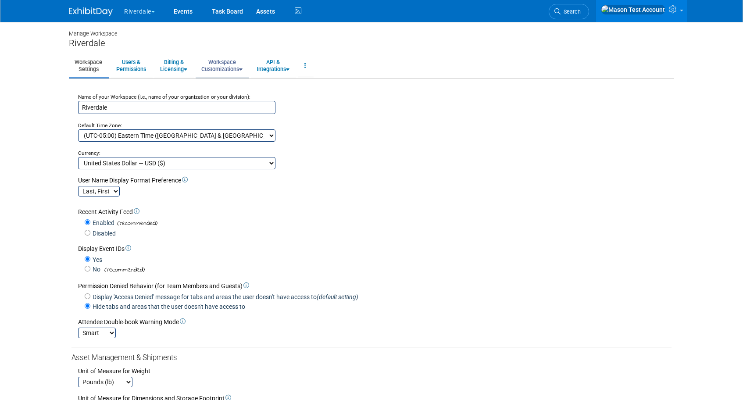
click at [212, 63] on link "Workspace Customizations" at bounding box center [222, 66] width 53 height 22
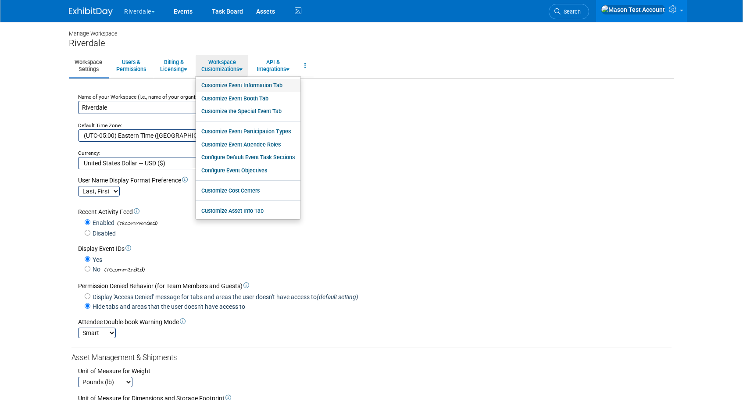
click at [222, 84] on link "Customize Event Information Tab" at bounding box center [248, 85] width 105 height 13
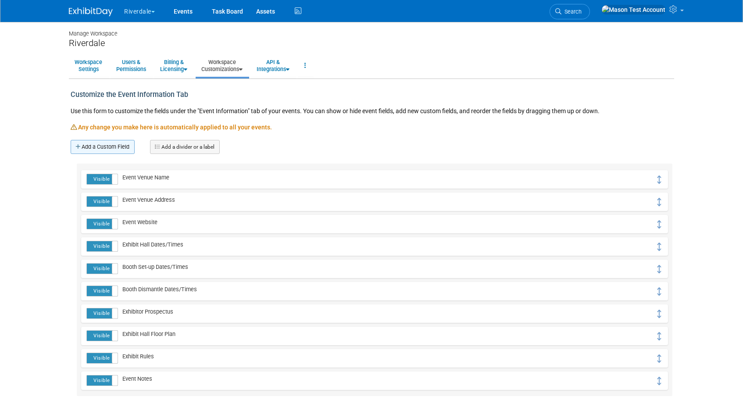
click at [111, 144] on link "Add a Custom Field" at bounding box center [103, 147] width 64 height 14
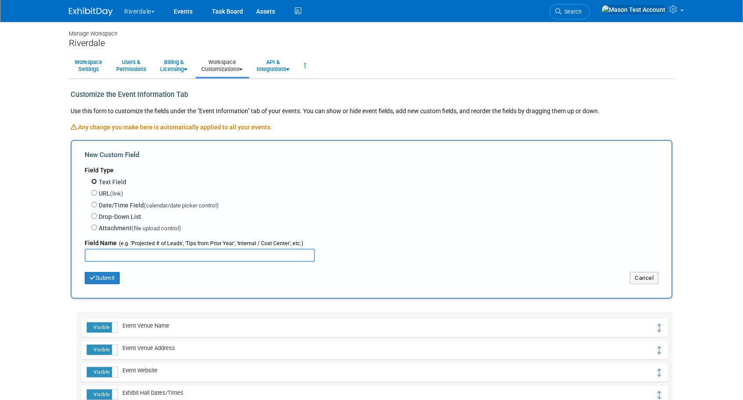
click at [94, 181] on input "Text Field" at bounding box center [94, 182] width 6 height 6
radio input "true"
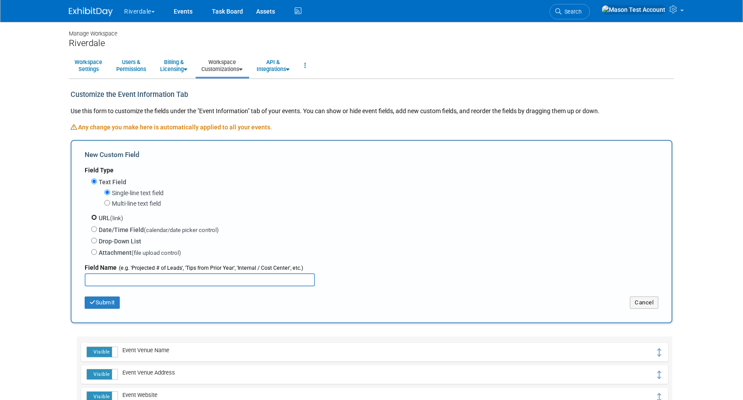
click at [93, 218] on input "URL (link)" at bounding box center [94, 218] width 6 height 6
radio input "true"
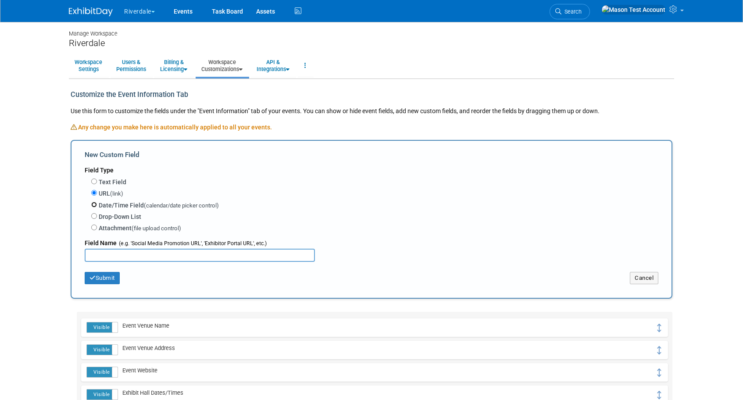
click at [94, 202] on input "Date/Time Field (calendar/date picker control)" at bounding box center [94, 205] width 6 height 6
radio input "true"
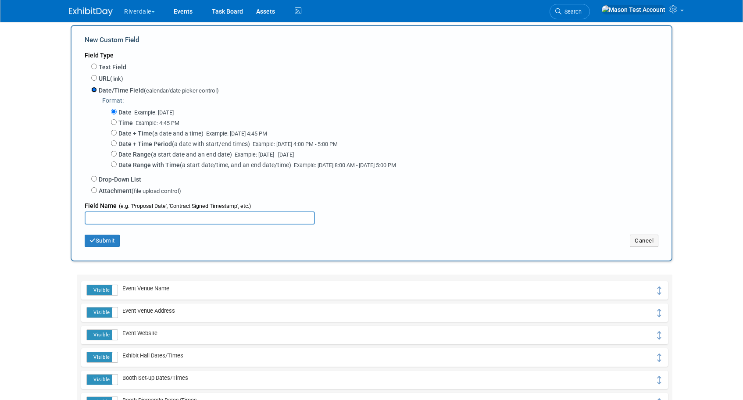
scroll to position [120, 0]
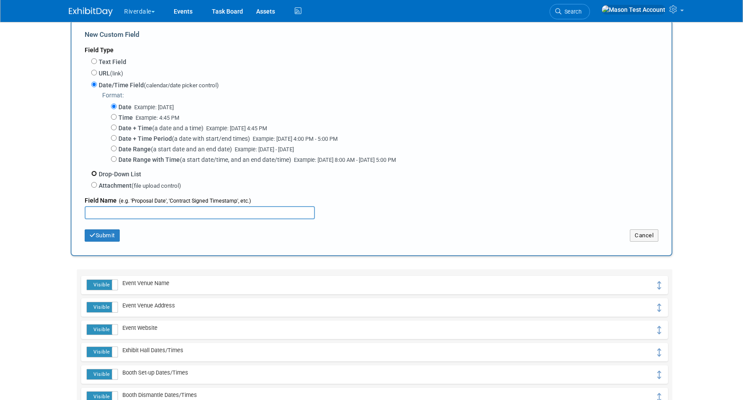
click at [94, 175] on input "Drop-Down List" at bounding box center [94, 174] width 6 height 6
radio input "true"
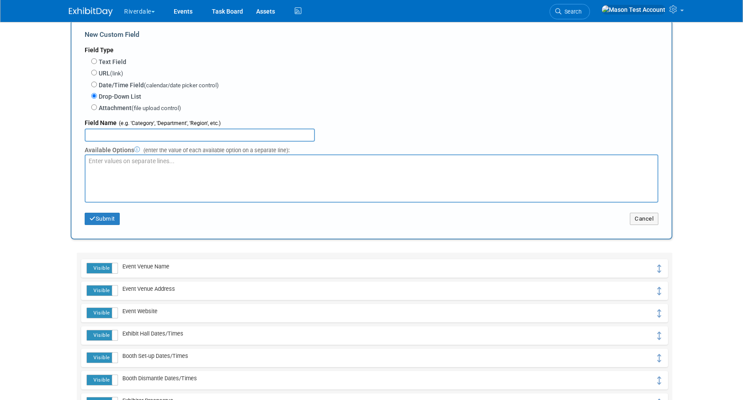
click at [133, 137] on input "text" at bounding box center [200, 135] width 230 height 13
type input "Region"
click at [143, 172] on textarea at bounding box center [372, 178] width 574 height 48
type textarea "North South East West"
click at [101, 219] on button "Submit" at bounding box center [102, 219] width 35 height 12
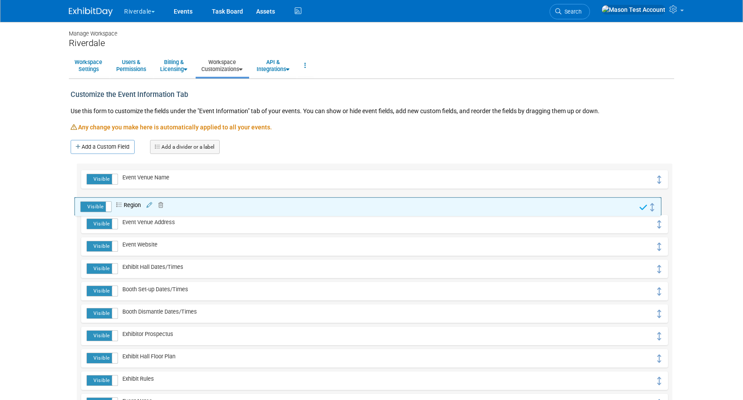
drag, startPoint x: 661, startPoint y: 183, endPoint x: 659, endPoint y: 207, distance: 24.6
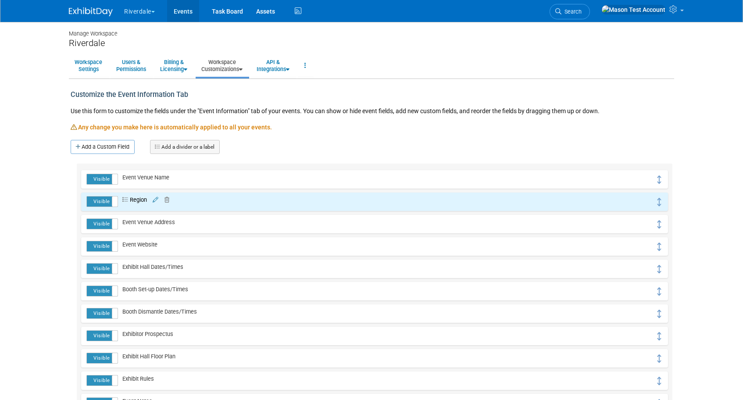
click at [185, 11] on link "Events" at bounding box center [183, 11] width 32 height 22
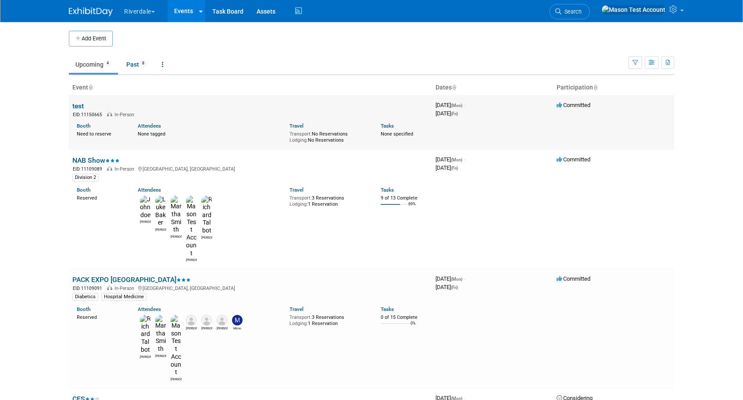
click at [79, 105] on link "test" at bounding box center [77, 106] width 11 height 8
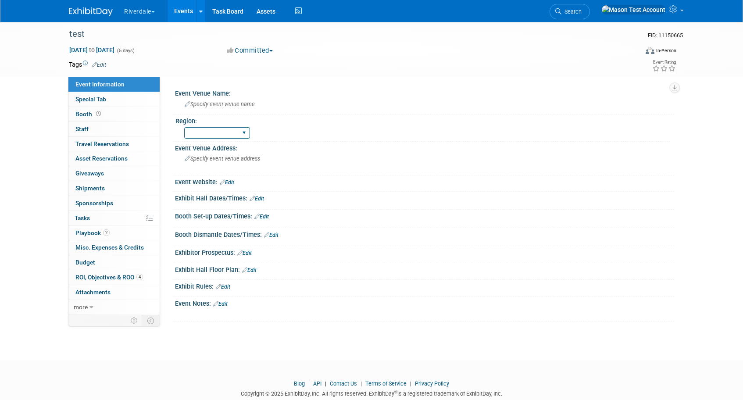
click at [221, 132] on select "North South East West" at bounding box center [217, 133] width 66 height 12
select select "North"
click at [184, 127] on select "North South East West" at bounding box center [217, 133] width 66 height 12
click at [190, 11] on link "Events" at bounding box center [184, 11] width 32 height 22
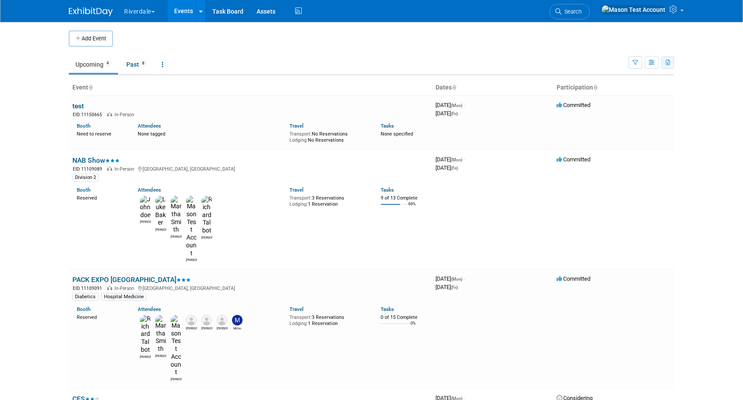
click at [671, 64] on button "button" at bounding box center [668, 62] width 13 height 13
click at [654, 65] on icon "button" at bounding box center [652, 63] width 7 height 6
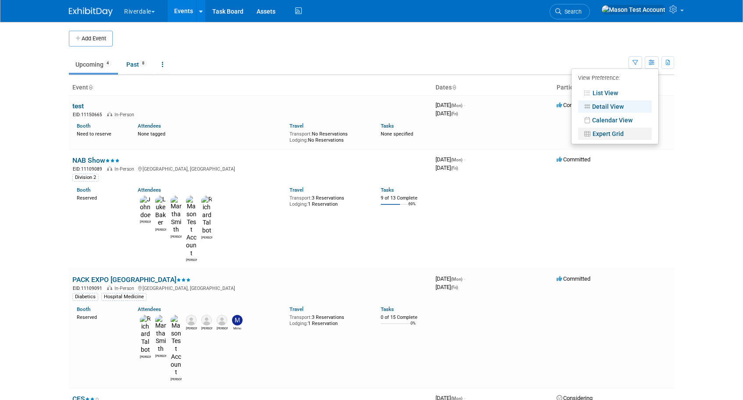
click at [626, 136] on link "Expert Grid" at bounding box center [615, 134] width 74 height 12
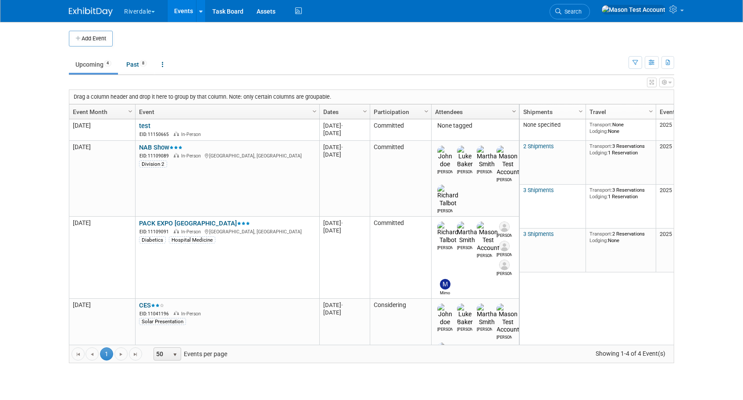
click at [517, 110] on span "Column Settings" at bounding box center [514, 111] width 7 height 7
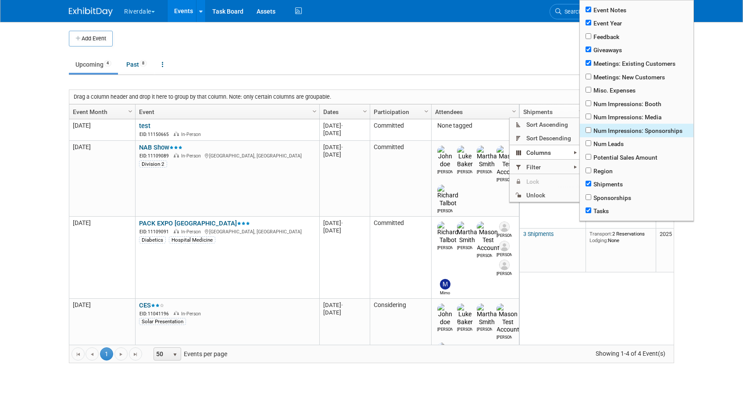
scroll to position [137, 0]
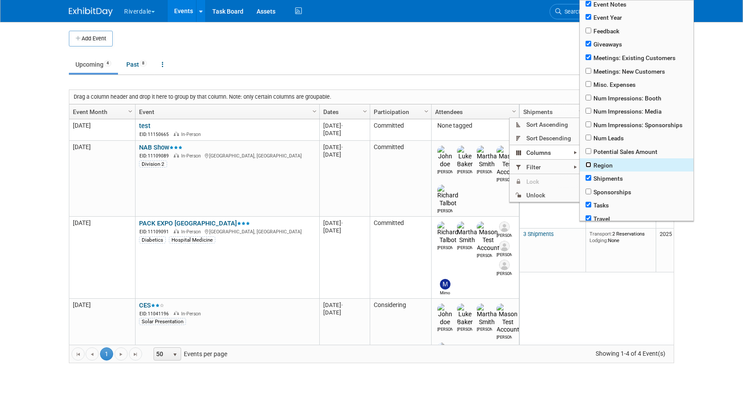
click at [589, 168] on input "checkbox" at bounding box center [589, 165] width 6 height 6
checkbox input "true"
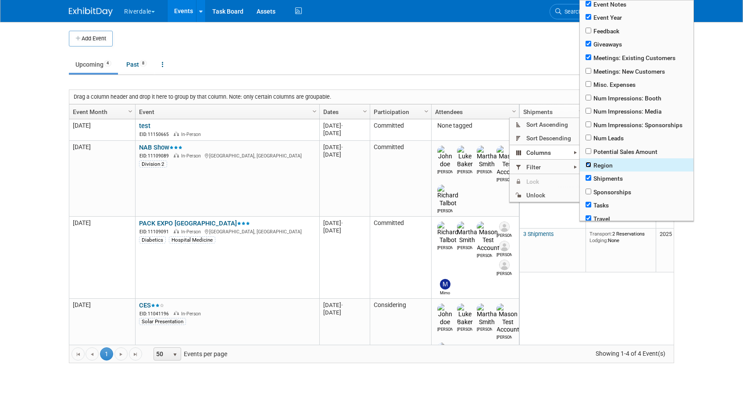
checkbox input "true"
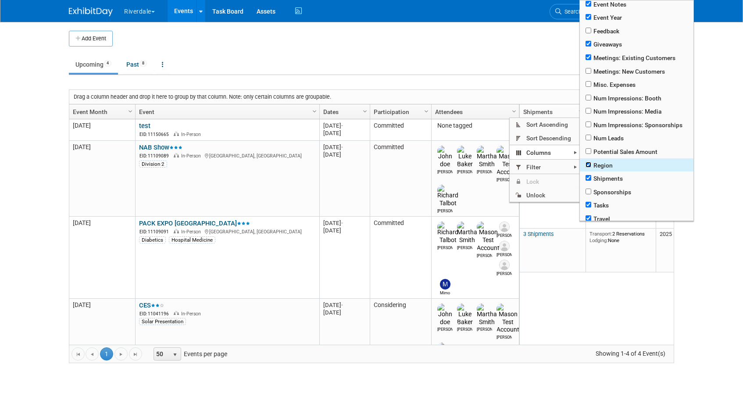
checkbox input "true"
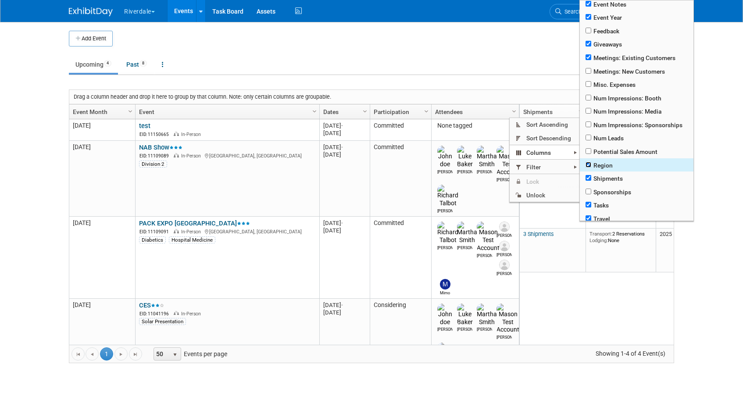
checkbox input "true"
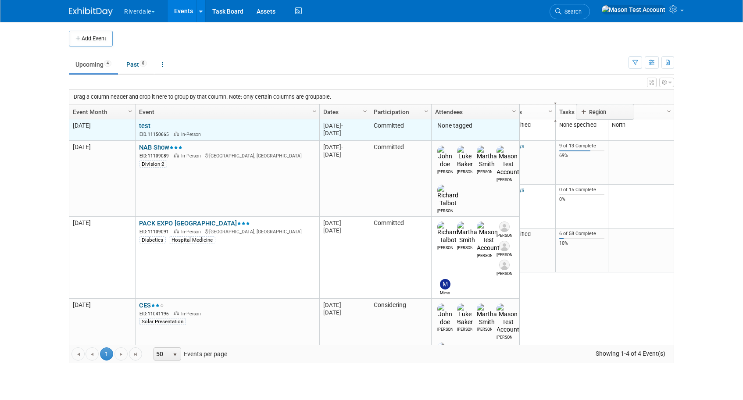
scroll to position [0, 675]
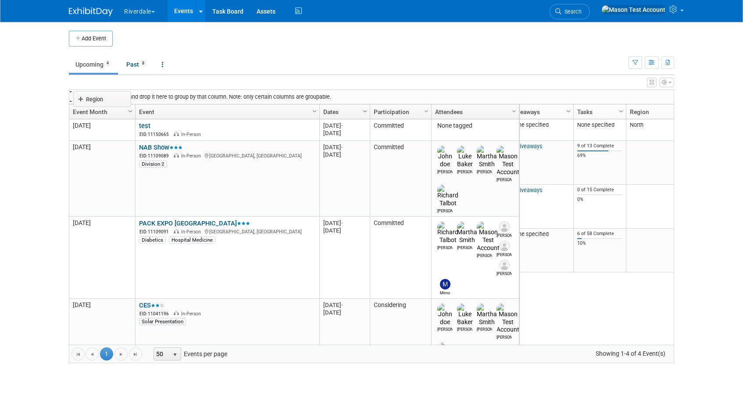
drag, startPoint x: 625, startPoint y: 116, endPoint x: 89, endPoint y: 104, distance: 536.4
click at [89, 104] on body "Riverdale Explore: My Workspaces 8 Go to Workspace: Burton, Davon and ProLand P…" at bounding box center [371, 200] width 743 height 400
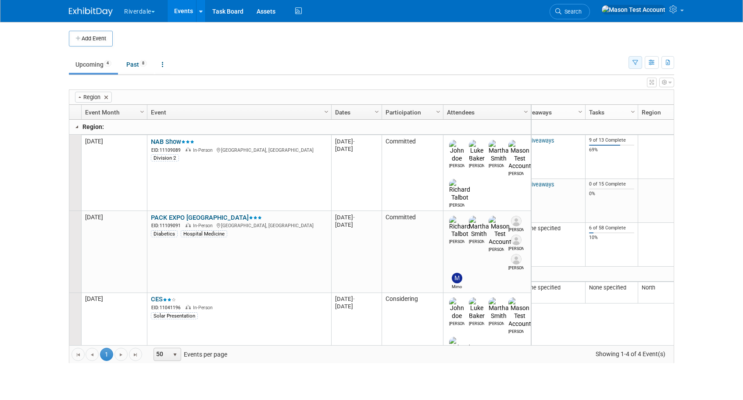
click at [634, 61] on icon "button" at bounding box center [636, 63] width 6 height 6
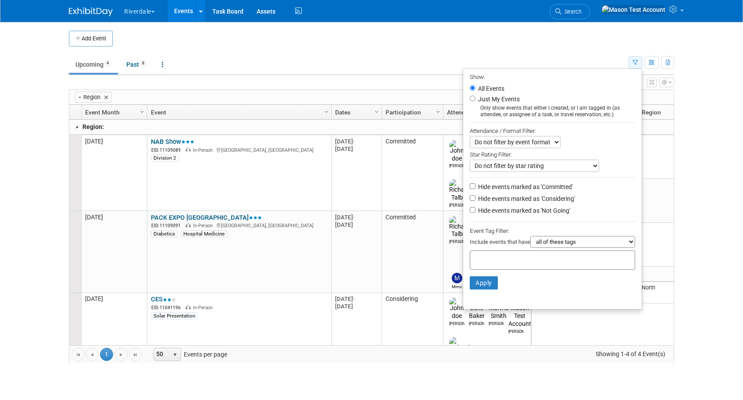
click at [634, 61] on icon "button" at bounding box center [636, 63] width 6 height 6
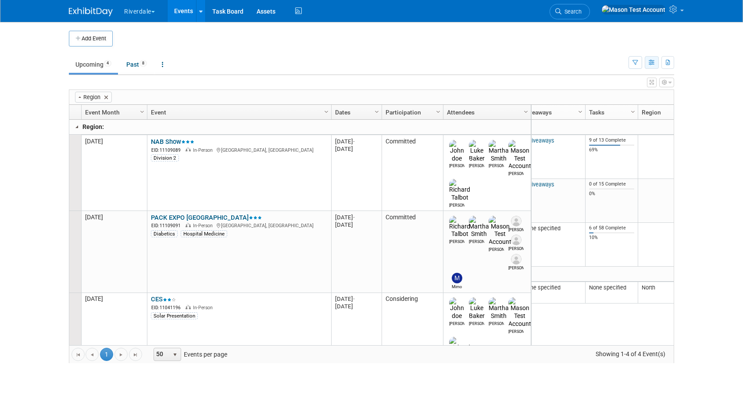
click at [648, 62] on button "button" at bounding box center [652, 62] width 14 height 13
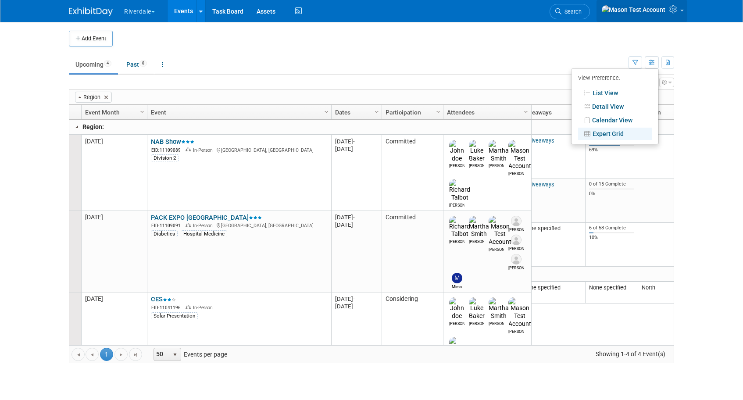
click at [675, 7] on link at bounding box center [642, 11] width 91 height 22
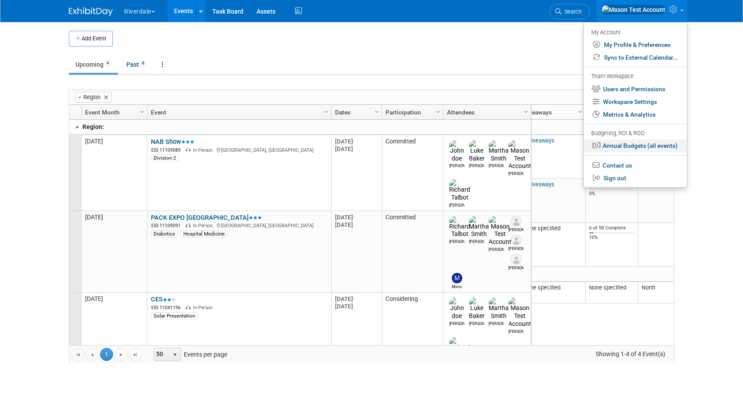
click at [648, 152] on link "Annual Budgets (all events)" at bounding box center [635, 146] width 103 height 13
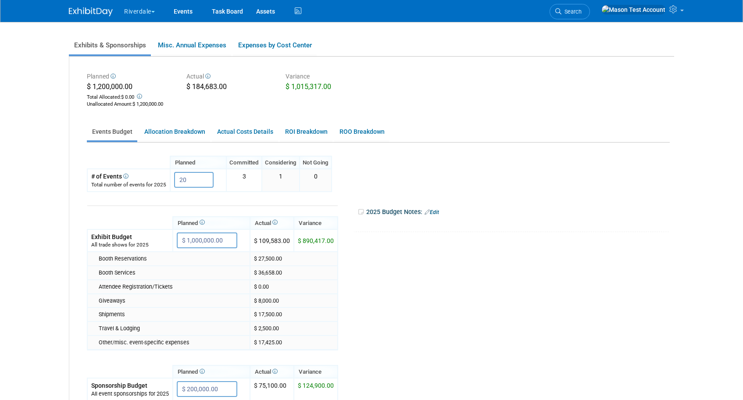
scroll to position [30, 0]
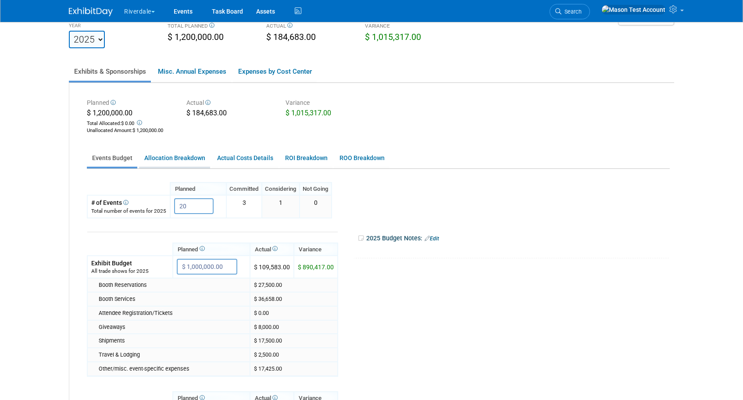
click at [183, 157] on link "Allocation Breakdown" at bounding box center [174, 158] width 71 height 17
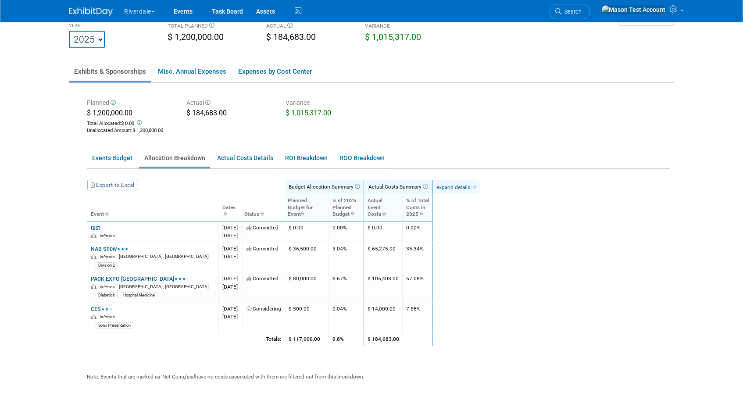
click at [480, 187] on link "expand details" at bounding box center [456, 187] width 47 height 14
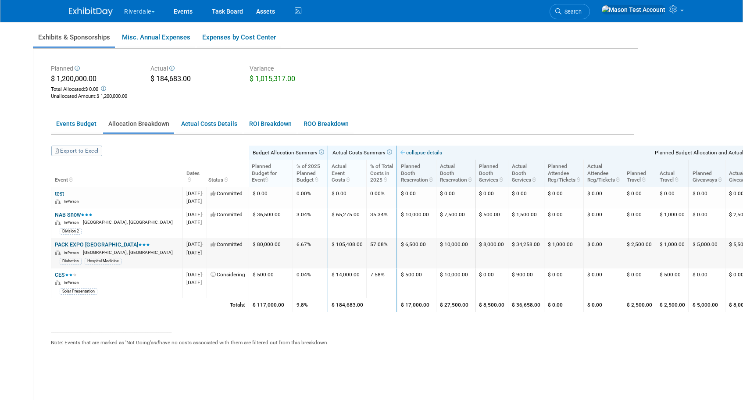
scroll to position [65, 0]
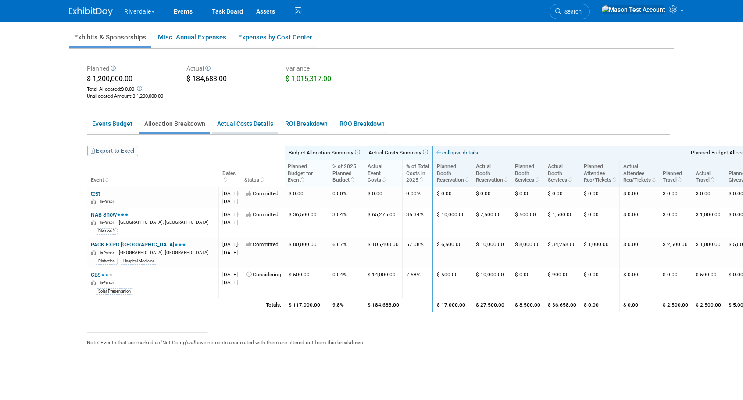
click at [254, 122] on link "Actual Costs Details" at bounding box center [245, 123] width 66 height 17
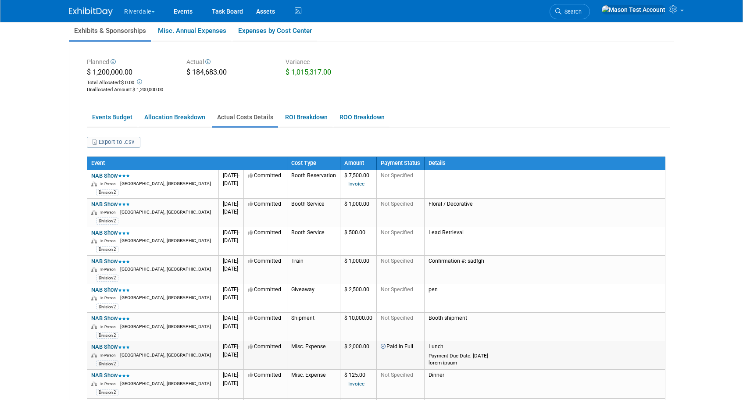
scroll to position [0, 0]
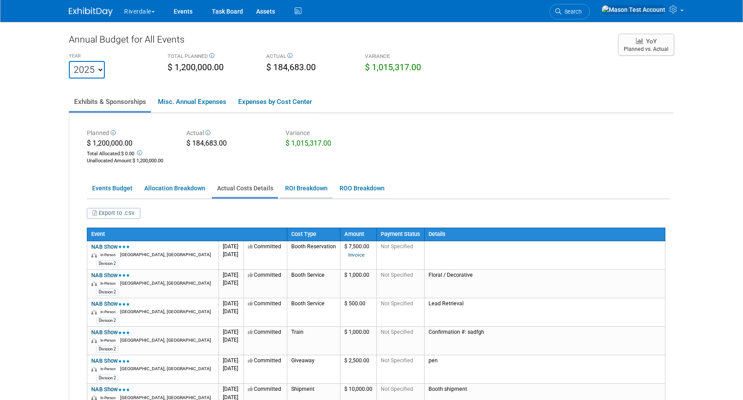
click at [305, 190] on link "ROI Breakdown" at bounding box center [306, 188] width 53 height 17
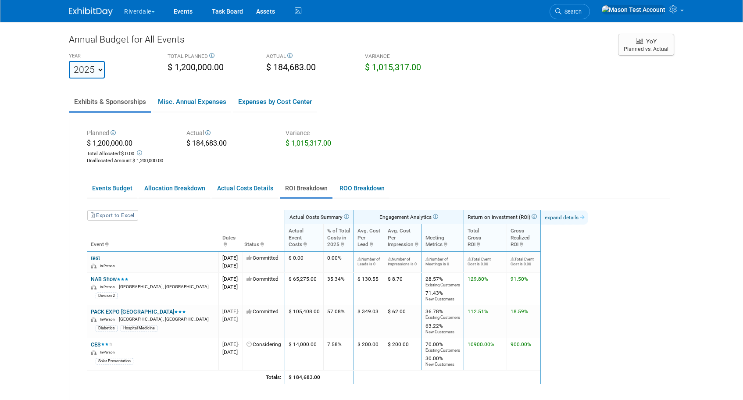
click at [589, 220] on link "expand details" at bounding box center [565, 218] width 47 height 14
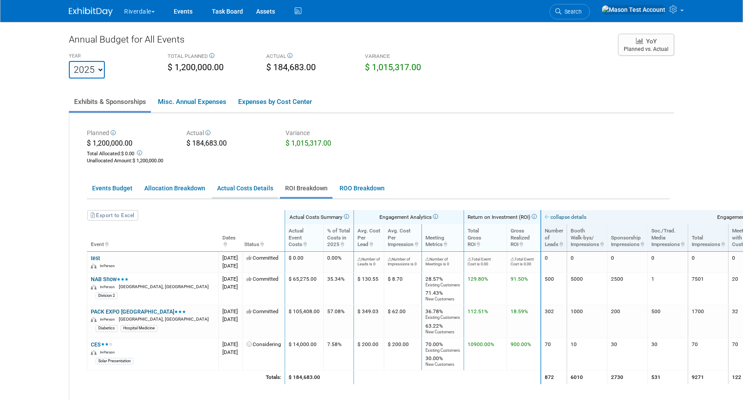
click at [260, 189] on link "Actual Costs Details" at bounding box center [245, 188] width 66 height 17
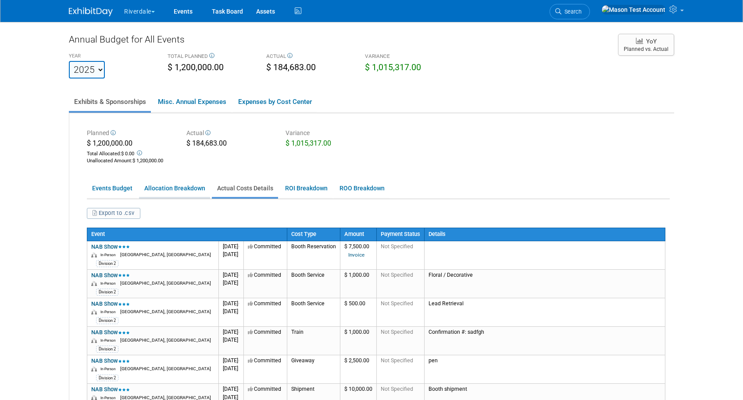
click at [190, 191] on link "Allocation Breakdown" at bounding box center [174, 188] width 71 height 17
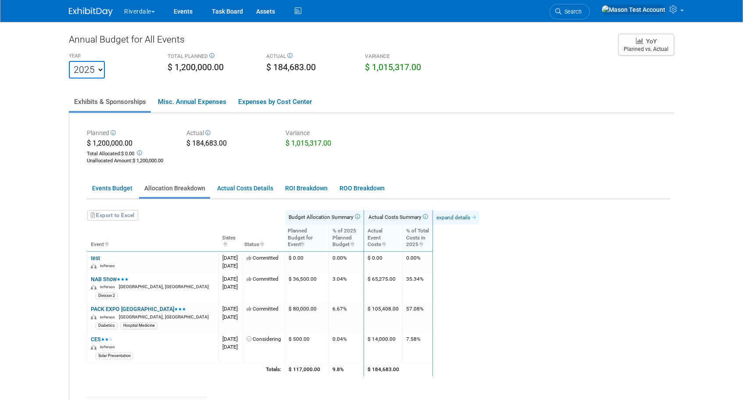
click at [480, 215] on link "expand details" at bounding box center [456, 218] width 47 height 14
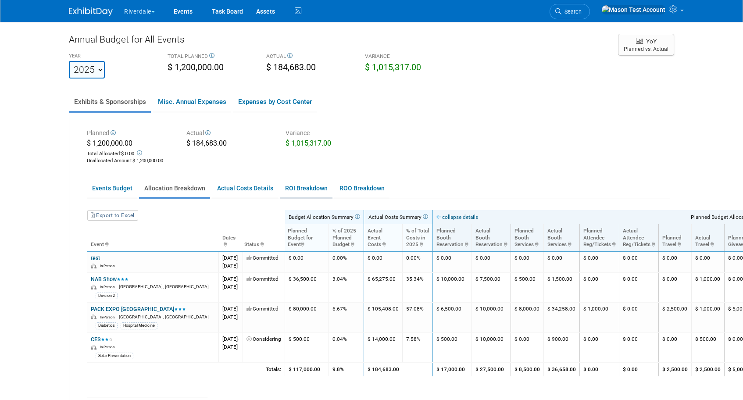
click at [294, 187] on link "ROI Breakdown" at bounding box center [306, 188] width 53 height 17
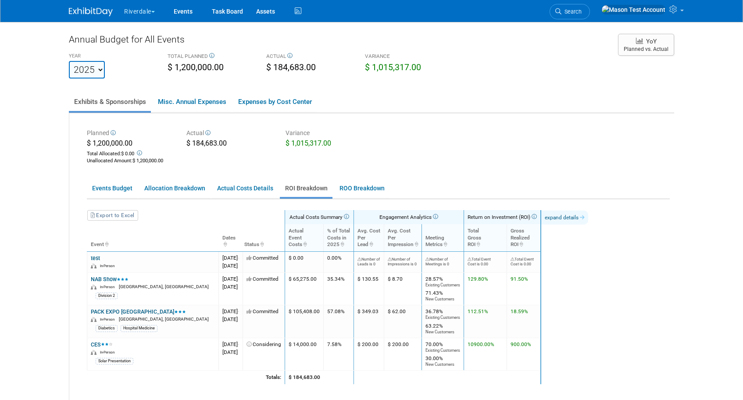
click at [589, 213] on link "expand details" at bounding box center [565, 218] width 47 height 14
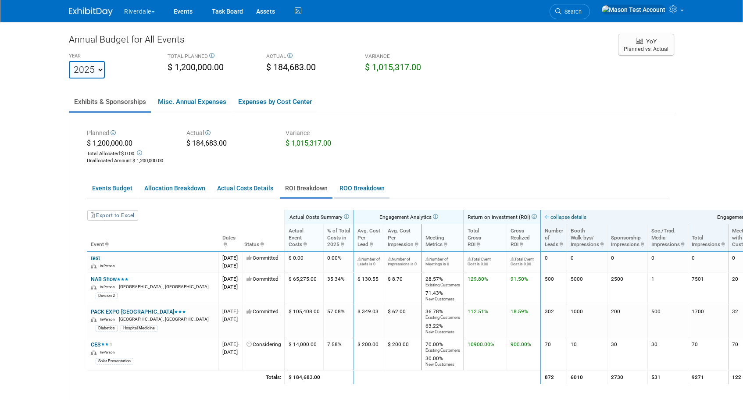
click at [369, 186] on link "ROO Breakdown" at bounding box center [361, 188] width 55 height 17
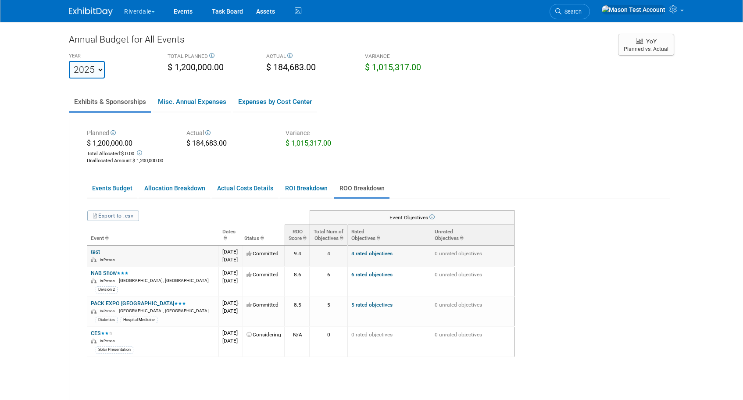
click at [393, 252] on link "4 rated objectives" at bounding box center [372, 254] width 41 height 6
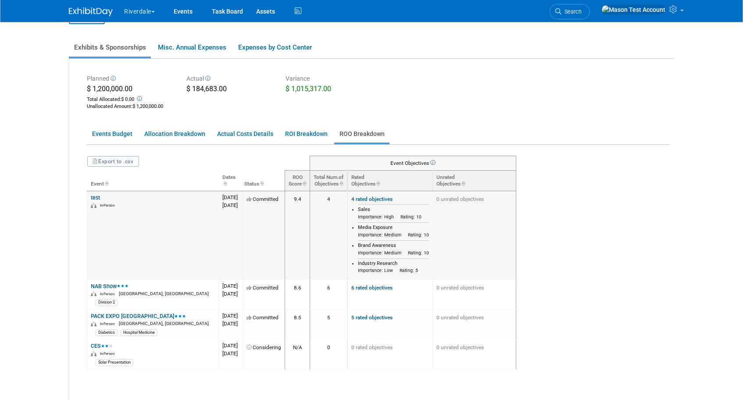
scroll to position [66, 0]
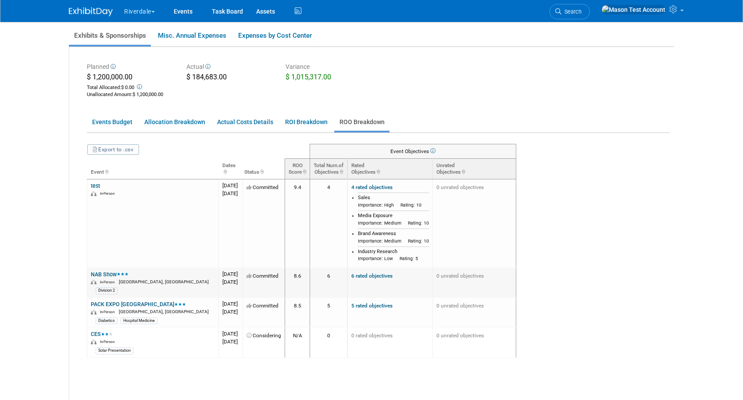
click at [413, 272] on td "06 6 rated objectives Recruiting Importance: Low Rating: 8 Professional Develop…" at bounding box center [391, 283] width 86 height 30
click at [393, 276] on link "6 rated objectives" at bounding box center [372, 276] width 41 height 6
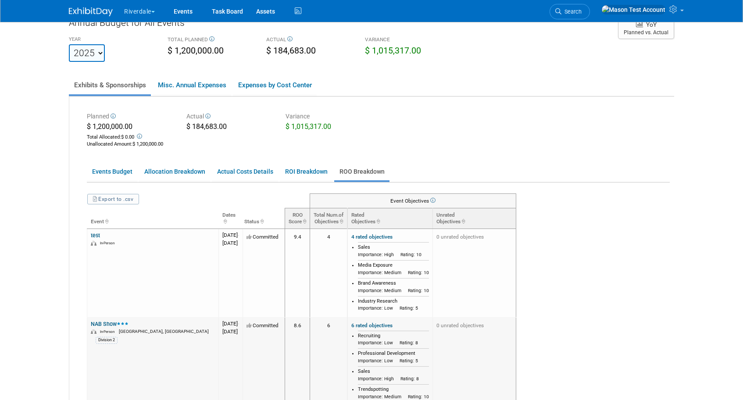
scroll to position [0, 0]
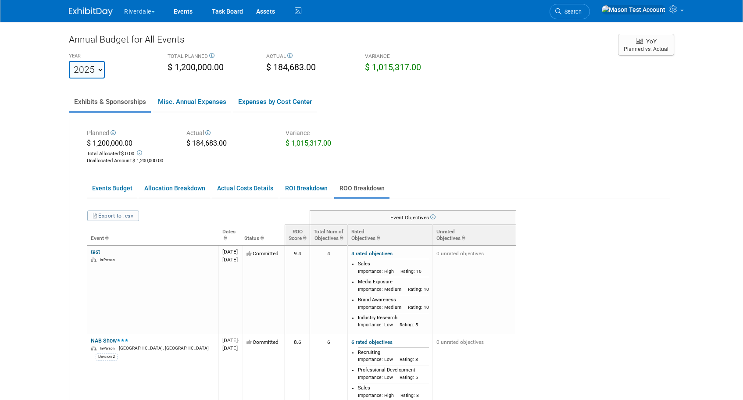
click at [411, 156] on div "Planned $ 1,200,000.00 Total Allocated: $ 0.00 Unallocated Amount : $ 1,200,000…" at bounding box center [378, 145] width 596 height 39
click at [182, 13] on link "Events" at bounding box center [183, 11] width 32 height 22
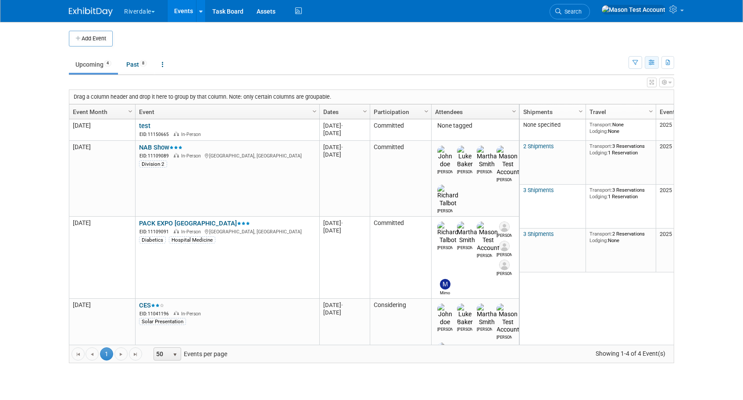
click at [650, 66] on button "button" at bounding box center [652, 62] width 14 height 13
click at [604, 104] on link "Detail View" at bounding box center [615, 107] width 74 height 12
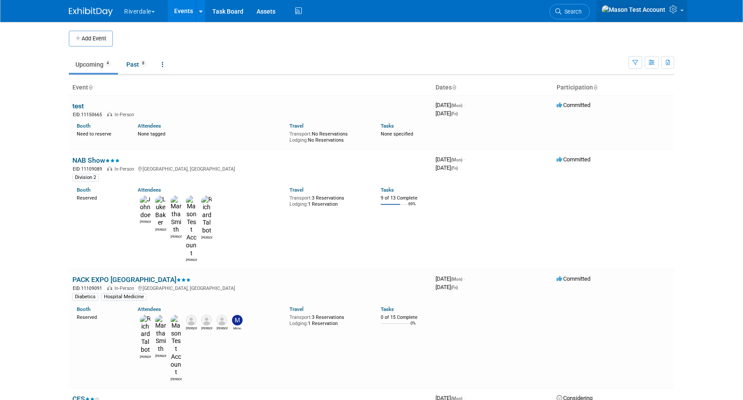
click at [678, 13] on icon at bounding box center [675, 9] width 10 height 8
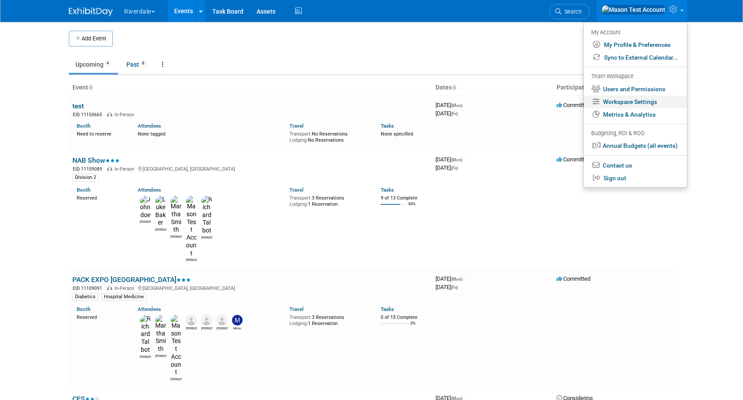
click at [654, 103] on link "Workspace Settings" at bounding box center [635, 102] width 103 height 13
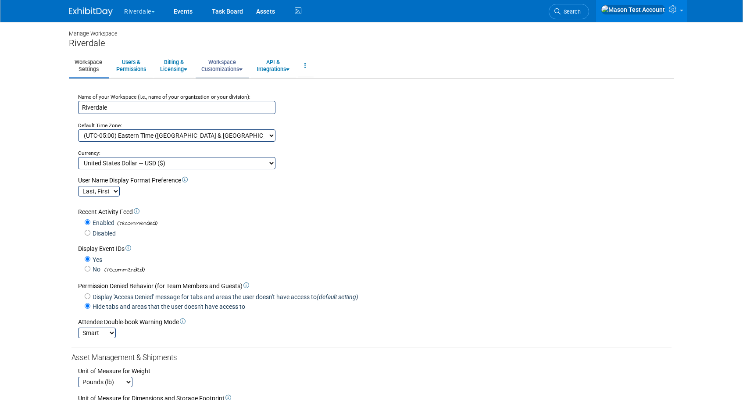
click at [231, 68] on link "Workspace Customizations" at bounding box center [222, 66] width 53 height 22
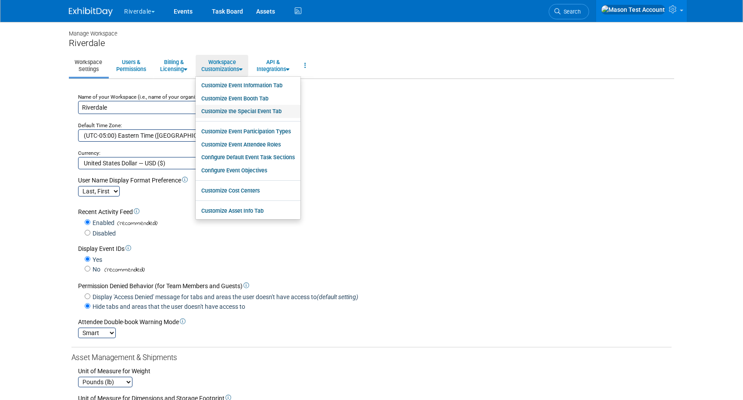
click at [246, 111] on link "Customize the Special Event Tab" at bounding box center [248, 111] width 105 height 13
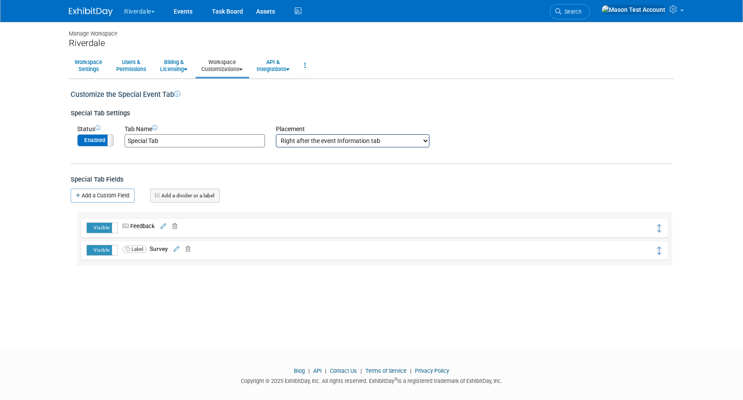
click at [184, 201] on link "Add a divider or a label" at bounding box center [185, 196] width 70 height 14
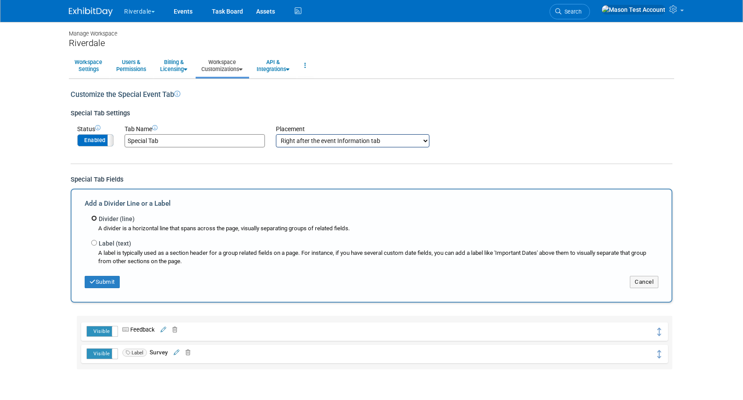
click at [94, 220] on input "Divider (line)" at bounding box center [94, 218] width 6 height 6
radio input "true"
click at [99, 280] on button "Submit" at bounding box center [102, 282] width 35 height 12
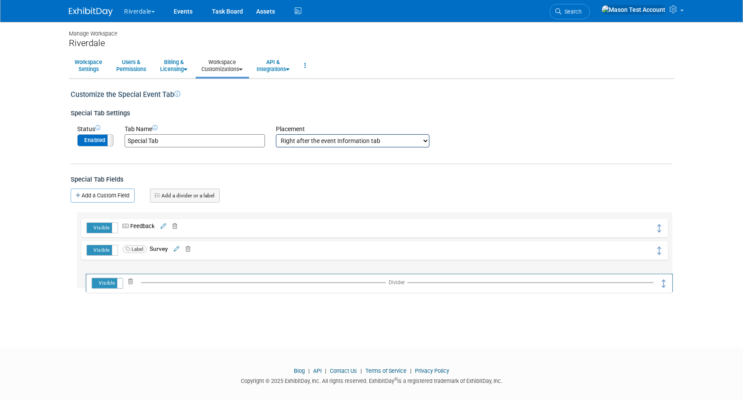
drag, startPoint x: 663, startPoint y: 230, endPoint x: 668, endPoint y: 285, distance: 54.6
click at [122, 195] on link "Add a Custom Field" at bounding box center [103, 196] width 64 height 14
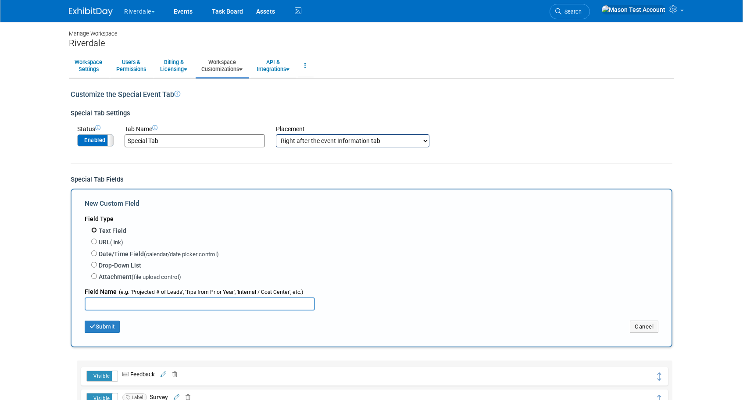
click at [92, 229] on input "Text Field" at bounding box center [94, 230] width 6 height 6
radio input "true"
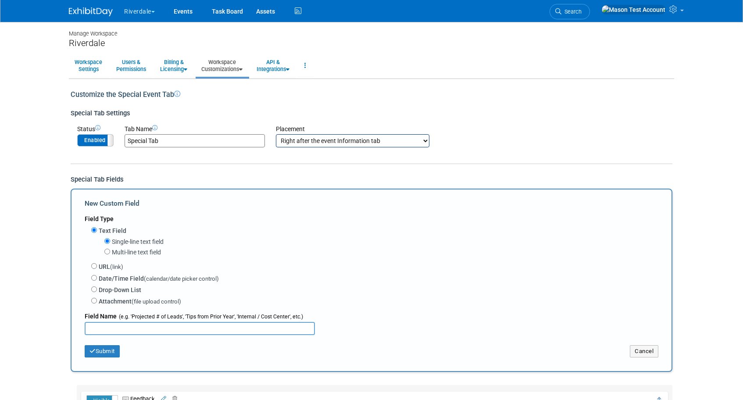
click at [114, 330] on input "text" at bounding box center [200, 328] width 230 height 13
type input "Creative team names"
click at [106, 354] on button "Submit" at bounding box center [102, 351] width 35 height 12
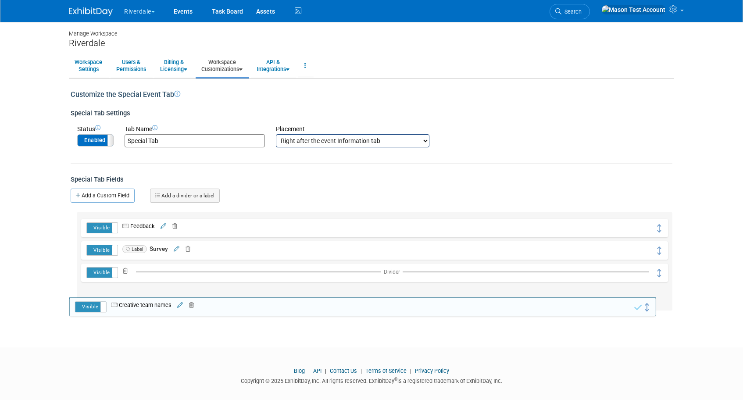
drag, startPoint x: 660, startPoint y: 227, endPoint x: 656, endPoint y: 298, distance: 71.6
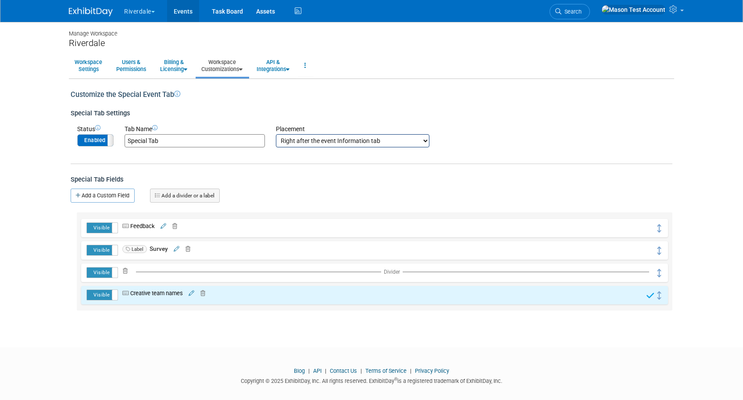
click at [192, 11] on link "Events" at bounding box center [183, 11] width 32 height 22
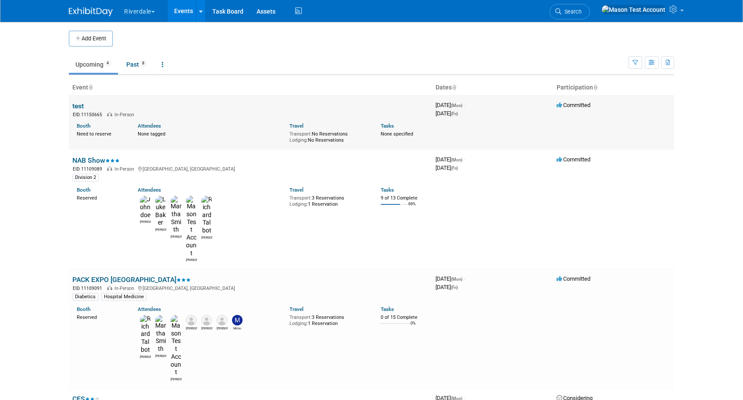
click at [77, 104] on link "test" at bounding box center [77, 106] width 11 height 8
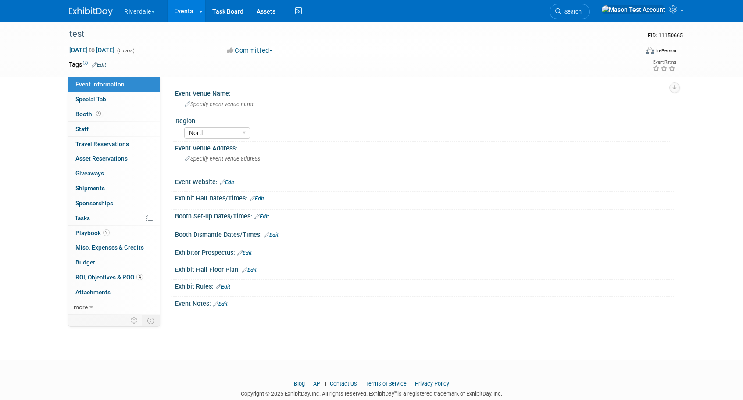
select select "North"
click at [91, 98] on span "Special Tab" at bounding box center [90, 99] width 31 height 7
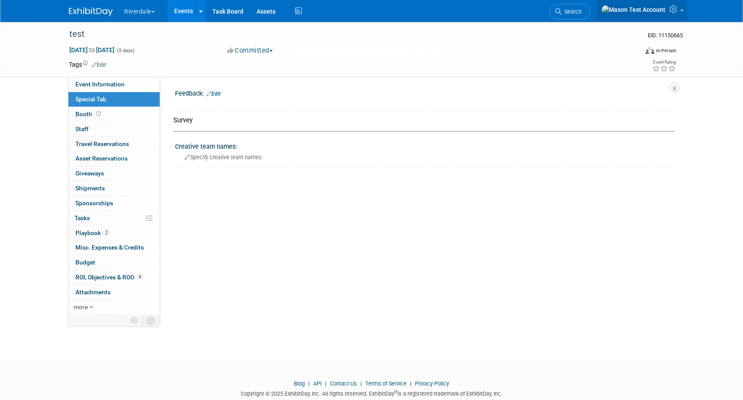
click at [675, 10] on icon at bounding box center [675, 9] width 10 height 8
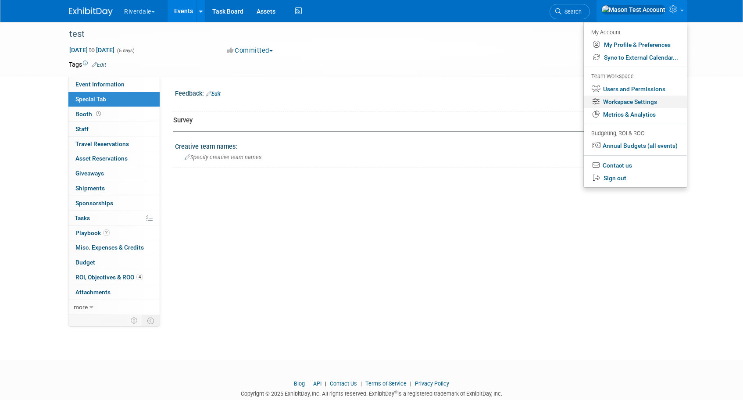
click at [641, 102] on link "Workspace Settings" at bounding box center [635, 102] width 103 height 13
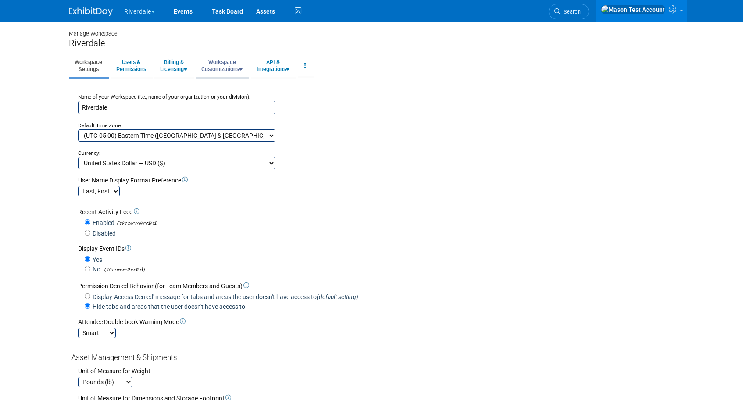
click at [230, 60] on link "Workspace Customizations" at bounding box center [222, 66] width 53 height 22
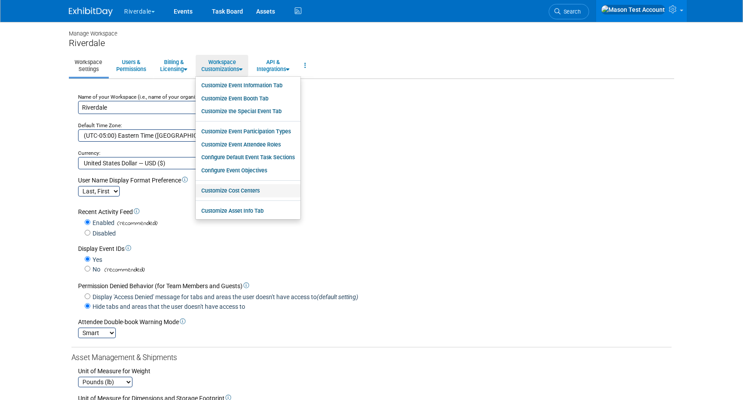
click at [225, 191] on link "Customize Cost Centers" at bounding box center [248, 190] width 105 height 13
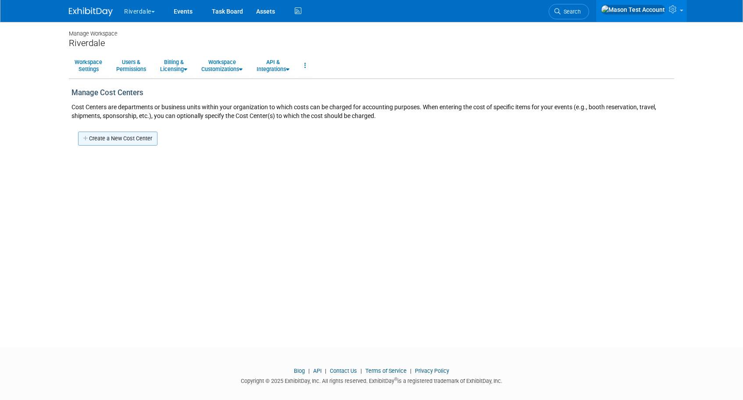
click at [105, 139] on link "Create a New Cost Center" at bounding box center [117, 139] width 79 height 14
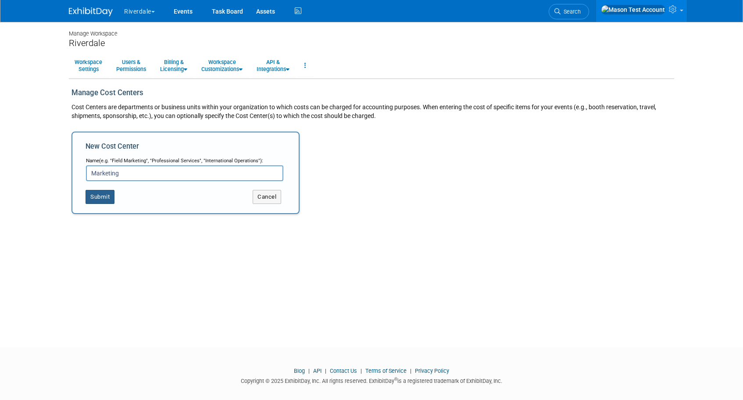
type input "Marketing"
click at [109, 201] on button "Submit" at bounding box center [100, 197] width 29 height 14
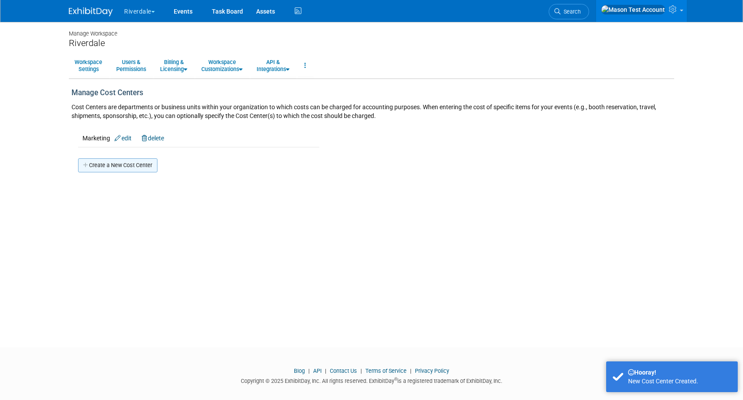
click at [111, 160] on link "Create a New Cost Center" at bounding box center [117, 165] width 79 height 14
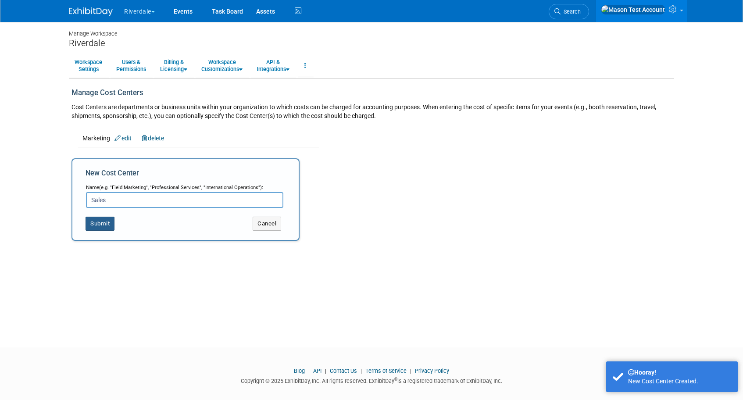
type input "Sales"
click at [92, 228] on button "Submit" at bounding box center [100, 224] width 29 height 14
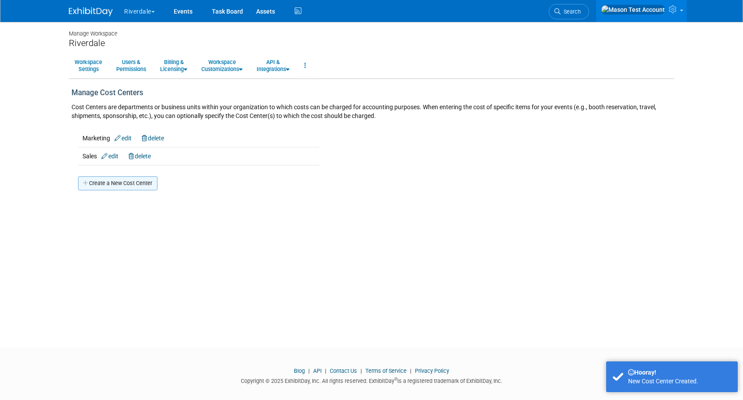
click at [106, 187] on link "Create a New Cost Center" at bounding box center [117, 183] width 79 height 14
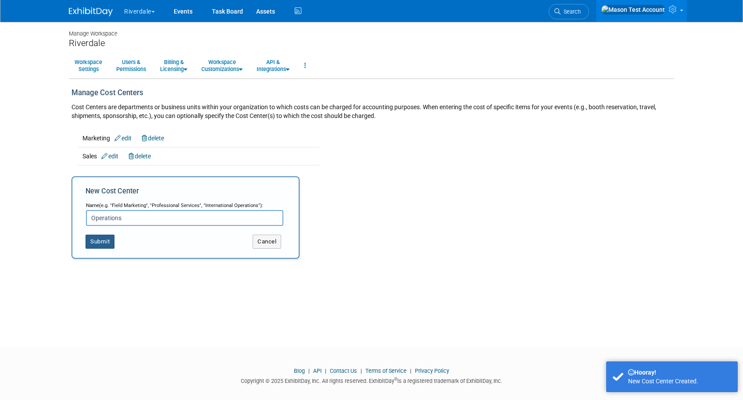
type input "Operations"
click at [103, 244] on button "Submit" at bounding box center [100, 242] width 29 height 14
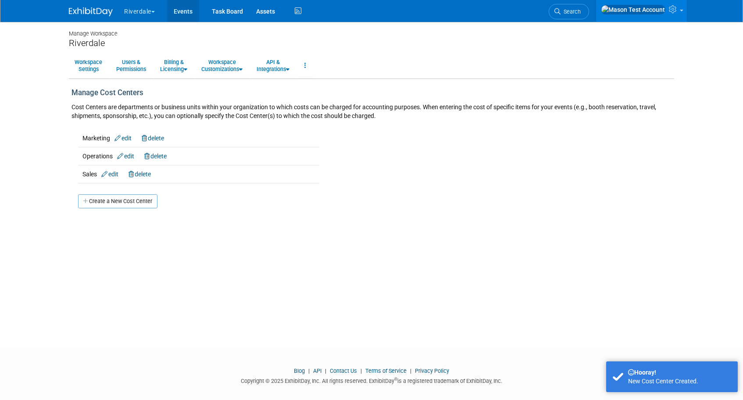
click at [186, 11] on link "Events" at bounding box center [183, 11] width 32 height 22
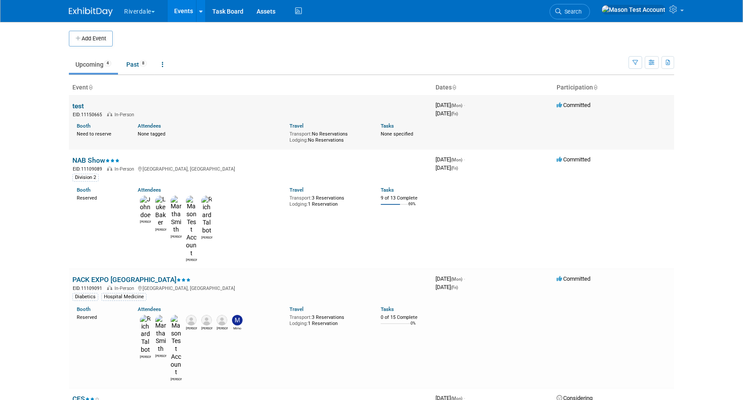
click at [76, 107] on link "test" at bounding box center [77, 106] width 11 height 8
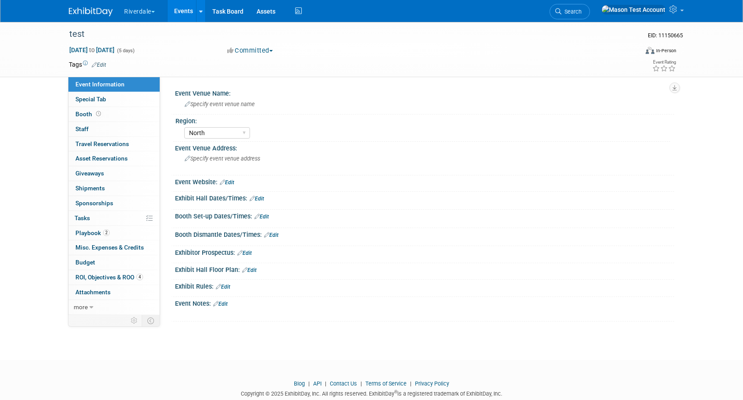
select select "North"
click at [100, 114] on icon at bounding box center [98, 113] width 5 height 5
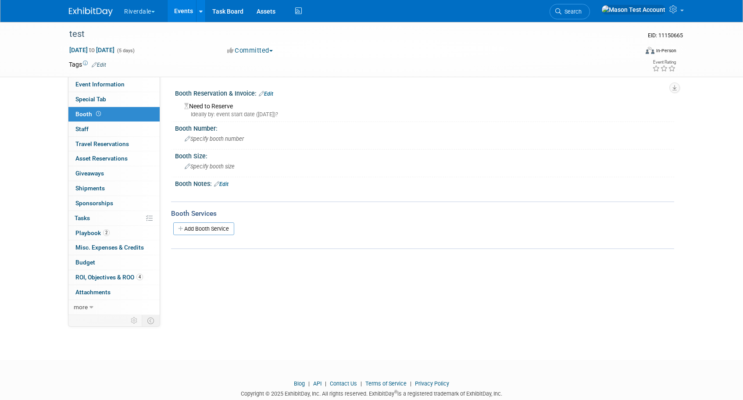
click at [270, 93] on link "Edit" at bounding box center [266, 94] width 14 height 6
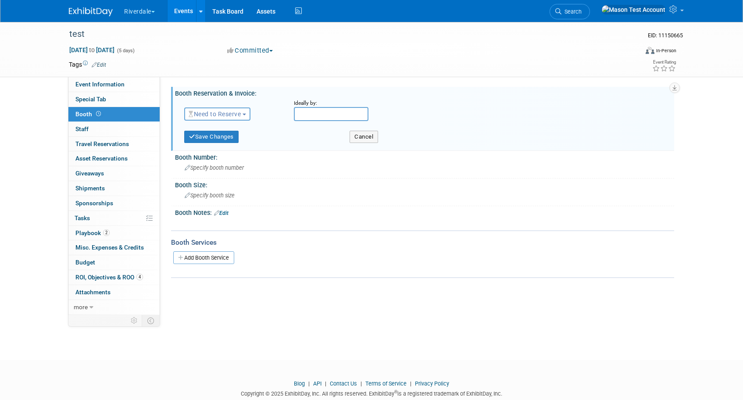
click at [211, 115] on span "Need to Reserve" at bounding box center [215, 114] width 52 height 7
click at [212, 143] on link "Reserved" at bounding box center [232, 141] width 94 height 12
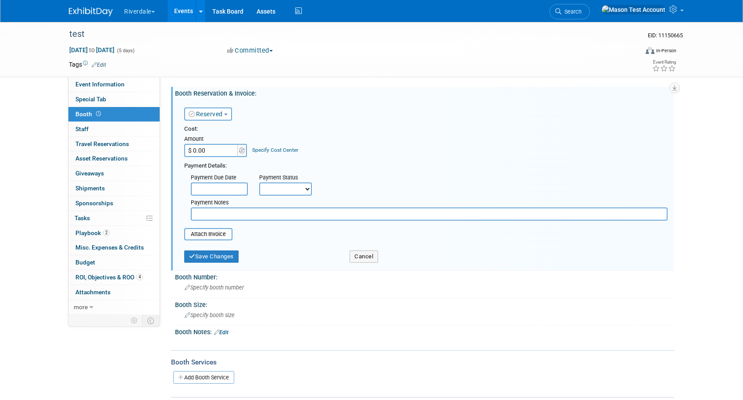
click at [214, 151] on input "$ 0.00" at bounding box center [211, 150] width 55 height 13
type input "$ 5,000.00"
click at [261, 150] on link "Specify Cost Center" at bounding box center [275, 150] width 46 height 6
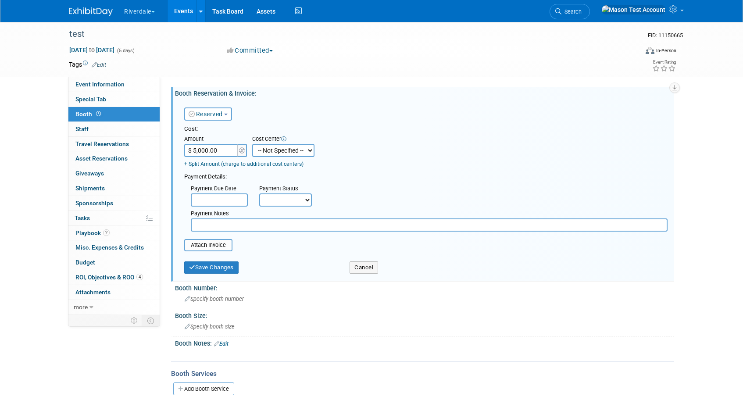
click at [276, 153] on select "-- Not Specified -- Marketing Operations Sales" at bounding box center [283, 150] width 62 height 13
select select "18966401"
click at [252, 144] on select "-- Not Specified -- Marketing Operations Sales" at bounding box center [283, 150] width 62 height 13
click at [213, 162] on link "+ Split Amount (charge to additional cost centers)" at bounding box center [243, 164] width 119 height 6
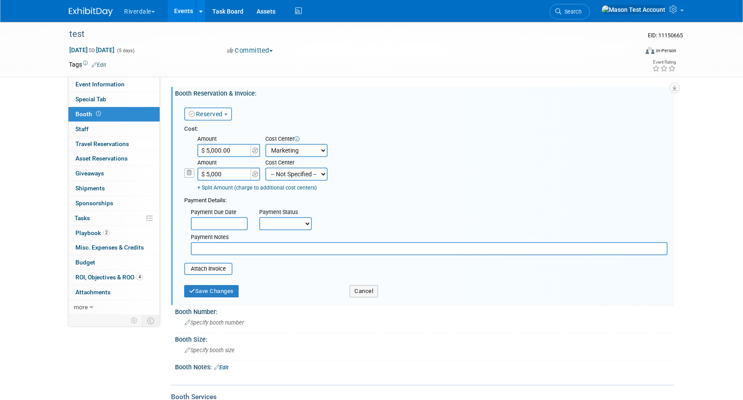
type input "$ 5,000.00"
click at [306, 172] on select "-- Not Specified -- Marketing Operations Sales" at bounding box center [297, 174] width 62 height 13
select select "18966402"
click at [266, 168] on select "-- Not Specified -- Marketing Operations Sales" at bounding box center [297, 174] width 62 height 13
click at [225, 295] on button "Save Changes" at bounding box center [211, 291] width 54 height 12
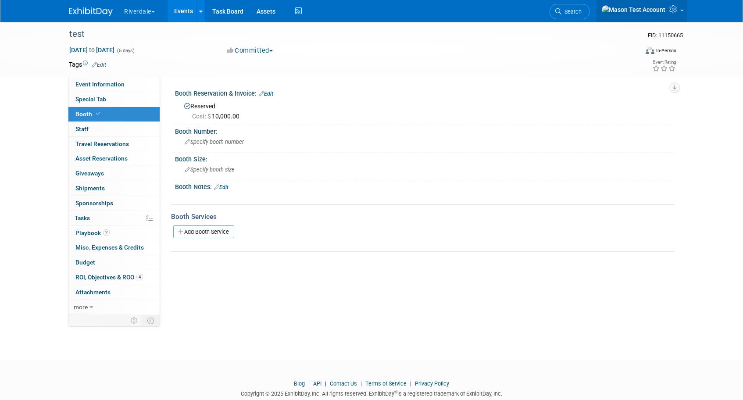
click at [675, 8] on icon at bounding box center [675, 9] width 10 height 8
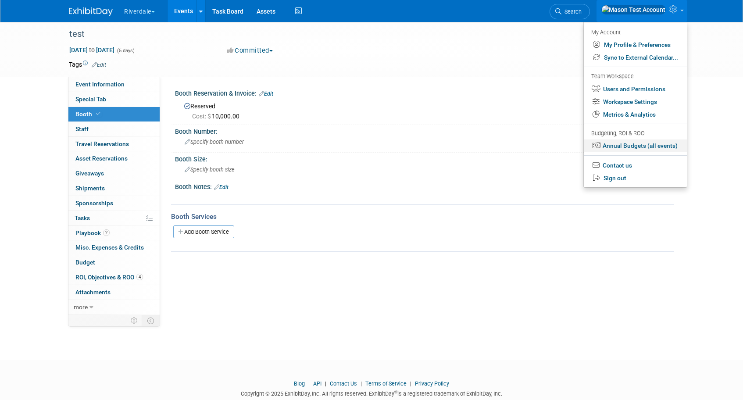
click at [661, 145] on link "Annual Budgets (all events)" at bounding box center [635, 146] width 103 height 13
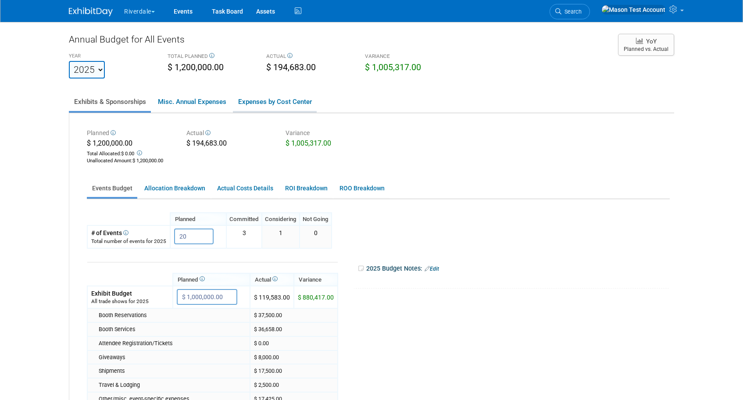
click at [287, 102] on link "Expenses by Cost Center" at bounding box center [275, 102] width 84 height 18
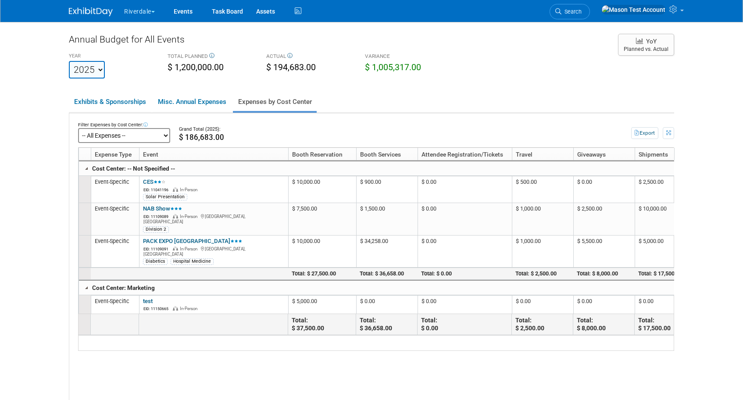
click at [131, 137] on select "-- All Expenses -- -- Cost Center Not Specified -- Marketing Operations Sales" at bounding box center [124, 135] width 92 height 15
click select "-- All Expenses -- -- Cost Center Not Specified -- Marketing Operations Sales" at bounding box center [124, 135] width 92 height 15
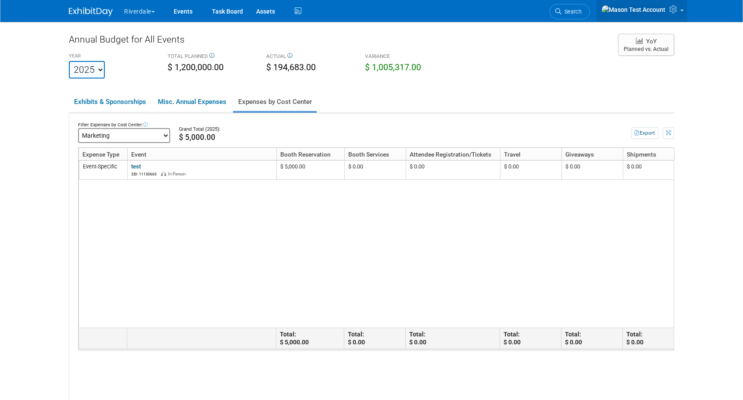
click at [674, 8] on icon at bounding box center [675, 9] width 10 height 8
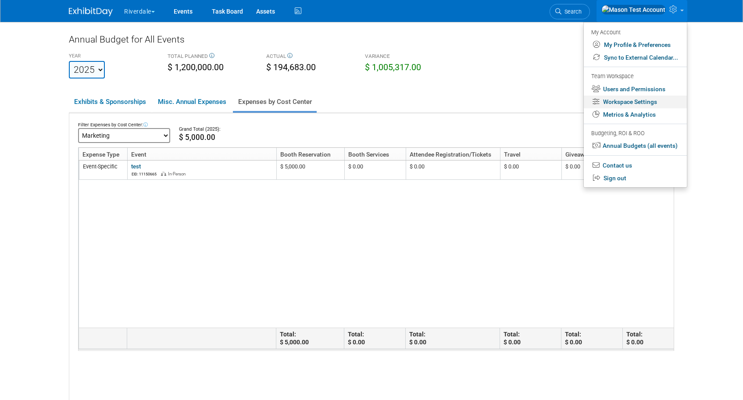
click at [639, 102] on link "Workspace Settings" at bounding box center [635, 102] width 103 height 13
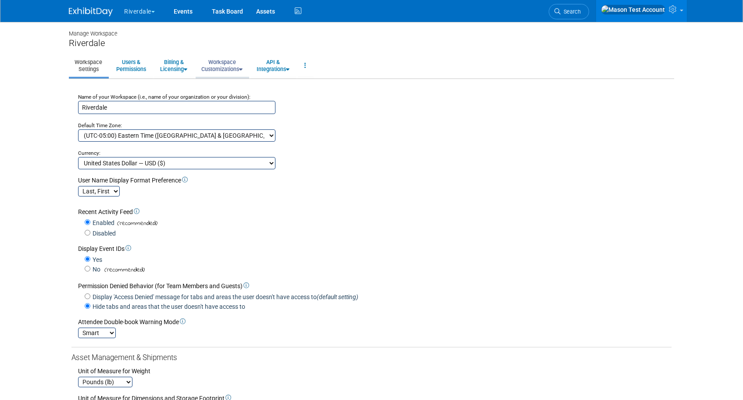
click at [230, 66] on link "Workspace Customizations" at bounding box center [222, 66] width 53 height 22
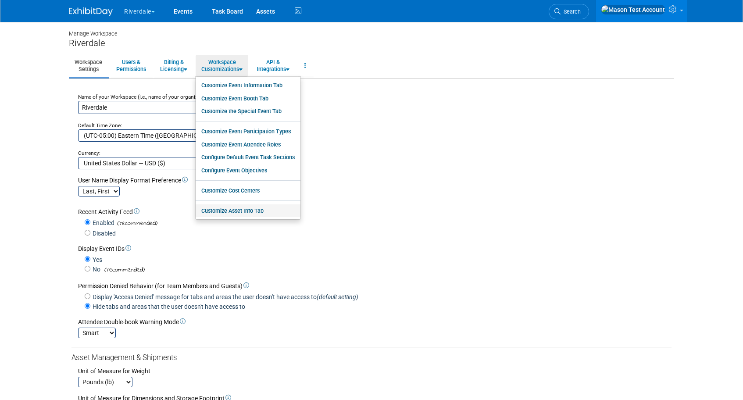
click at [244, 212] on link "Customize Asset Info Tab" at bounding box center [248, 211] width 105 height 13
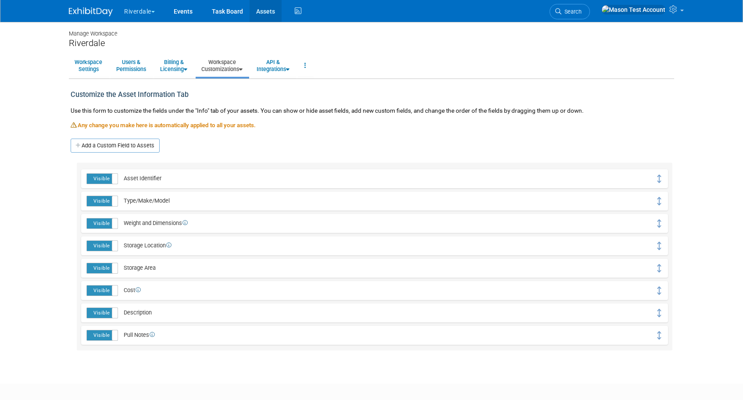
click at [267, 14] on link "Assets" at bounding box center [266, 11] width 32 height 22
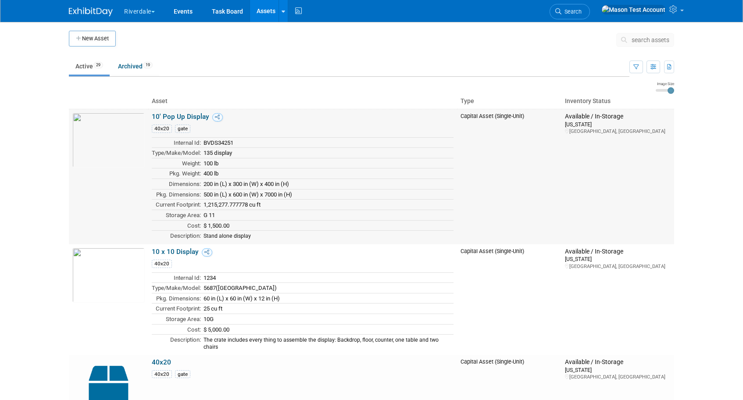
click at [187, 113] on link "10' Pop Up Display" at bounding box center [180, 117] width 57 height 8
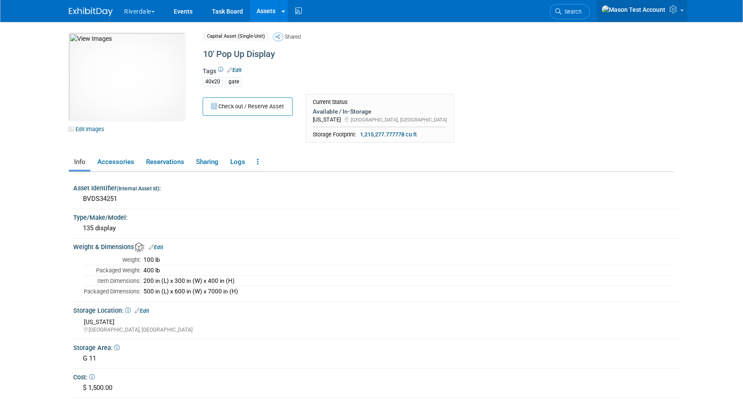
click at [679, 13] on icon at bounding box center [675, 9] width 10 height 8
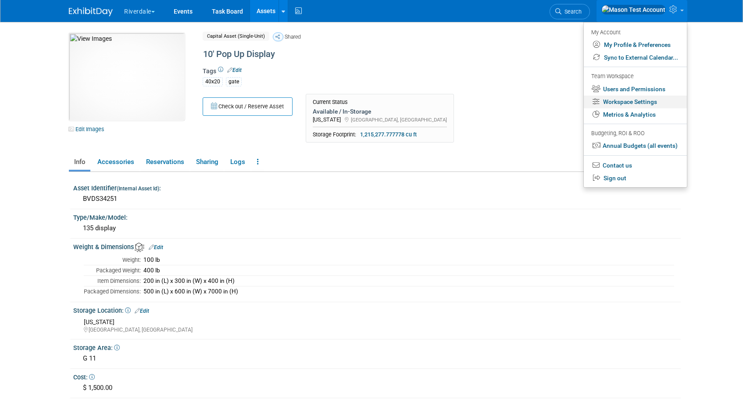
click at [647, 104] on link "Workspace Settings" at bounding box center [635, 102] width 103 height 13
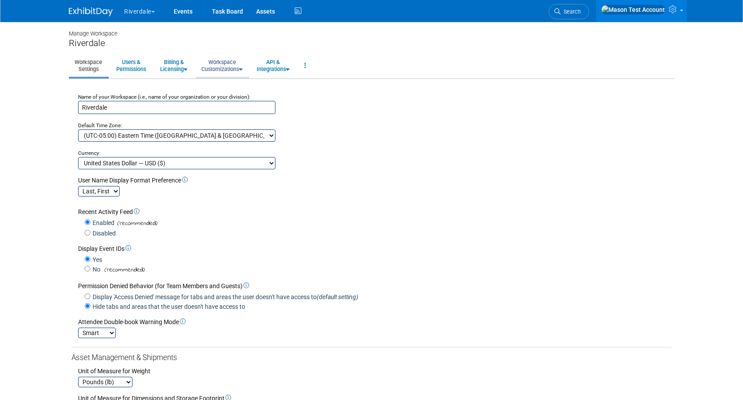
click at [230, 69] on link "Workspace Customizations" at bounding box center [222, 66] width 53 height 22
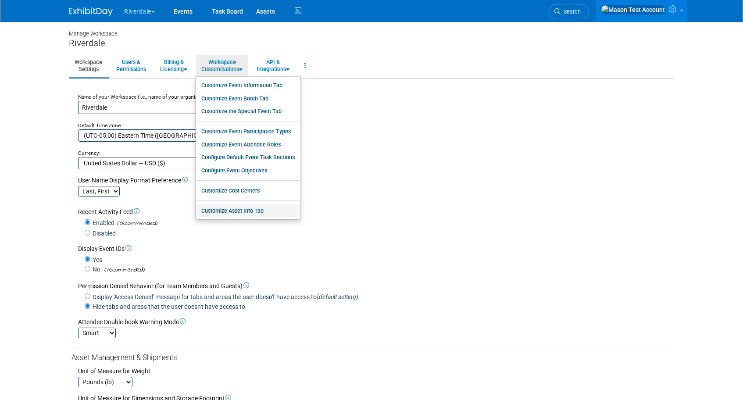
click at [239, 212] on link "Customize Asset Info Tab" at bounding box center [248, 211] width 105 height 13
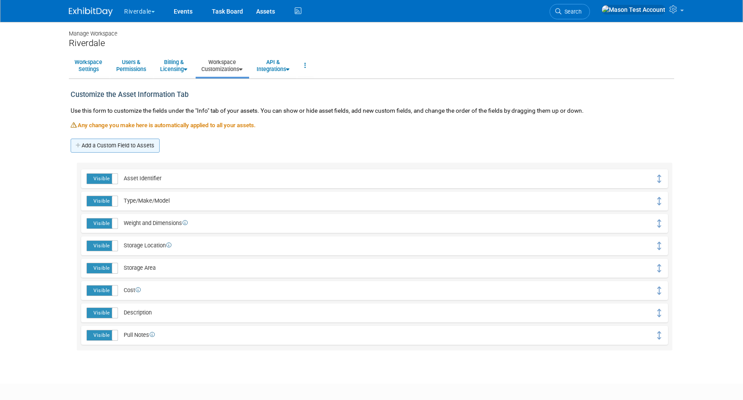
click at [122, 147] on link "Add a Custom Field to Assets" at bounding box center [115, 146] width 89 height 14
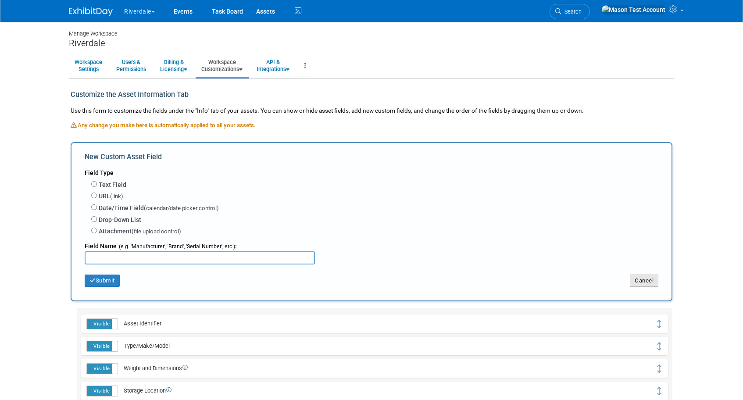
click at [637, 284] on button "Cancel" at bounding box center [644, 281] width 29 height 12
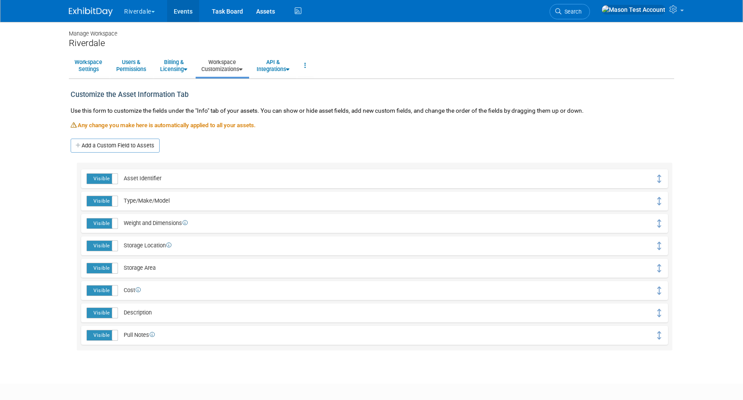
click at [195, 8] on link "Events" at bounding box center [183, 11] width 32 height 22
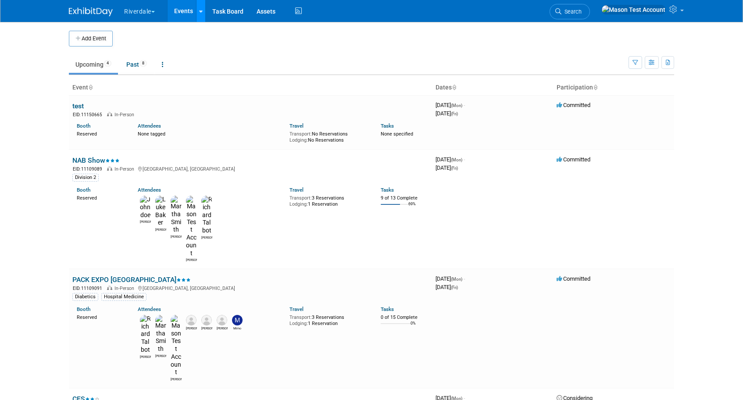
click at [202, 17] on link at bounding box center [200, 11] width 9 height 22
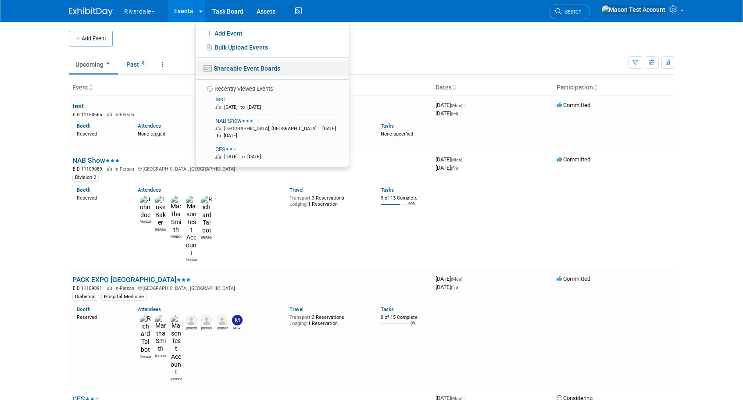
click at [225, 65] on link "Shareable Event Boards" at bounding box center [272, 69] width 153 height 16
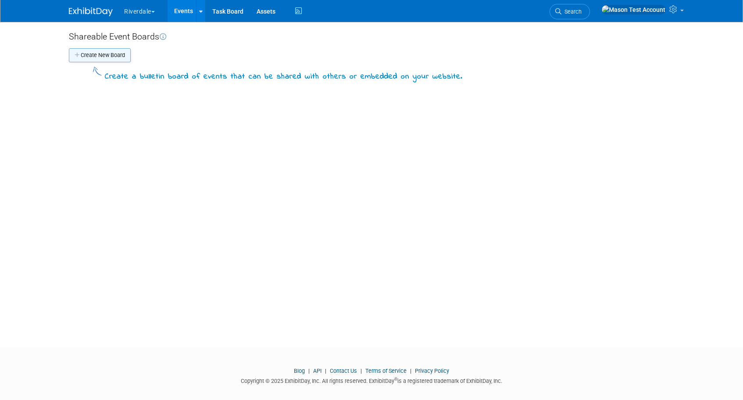
click at [120, 58] on button "Create New Board" at bounding box center [100, 55] width 62 height 14
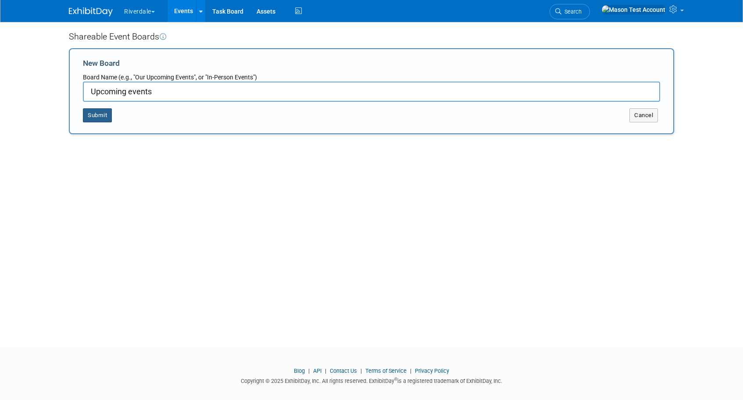
type input "Upcoming events"
click at [97, 113] on button "Submit" at bounding box center [97, 115] width 29 height 14
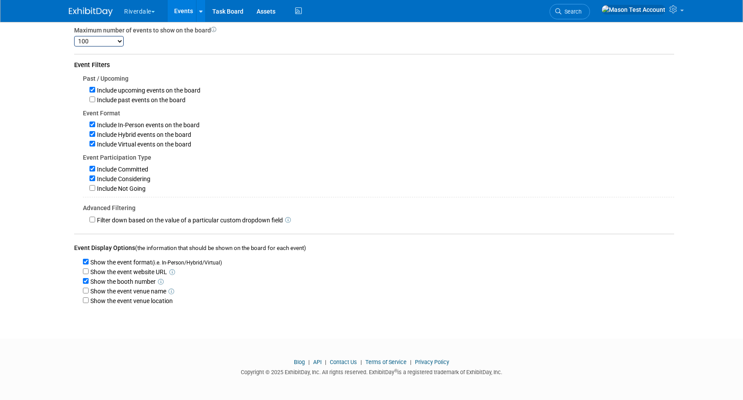
scroll to position [91, 0]
click at [86, 271] on input "Show the event website URL" at bounding box center [86, 272] width 6 height 6
checkbox input "true"
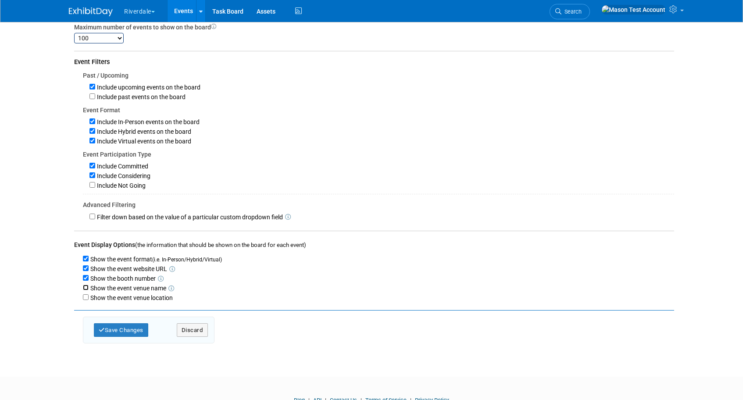
click at [87, 290] on input "Show the event venue name" at bounding box center [86, 288] width 6 height 6
checkbox input "true"
click at [86, 298] on input "Show the event venue location" at bounding box center [86, 297] width 6 height 6
checkbox input "true"
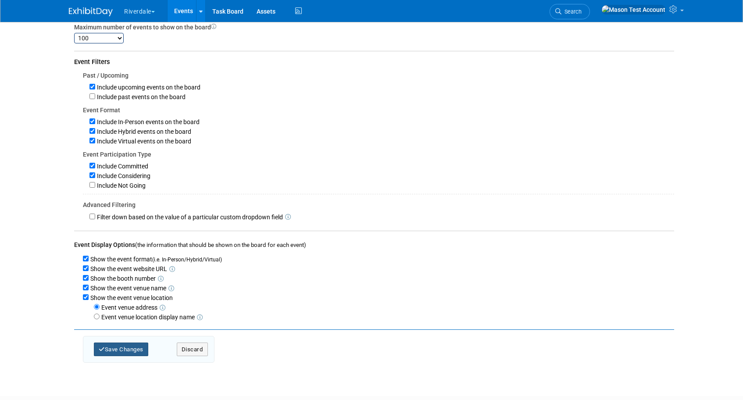
click at [124, 353] on button "Save Changes" at bounding box center [121, 350] width 54 height 14
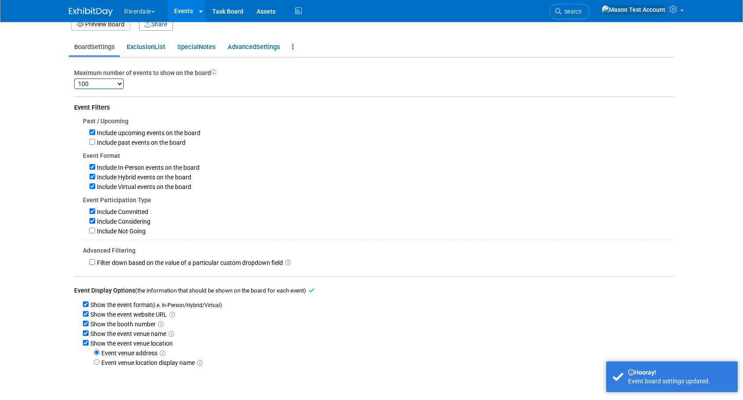
scroll to position [0, 0]
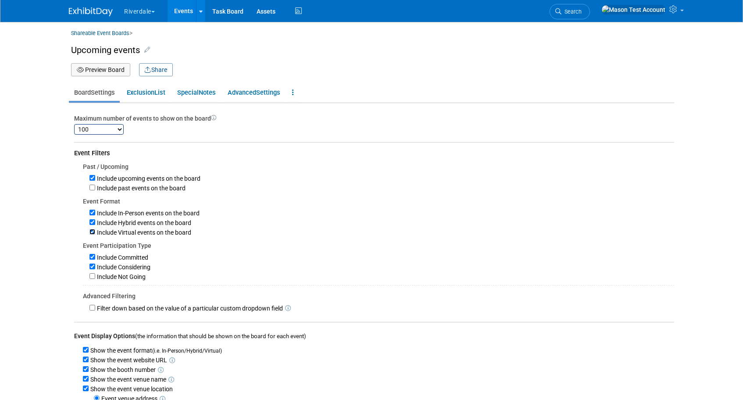
click at [94, 233] on input "Include Virtual events on the board" at bounding box center [93, 232] width 6 height 6
checkbox input "false"
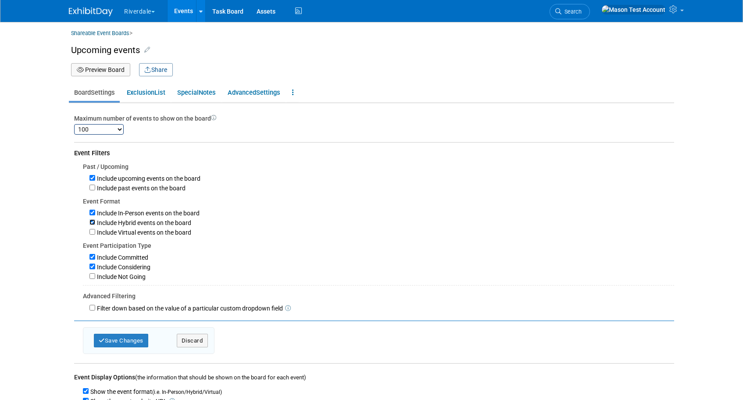
click at [92, 224] on input "Include Hybrid events on the board" at bounding box center [93, 222] width 6 height 6
checkbox input "false"
click at [91, 268] on input "Include Considering" at bounding box center [93, 267] width 6 height 6
checkbox input "false"
click at [115, 342] on button "Save Changes" at bounding box center [121, 341] width 54 height 14
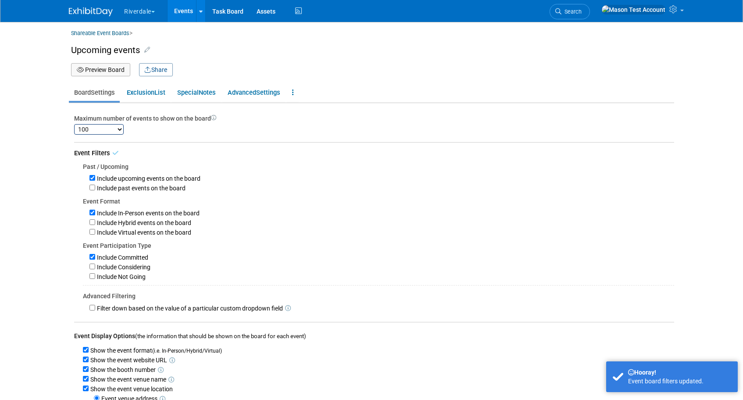
click at [115, 70] on button "Preview Board" at bounding box center [100, 69] width 59 height 13
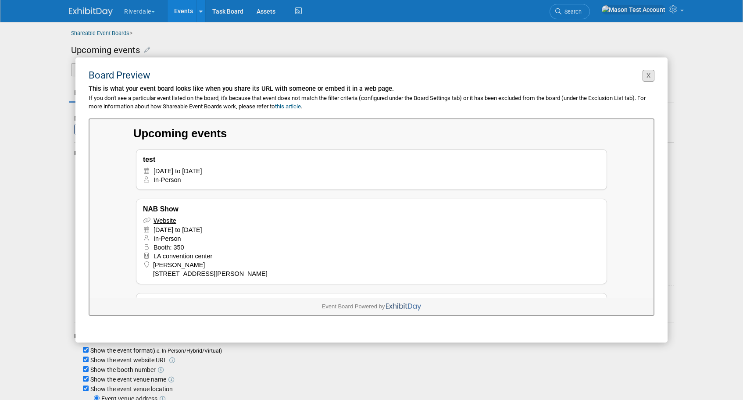
click at [647, 80] on button "X" at bounding box center [649, 76] width 12 height 12
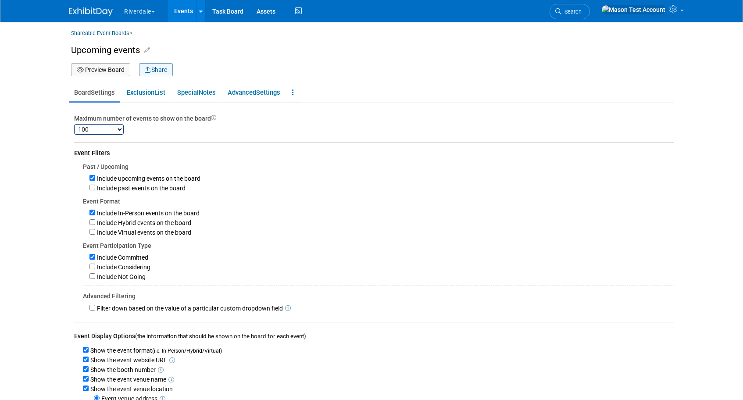
click at [153, 71] on button "Share" at bounding box center [156, 69] width 34 height 13
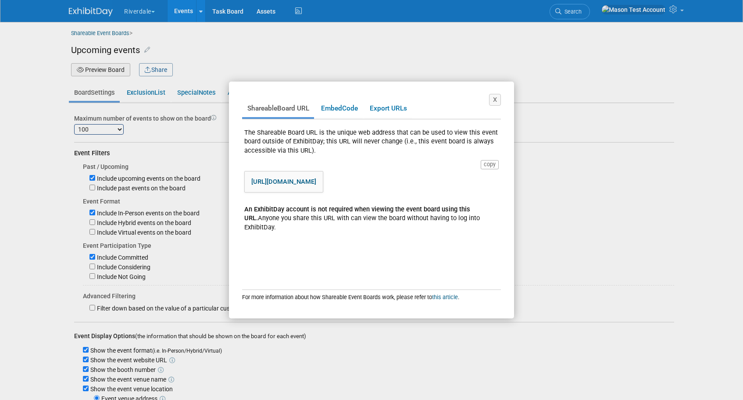
click at [313, 186] on div "https://www.exhibitday.com/eventboard/?vk=62805126689-a1e8e887da054119b3bbb5ffb…" at bounding box center [283, 182] width 79 height 22
click at [312, 180] on link "https://www.exhibitday.com/eventboard/?vk=62805126689-a1e8e887da054119b3bbb5ffb…" at bounding box center [283, 182] width 65 height 8
click at [344, 106] on link "Embed Code" at bounding box center [339, 108] width 47 height 17
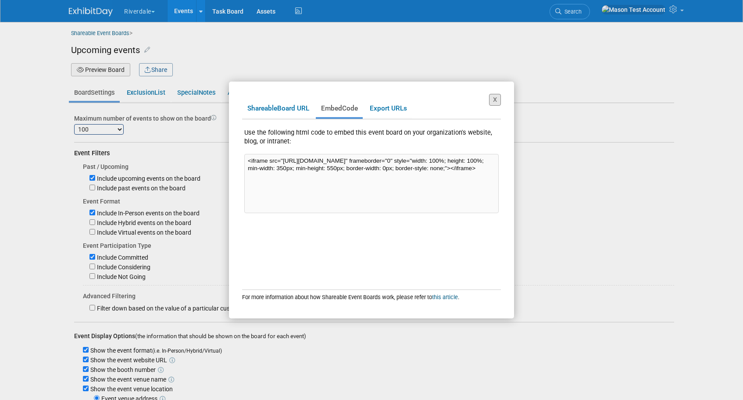
click at [497, 101] on button "X" at bounding box center [495, 100] width 12 height 12
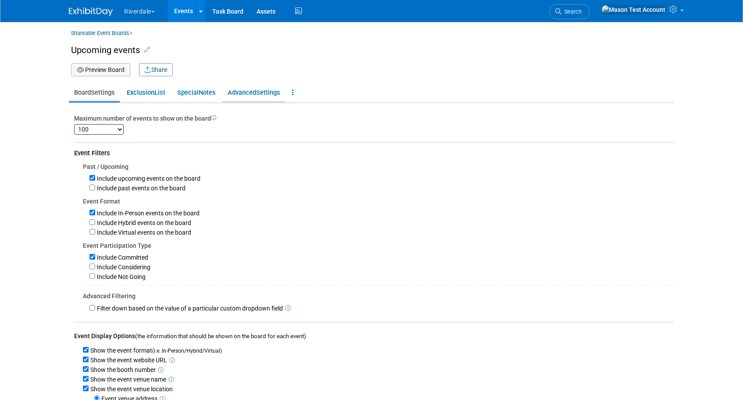
click at [249, 93] on link "Advanced Settings" at bounding box center [254, 92] width 63 height 17
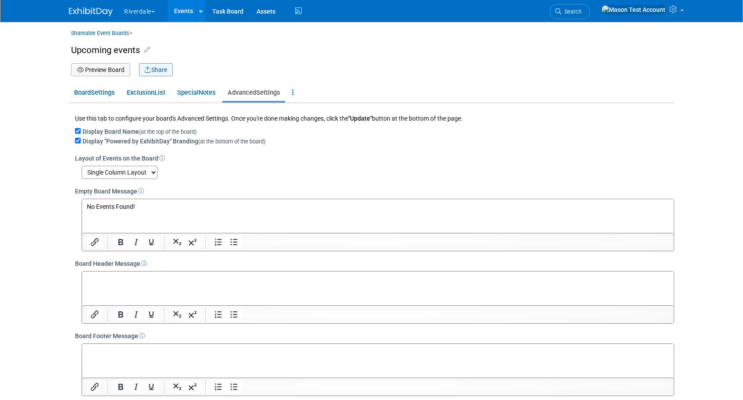
click at [152, 71] on button "Share" at bounding box center [156, 69] width 34 height 13
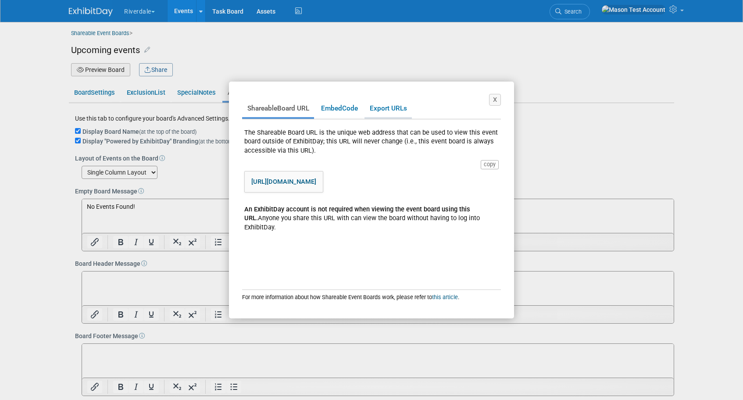
click at [400, 106] on link "Export URLs" at bounding box center [388, 108] width 47 height 17
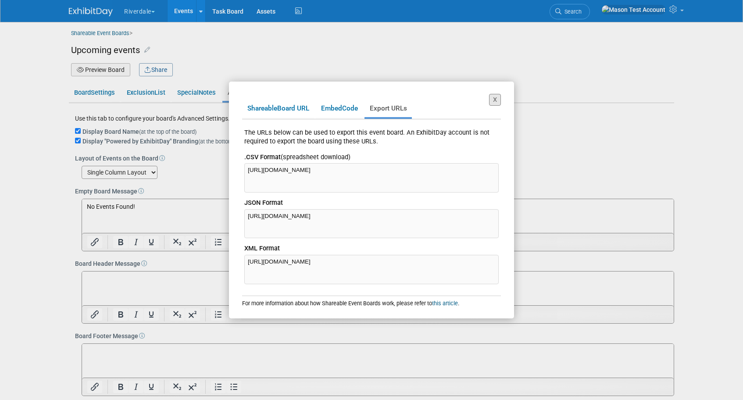
click at [499, 100] on button "X" at bounding box center [495, 100] width 12 height 12
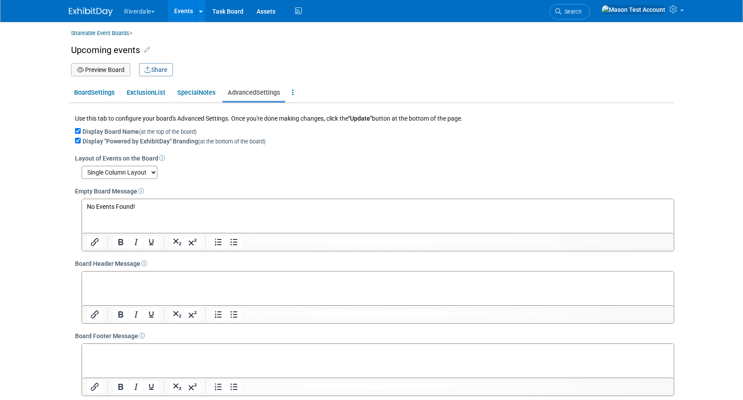
click at [114, 71] on button "Preview Board" at bounding box center [100, 69] width 59 height 13
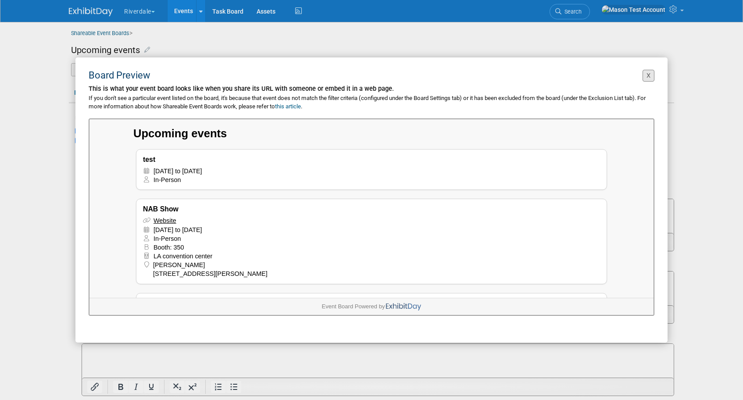
click at [650, 79] on button "X" at bounding box center [649, 76] width 12 height 12
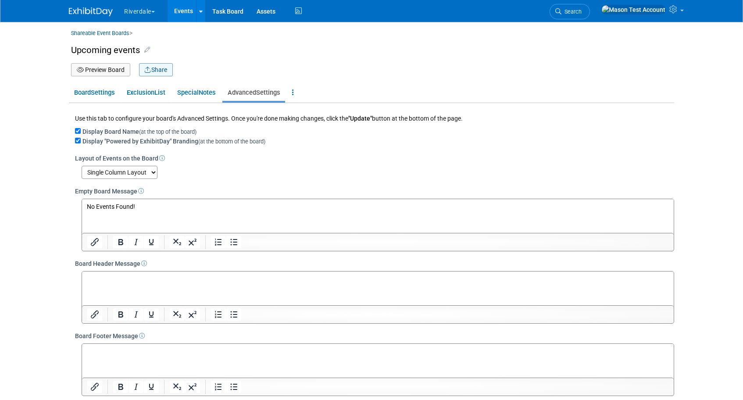
click at [161, 72] on button "Share" at bounding box center [156, 69] width 34 height 13
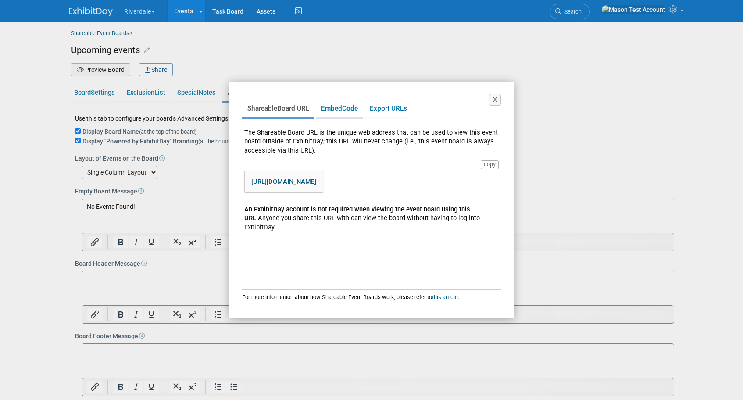
click at [341, 113] on link "Embed Code" at bounding box center [339, 108] width 47 height 17
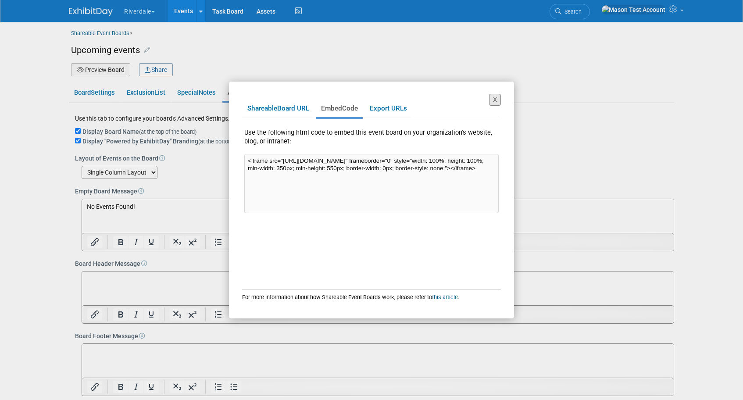
click at [498, 101] on button "X" at bounding box center [495, 100] width 12 height 12
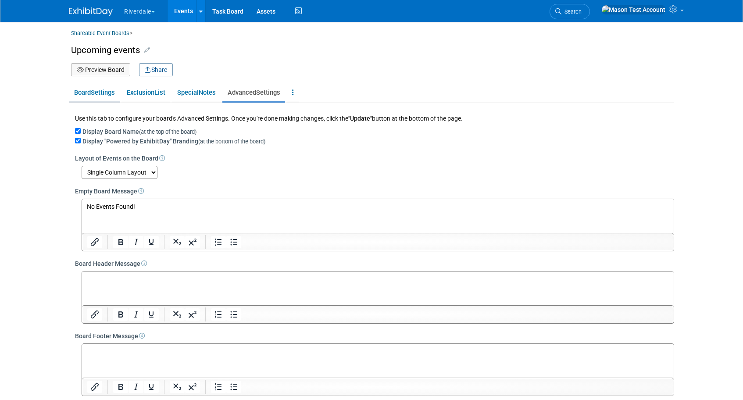
click at [98, 98] on link "Board Settings" at bounding box center [94, 92] width 51 height 17
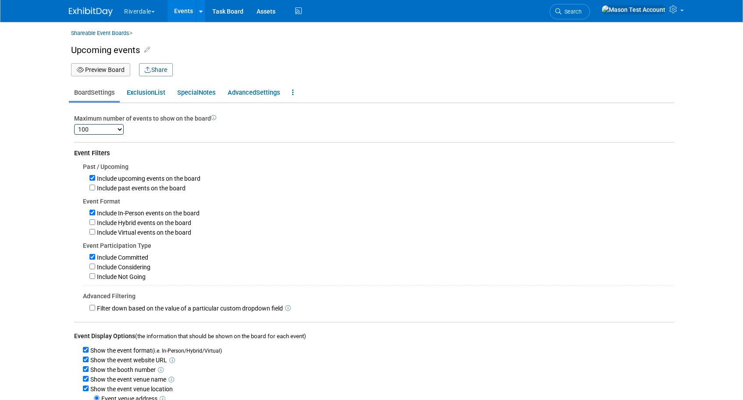
click at [190, 13] on link "Events" at bounding box center [184, 11] width 32 height 22
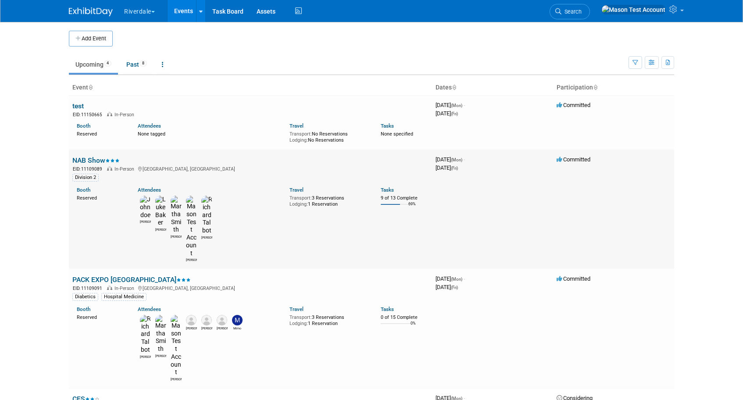
click at [93, 159] on link "NAB Show" at bounding box center [95, 160] width 47 height 8
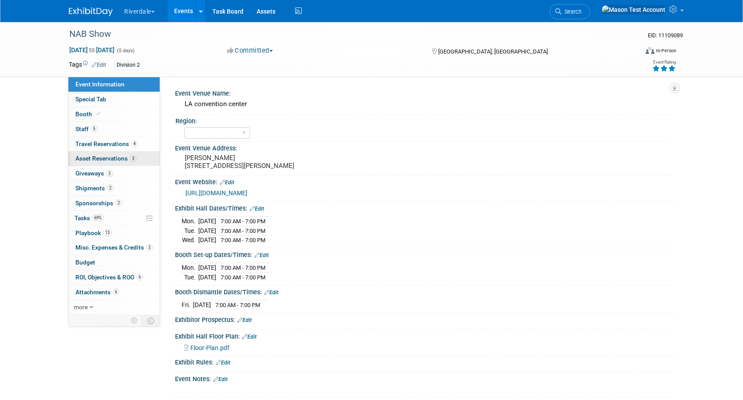
click at [104, 158] on span "Asset Reservations 3" at bounding box center [105, 158] width 61 height 7
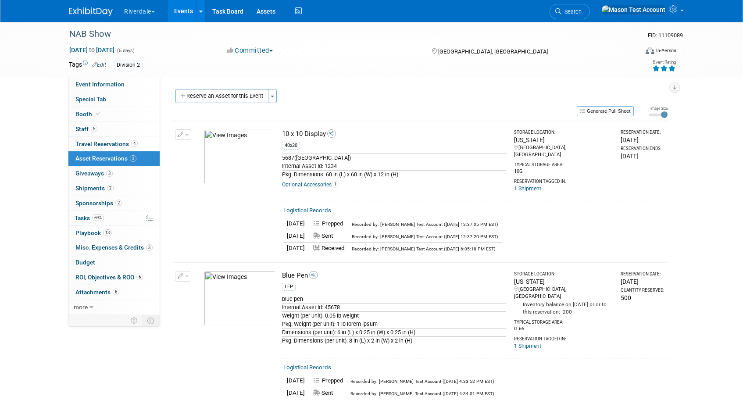
click at [177, 8] on link "Events" at bounding box center [184, 11] width 32 height 22
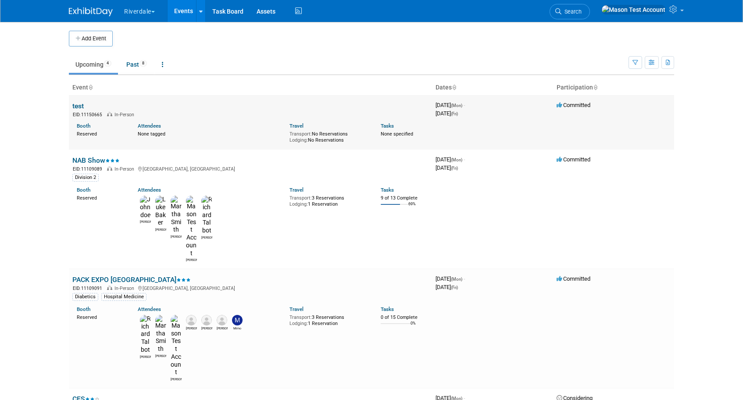
click at [82, 107] on link "test" at bounding box center [77, 106] width 11 height 8
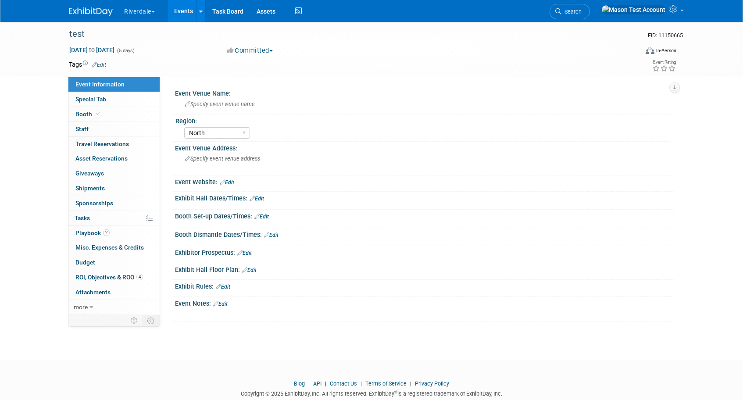
select select "North"
click at [96, 158] on span "Asset Reservations 0" at bounding box center [101, 158] width 52 height 7
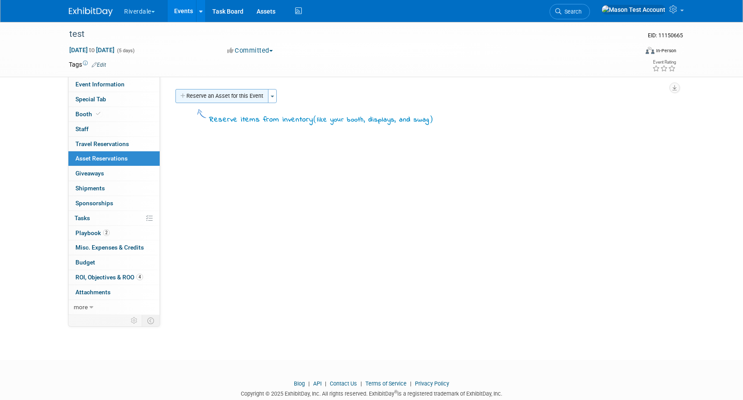
click at [226, 103] on button "Reserve an Asset for this Event" at bounding box center [222, 96] width 93 height 14
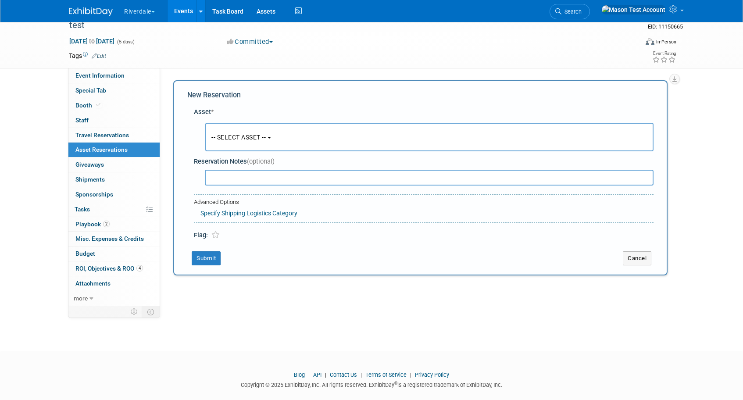
scroll to position [9, 0]
click at [232, 140] on span "-- SELECT ASSET --" at bounding box center [239, 137] width 54 height 7
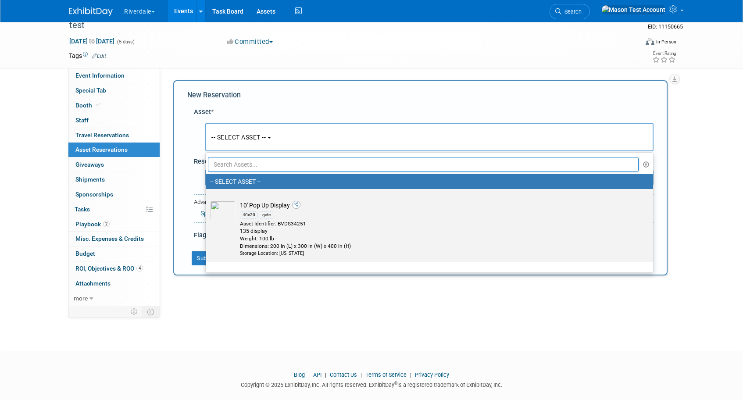
click at [241, 223] on div "Asset Identifier: BVDS34251" at bounding box center [438, 223] width 396 height 7
click at [207, 200] on input "10' Pop Up Display 40x20 gate Asset Identifier: BVDS34251 135 display Weight: 1…" at bounding box center [204, 197] width 6 height 6
select select "10696022"
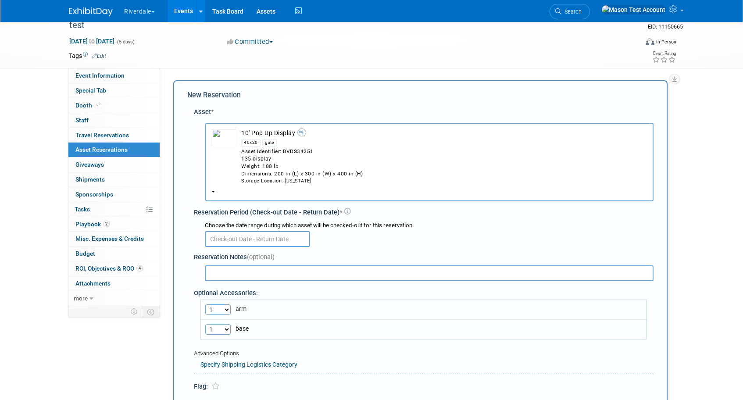
click at [234, 240] on input "text" at bounding box center [257, 239] width 105 height 16
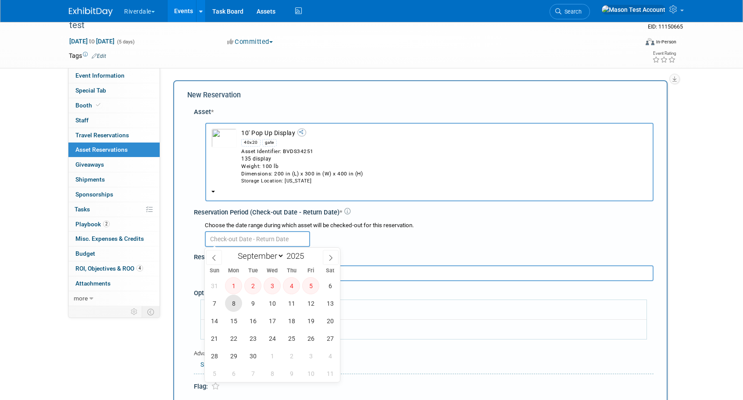
click at [233, 307] on span "8" at bounding box center [233, 303] width 17 height 17
click at [309, 305] on span "12" at bounding box center [310, 303] width 17 height 17
type input "Sep 8, 2025 to Sep 12, 2025"
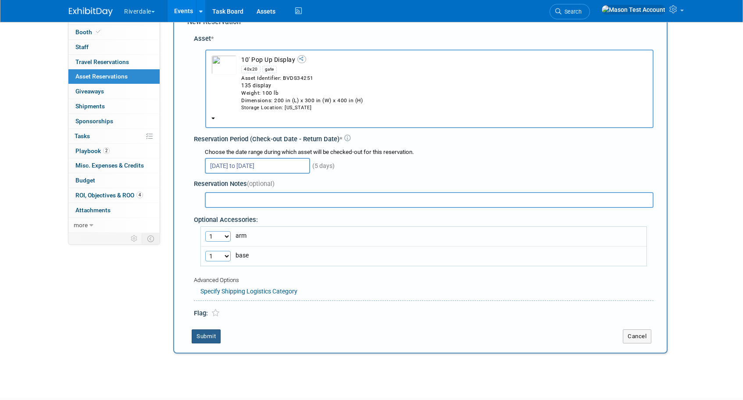
click at [214, 338] on button "Submit" at bounding box center [206, 337] width 29 height 14
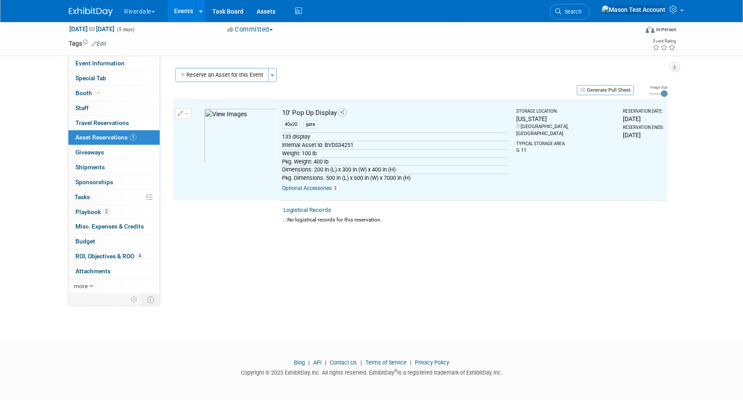
scroll to position [11, 0]
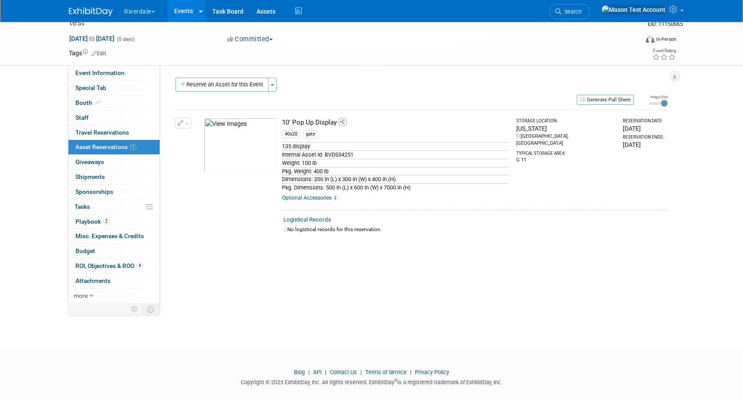
click at [320, 220] on link "Logistical Records" at bounding box center [308, 219] width 48 height 7
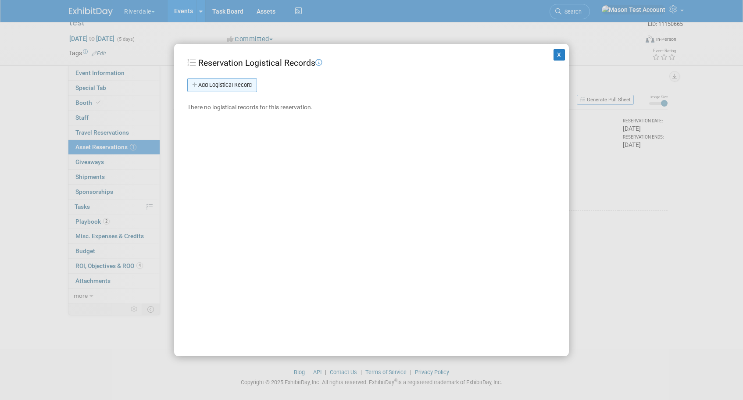
click at [232, 80] on link "Add Logistical Record" at bounding box center [222, 85] width 70 height 14
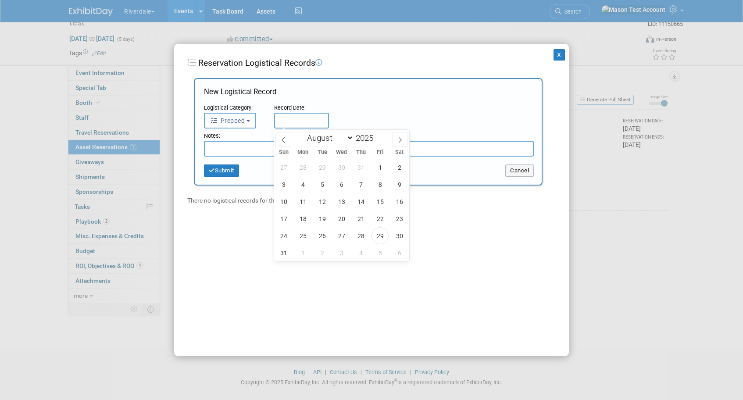
click at [314, 118] on input "text" at bounding box center [301, 121] width 55 height 16
click at [376, 240] on span "29" at bounding box center [380, 235] width 17 height 17
type input "Aug 29, 2025"
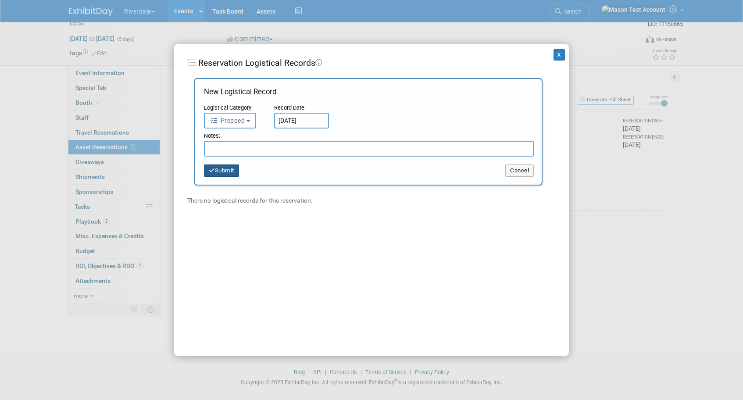
click at [224, 169] on button "Submit" at bounding box center [221, 171] width 35 height 12
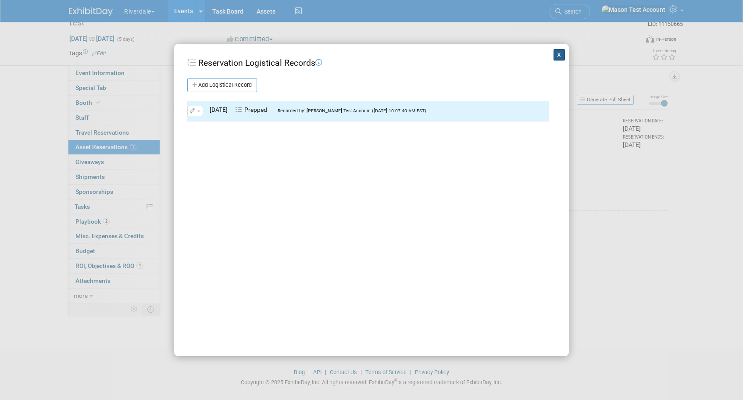
click at [562, 53] on button "X" at bounding box center [559, 54] width 11 height 11
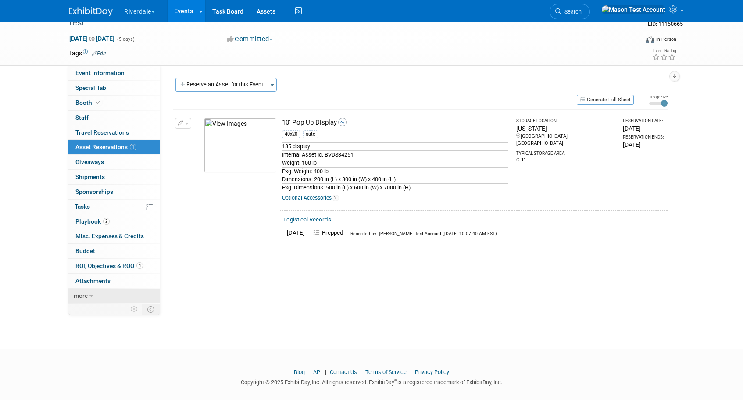
click at [75, 298] on span "more" at bounding box center [81, 295] width 14 height 7
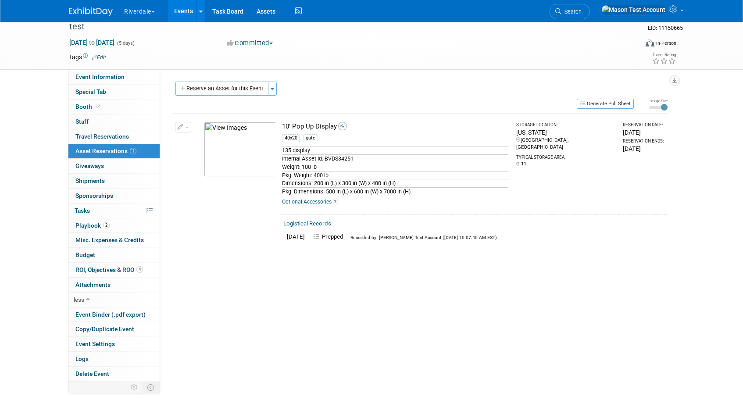
scroll to position [0, 0]
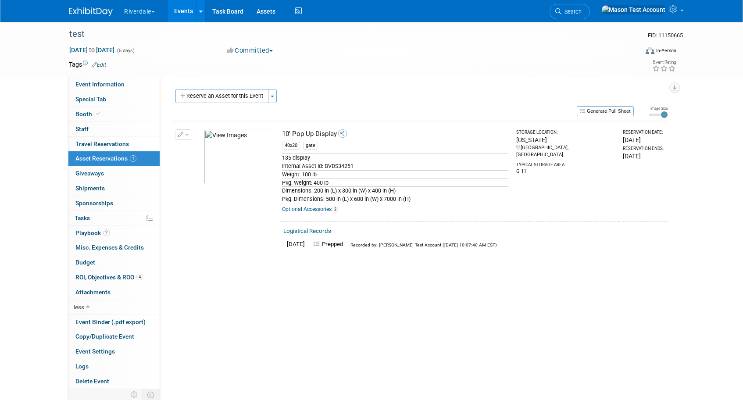
click at [191, 13] on link "Events" at bounding box center [184, 11] width 32 height 22
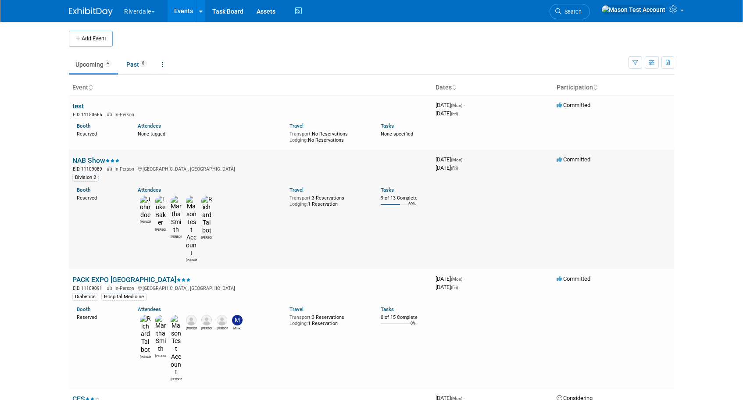
click at [93, 164] on link "NAB Show" at bounding box center [95, 160] width 47 height 8
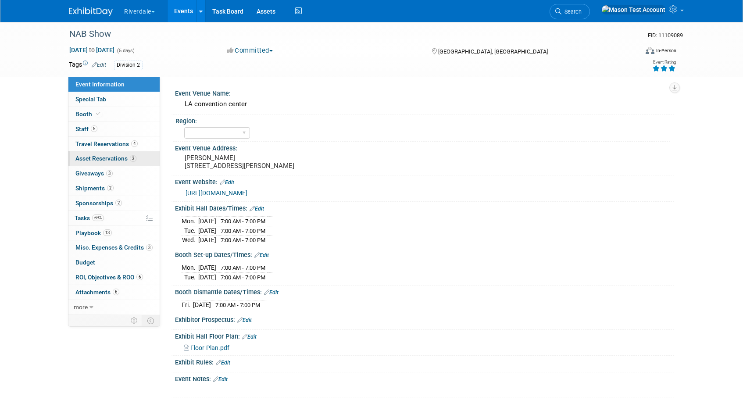
click at [96, 159] on span "Asset Reservations 3" at bounding box center [105, 158] width 61 height 7
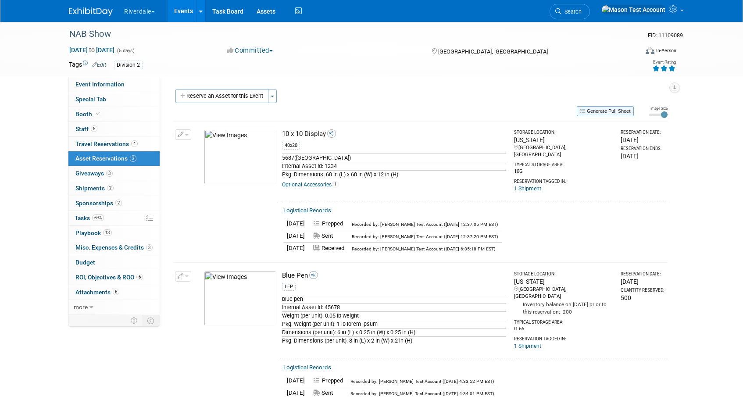
click at [610, 111] on button "Generate Pull Sheet" at bounding box center [605, 111] width 57 height 10
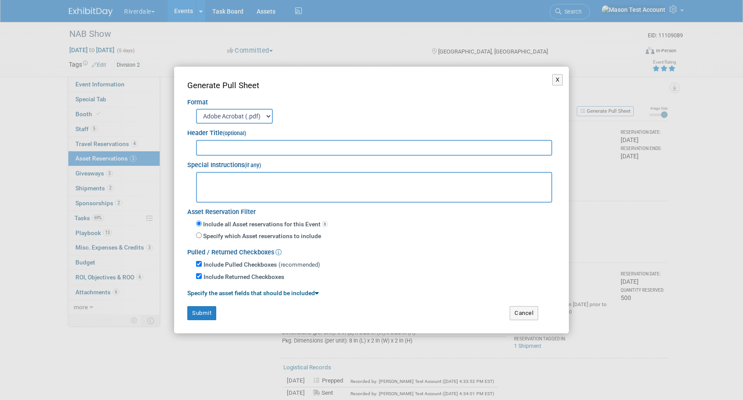
click at [289, 143] on input "text" at bounding box center [374, 148] width 356 height 16
click at [219, 183] on textarea at bounding box center [374, 187] width 356 height 31
click at [200, 238] on input "Specify which Asset reservations to include" at bounding box center [199, 236] width 6 height 6
radio input "true"
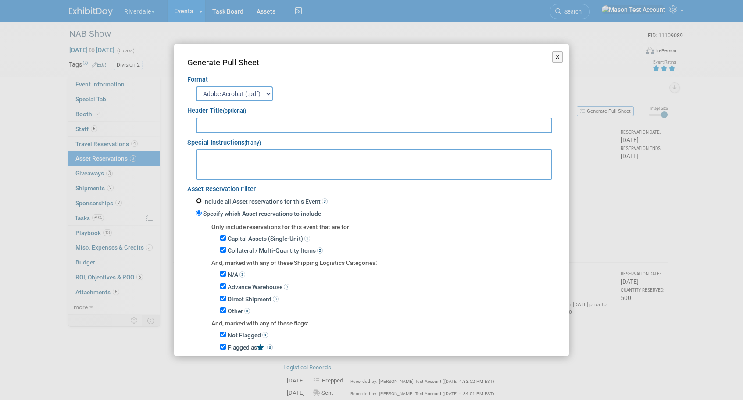
click at [199, 199] on input "Include all Asset reservations for this Event 3" at bounding box center [199, 201] width 6 height 6
radio input "true"
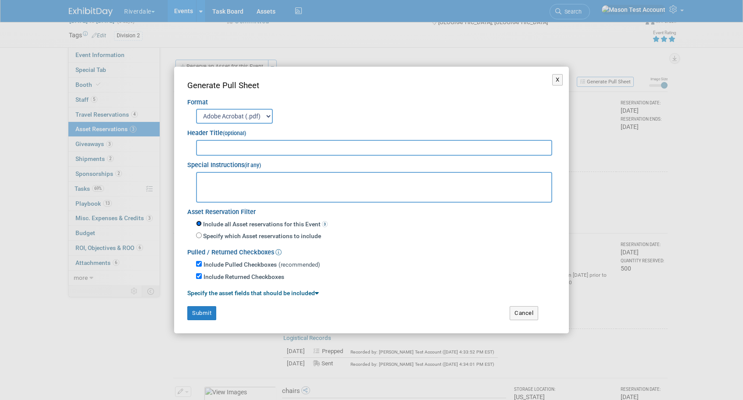
scroll to position [37, 0]
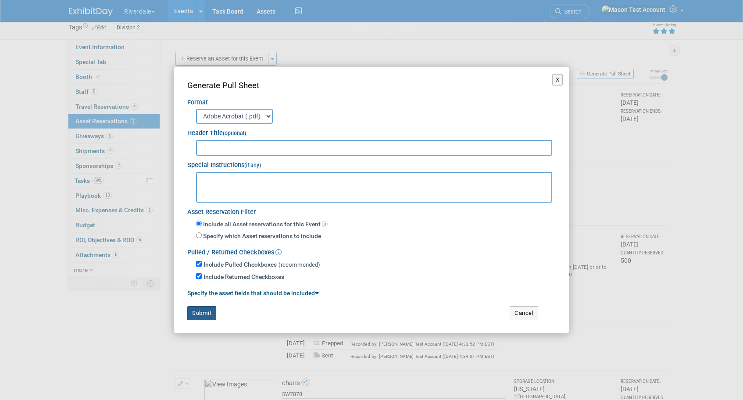
click at [208, 309] on button "Submit" at bounding box center [201, 313] width 29 height 14
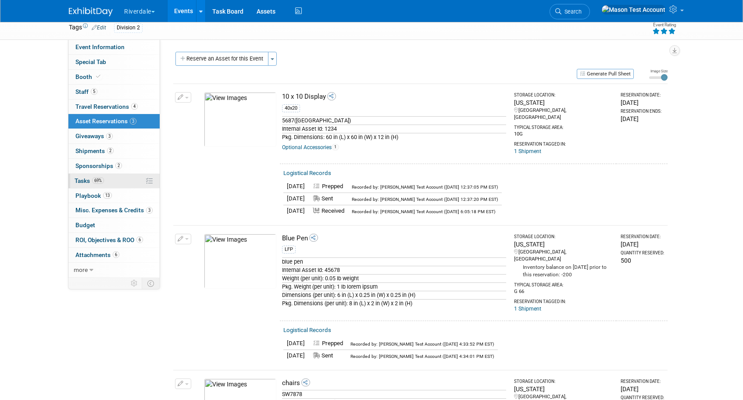
click at [86, 180] on span "Tasks 69%" at bounding box center [89, 180] width 29 height 7
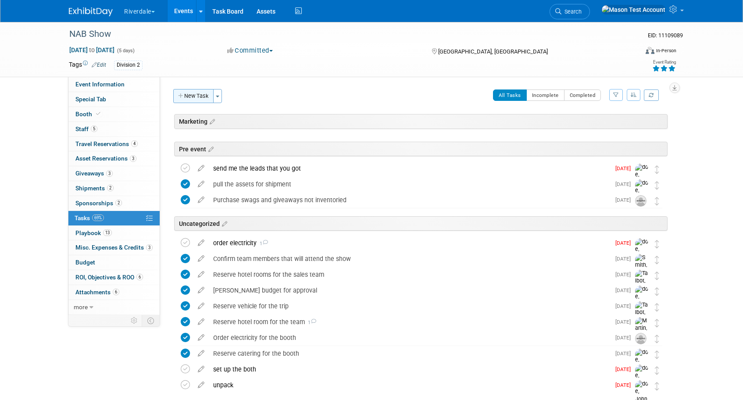
click at [188, 99] on button "New Task" at bounding box center [193, 96] width 40 height 14
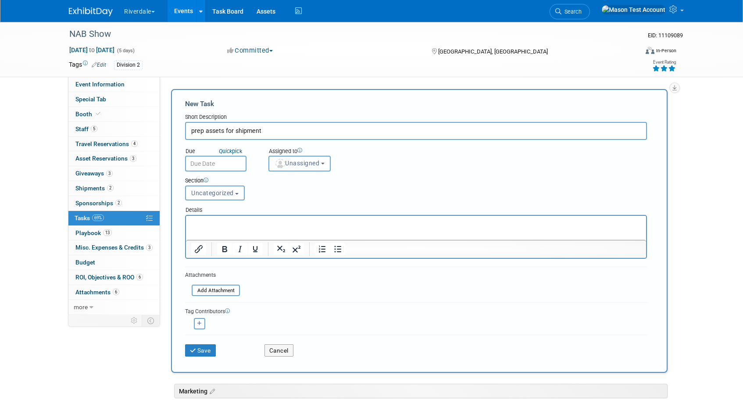
type input "prep assets for shipment"
click at [234, 162] on input "text" at bounding box center [215, 164] width 61 height 16
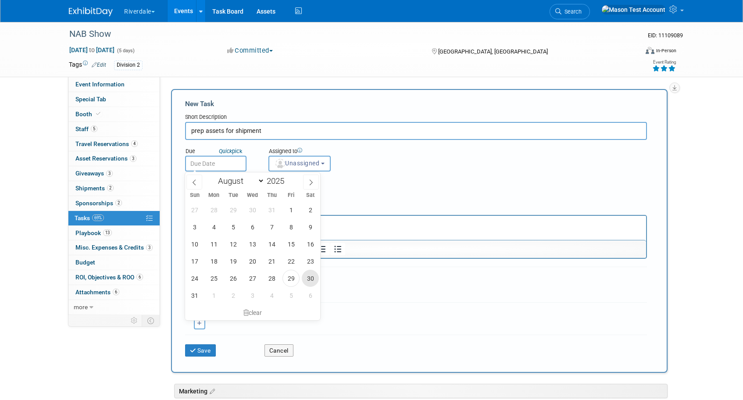
click at [313, 274] on span "30" at bounding box center [310, 278] width 17 height 17
type input "Aug 30, 2025"
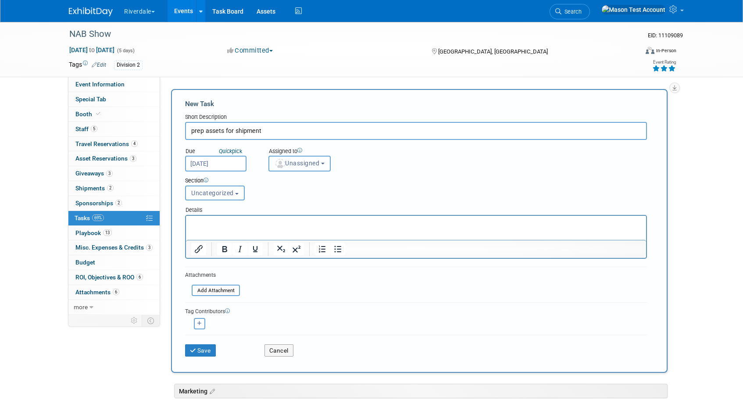
click at [297, 162] on span "Unassigned" at bounding box center [297, 163] width 45 height 7
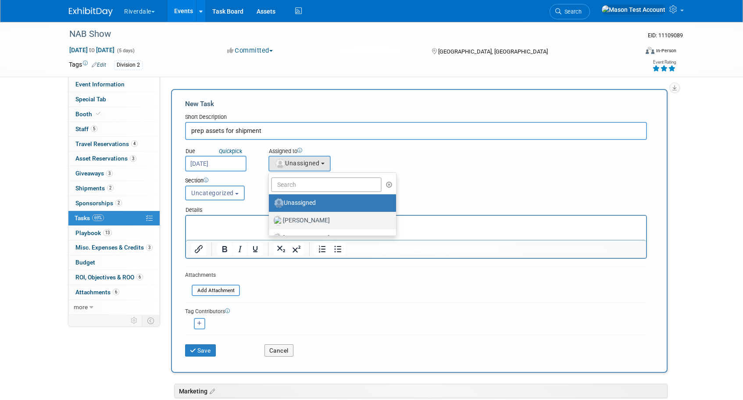
click at [302, 218] on label "Baker, Luke" at bounding box center [330, 221] width 114 height 14
click at [270, 218] on input "Baker, Luke" at bounding box center [268, 220] width 6 height 6
select select "8056bcc3-d37a-4e7b-aee3-3cd992e179c5"
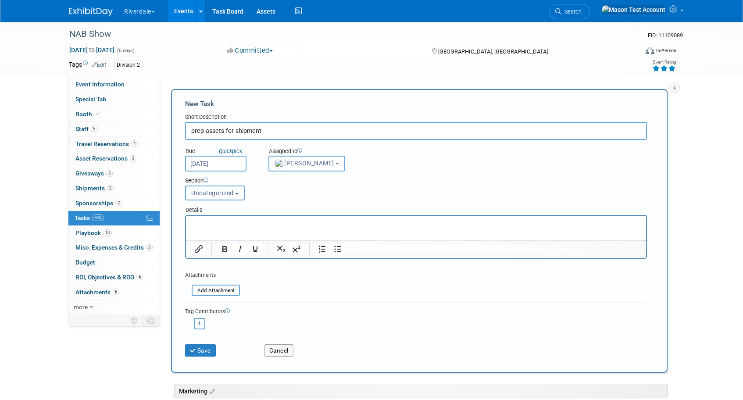
click at [201, 318] on button "button" at bounding box center [199, 323] width 11 height 11
select select
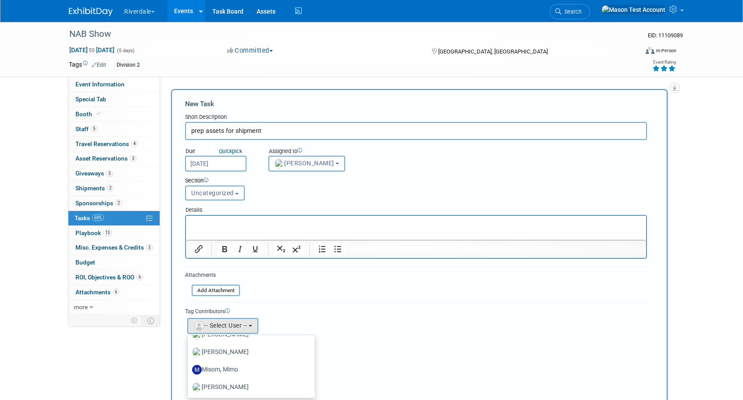
scroll to position [57, 0]
click at [223, 345] on label "doe, John" at bounding box center [249, 344] width 114 height 14
click at [189, 345] on input "doe, John" at bounding box center [186, 343] width 6 height 6
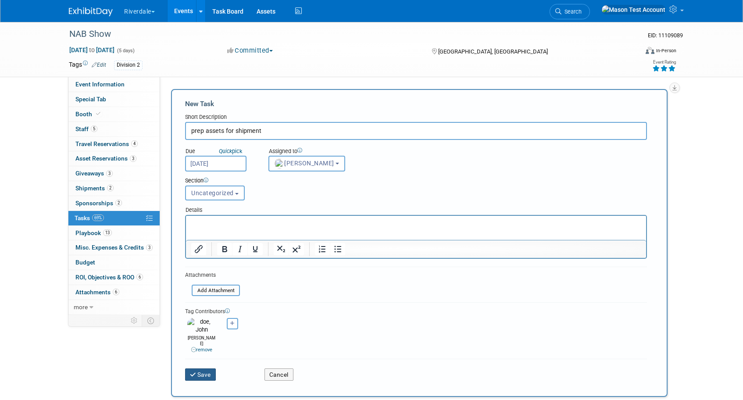
click at [212, 369] on button "Save" at bounding box center [200, 375] width 31 height 12
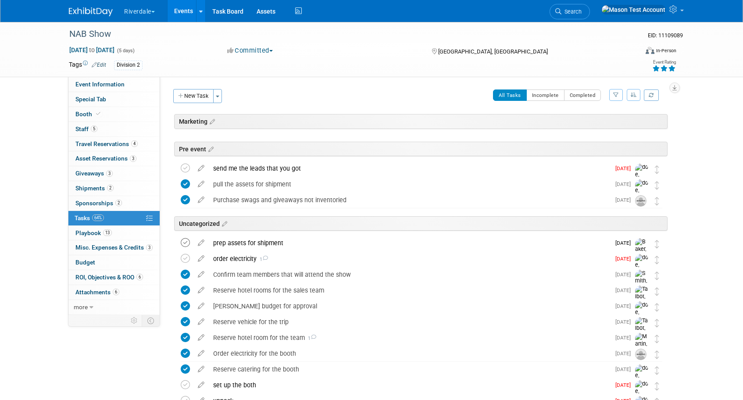
click at [184, 243] on icon at bounding box center [185, 242] width 9 height 9
click at [136, 218] on link "71% Tasks 71%" at bounding box center [113, 218] width 91 height 14
click at [201, 93] on button "New Task" at bounding box center [193, 96] width 40 height 14
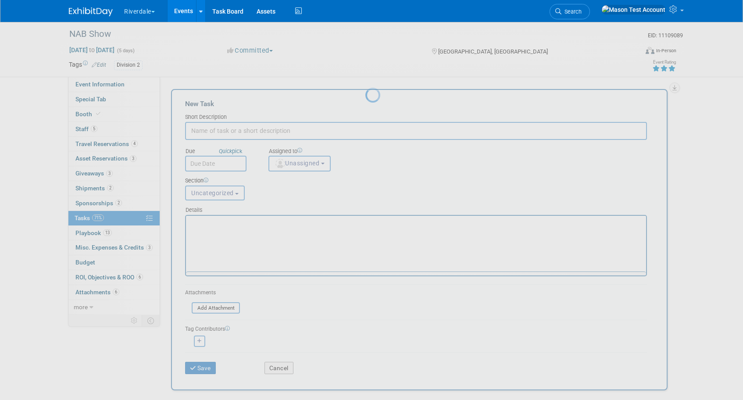
scroll to position [0, 0]
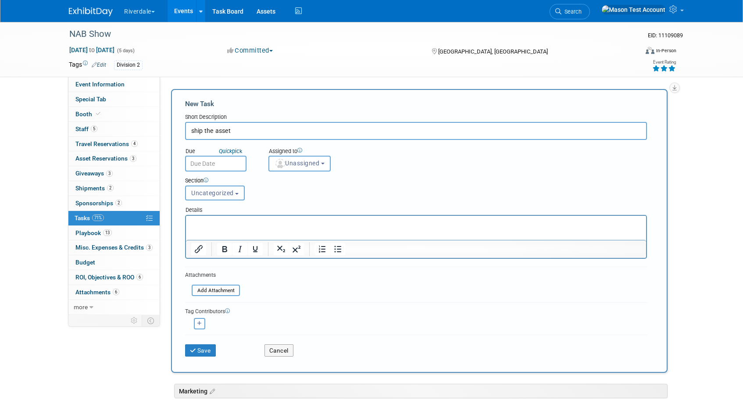
type input "ship the asset"
click at [239, 160] on input "text" at bounding box center [215, 164] width 61 height 16
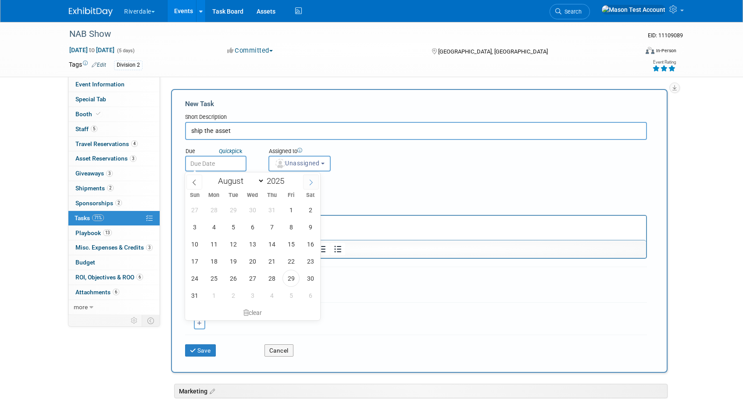
click at [311, 186] on span at bounding box center [311, 182] width 16 height 15
select select "8"
click at [214, 212] on span "1" at bounding box center [213, 209] width 17 height 17
type input "Sep 1, 2025"
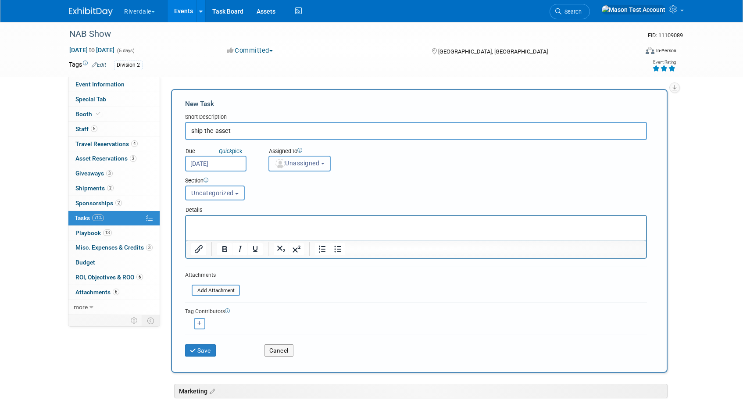
click at [297, 162] on span "Unassigned" at bounding box center [297, 163] width 45 height 7
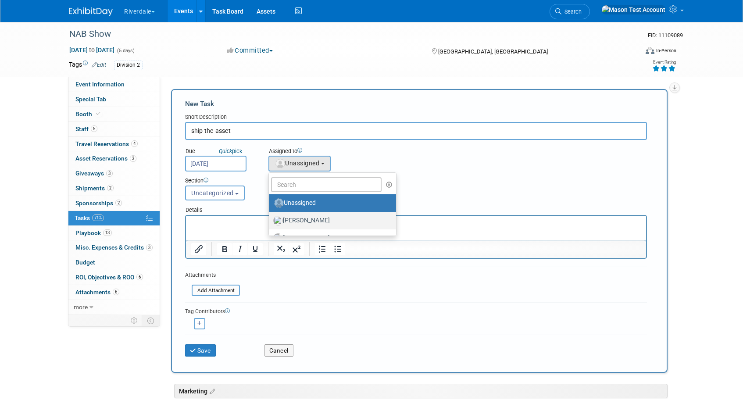
click at [302, 223] on label "Baker, Luke" at bounding box center [330, 221] width 114 height 14
click at [270, 223] on input "Baker, Luke" at bounding box center [268, 220] width 6 height 6
select select "8056bcc3-d37a-4e7b-aee3-3cd992e179c5"
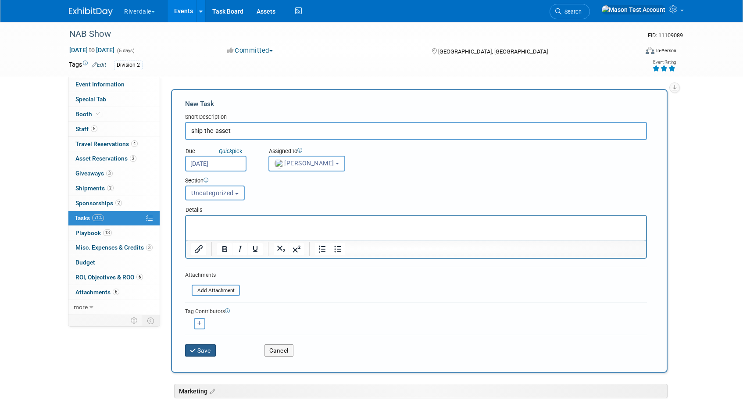
click at [201, 348] on button "Save" at bounding box center [200, 351] width 31 height 12
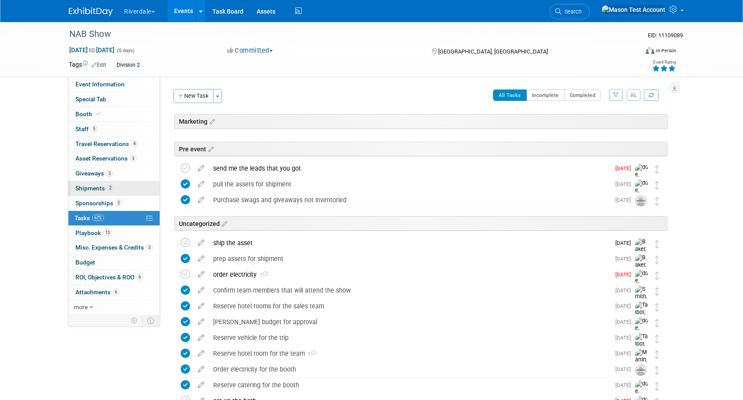
click at [99, 189] on span "Shipments 2" at bounding box center [94, 188] width 38 height 7
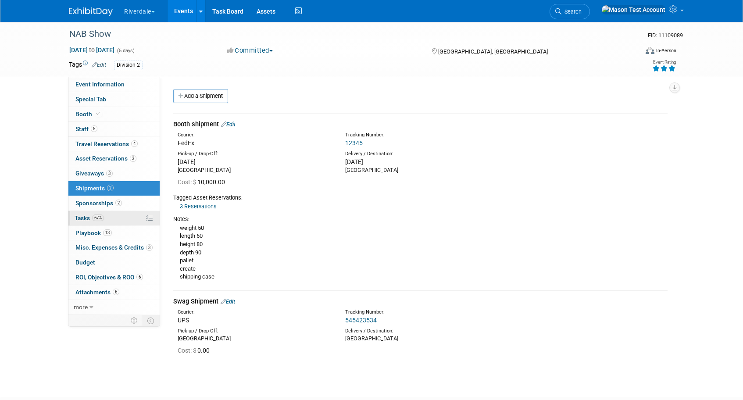
click at [84, 219] on span "Tasks 67%" at bounding box center [89, 218] width 29 height 7
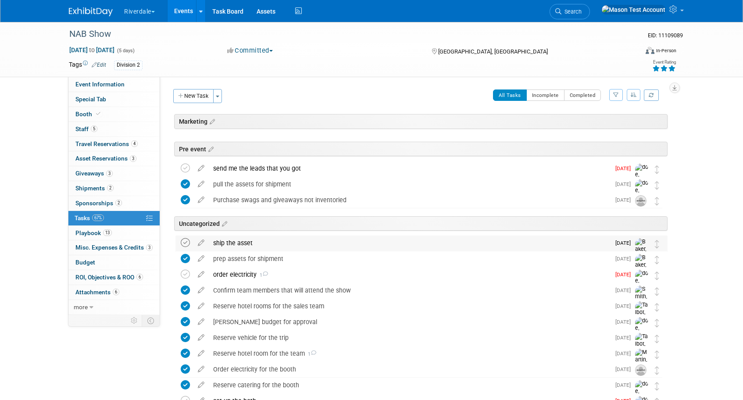
click at [183, 244] on icon at bounding box center [185, 242] width 9 height 9
click at [329, 240] on div "ship the asset" at bounding box center [410, 243] width 402 height 15
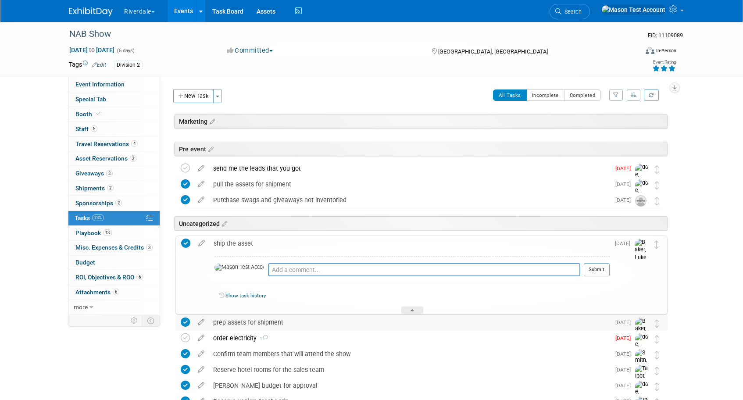
click at [282, 318] on div "prep assets for shipment" at bounding box center [410, 322] width 402 height 15
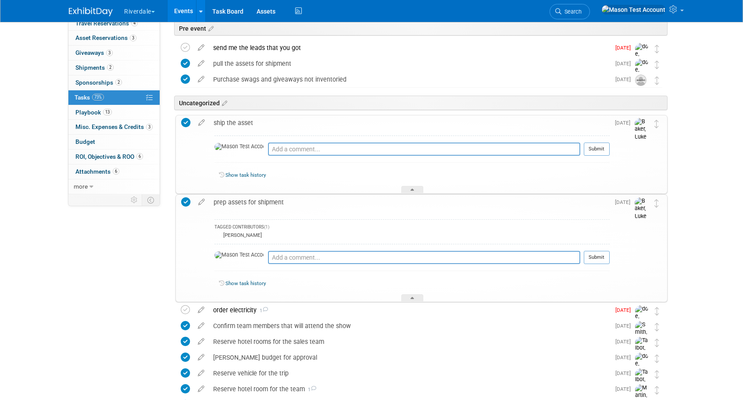
scroll to position [126, 0]
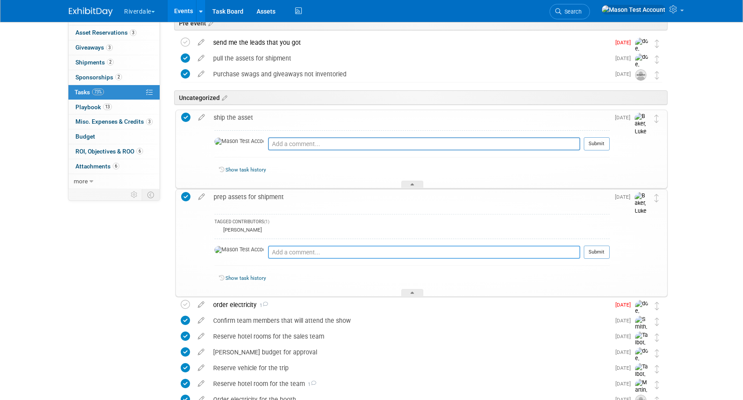
click at [284, 253] on textarea at bounding box center [424, 252] width 312 height 13
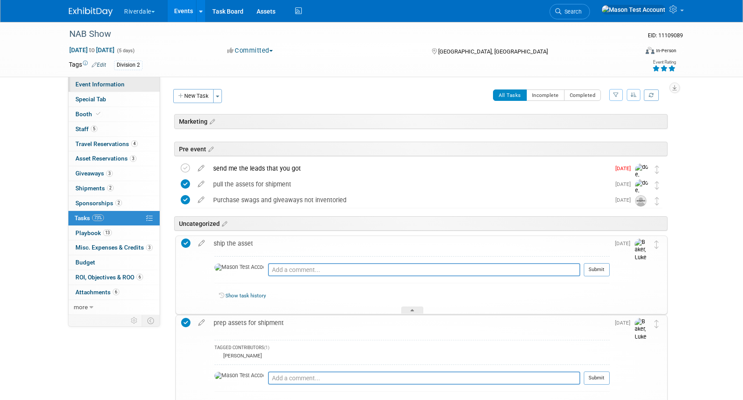
click at [93, 83] on span "Event Information" at bounding box center [99, 84] width 49 height 7
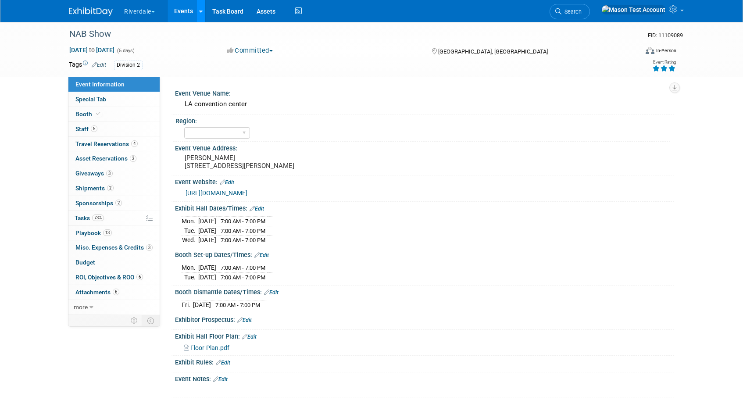
click at [200, 16] on link at bounding box center [200, 11] width 9 height 22
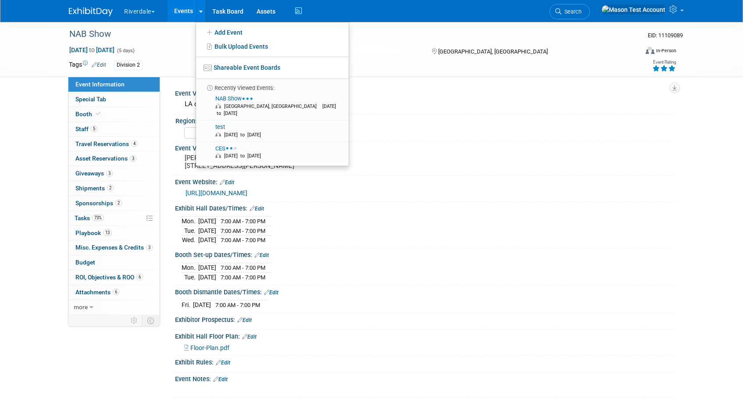
click at [178, 9] on link "Events" at bounding box center [184, 11] width 32 height 22
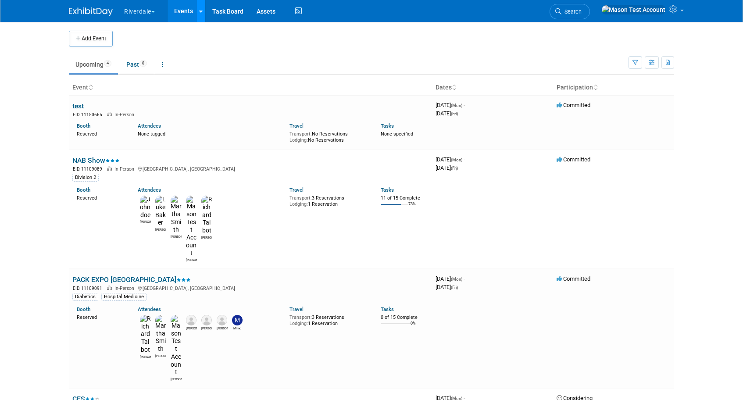
click at [201, 16] on link at bounding box center [200, 11] width 9 height 22
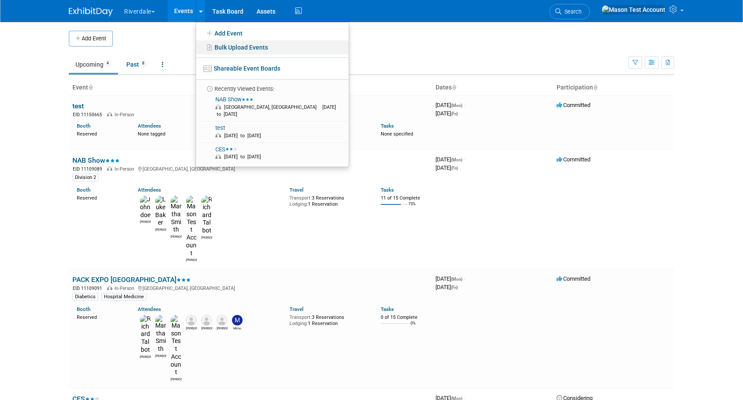
click at [258, 47] on link "Bulk Upload Events" at bounding box center [272, 47] width 153 height 14
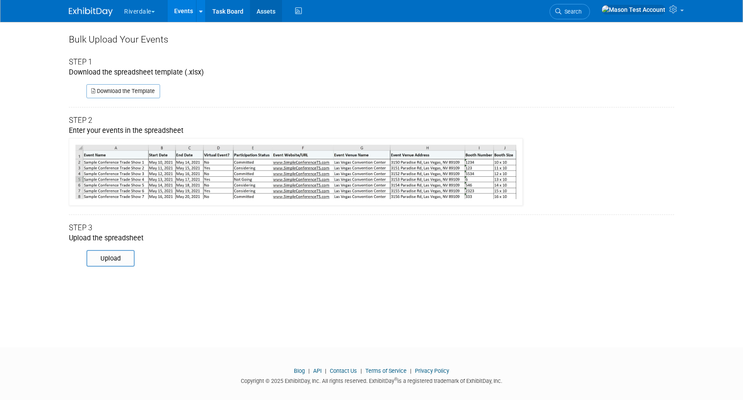
click at [266, 8] on link "Assets" at bounding box center [266, 11] width 32 height 22
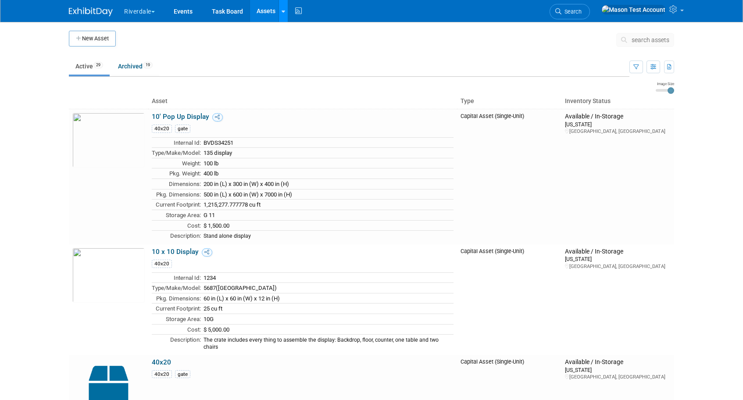
click at [284, 14] on div at bounding box center [284, 11] width 4 height 9
click at [441, 68] on ul "Active 29 Archived 19" at bounding box center [349, 67] width 561 height 20
click at [674, 13] on icon at bounding box center [675, 9] width 10 height 8
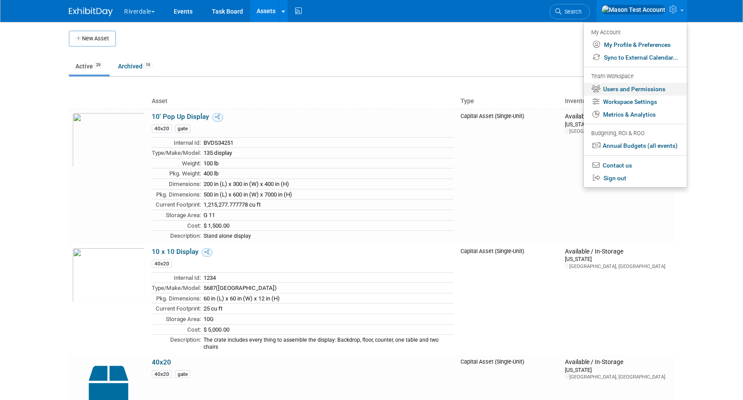
click at [666, 90] on link "Users and Permissions" at bounding box center [635, 89] width 103 height 13
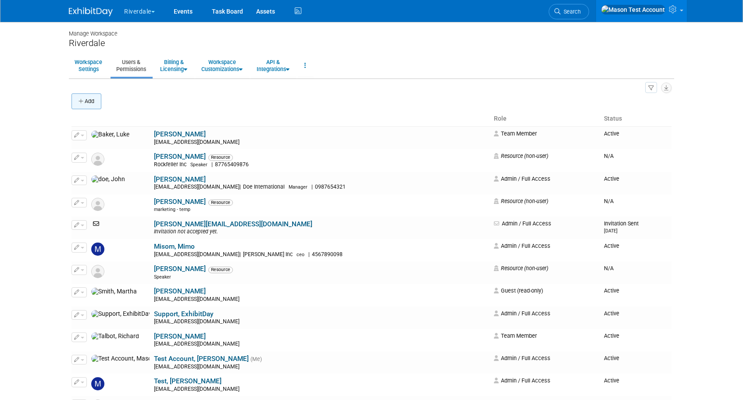
click at [87, 105] on button "Add" at bounding box center [87, 101] width 30 height 16
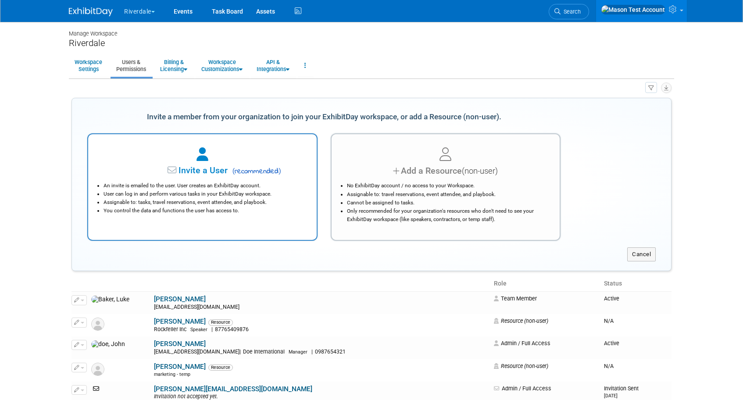
click at [194, 208] on li "You control the data and functions the user has access to." at bounding box center [205, 211] width 202 height 8
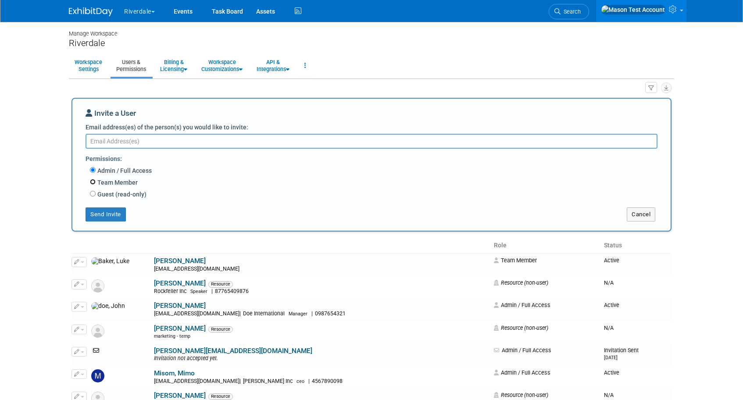
click at [91, 182] on input "Team Member" at bounding box center [93, 182] width 6 height 6
radio input "true"
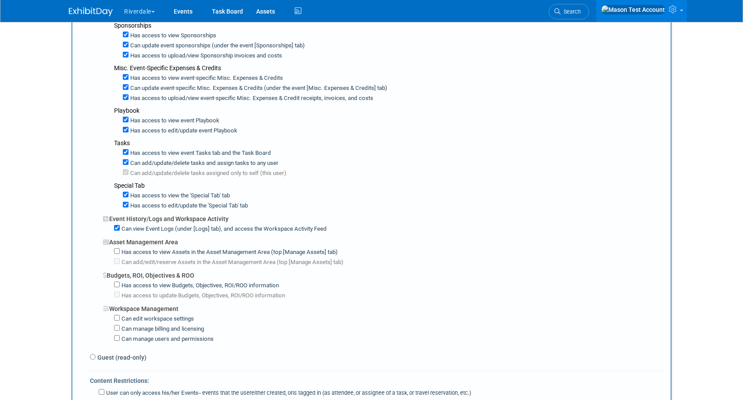
scroll to position [518, 0]
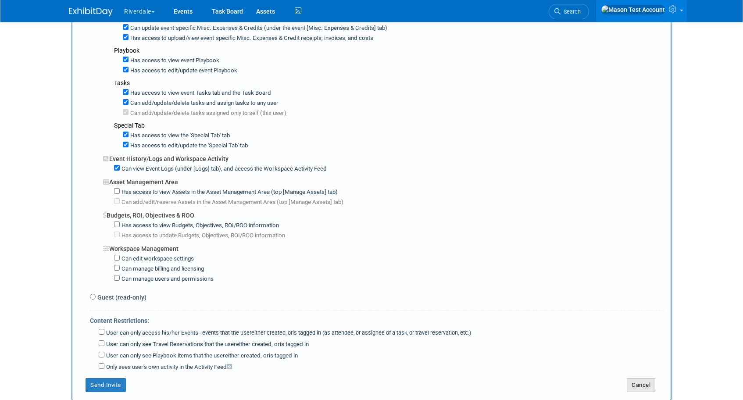
click at [636, 378] on button "Cancel" at bounding box center [641, 385] width 29 height 14
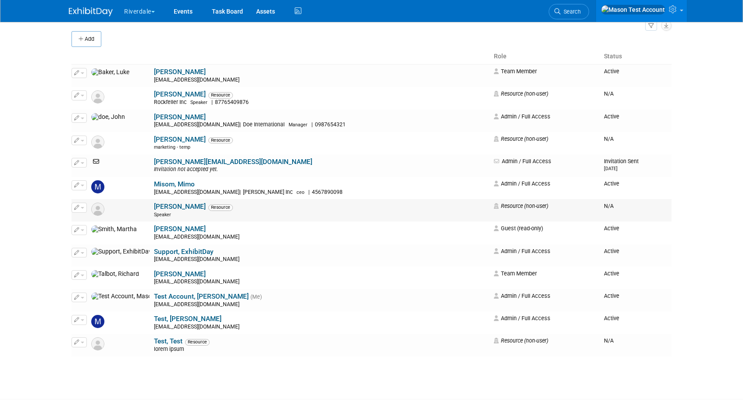
scroll to position [0, 0]
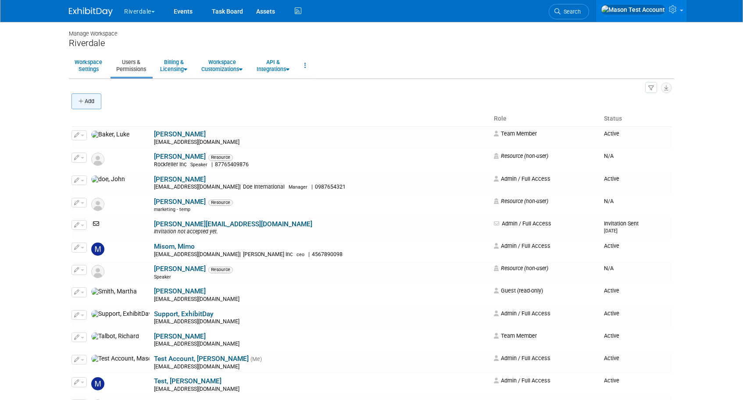
click at [96, 101] on button "Add" at bounding box center [87, 101] width 30 height 16
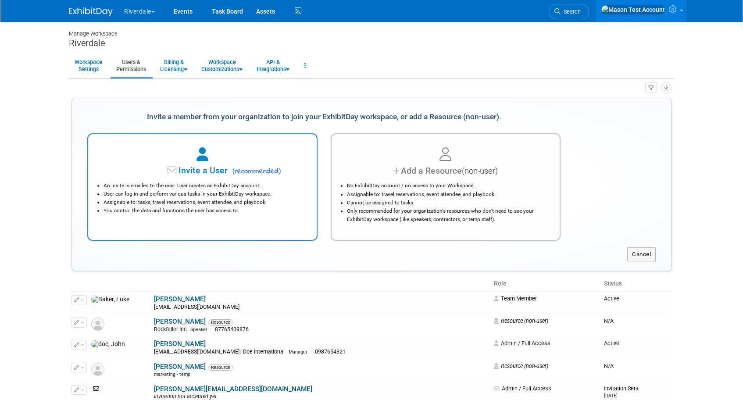
click at [264, 207] on li "Assignable to: tasks, travel reservations, event attendee, and playbook." at bounding box center [205, 202] width 202 height 8
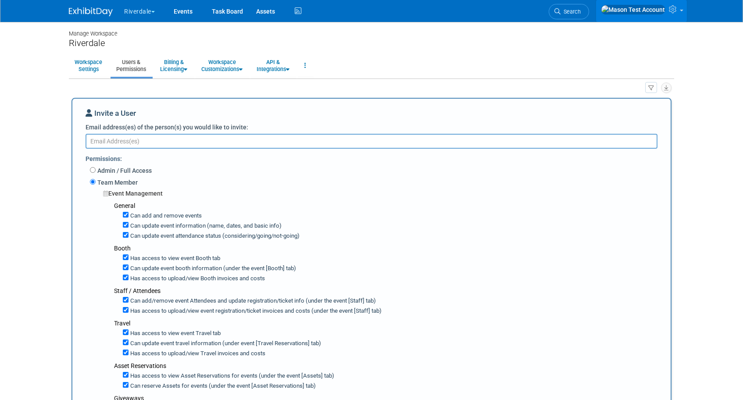
click at [675, 11] on icon at bounding box center [674, 9] width 10 height 8
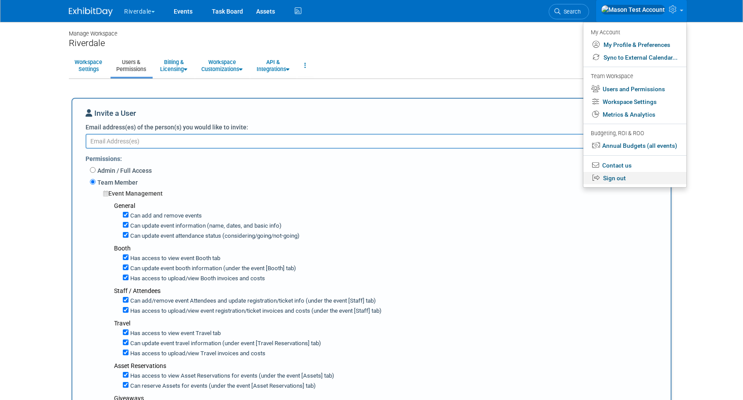
click at [614, 181] on link "Sign out" at bounding box center [635, 178] width 103 height 13
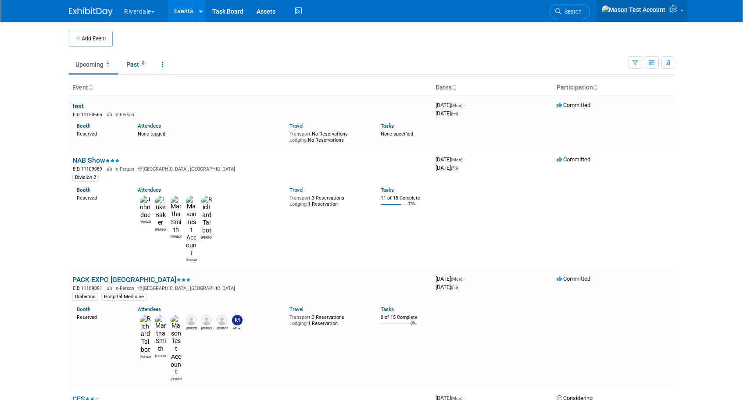
click at [671, 17] on link at bounding box center [642, 11] width 91 height 22
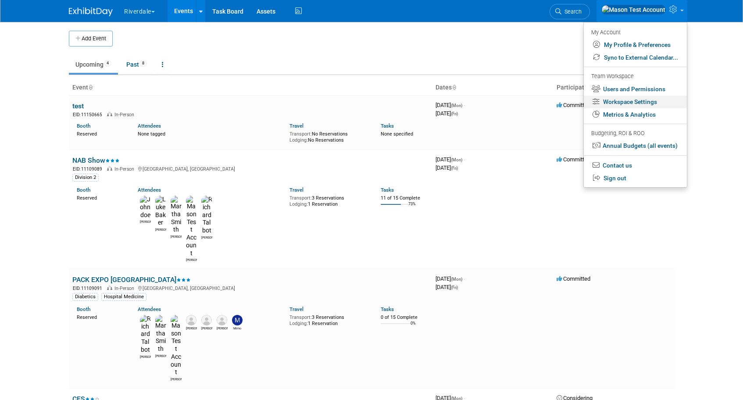
click at [627, 101] on link "Workspace Settings" at bounding box center [635, 102] width 103 height 13
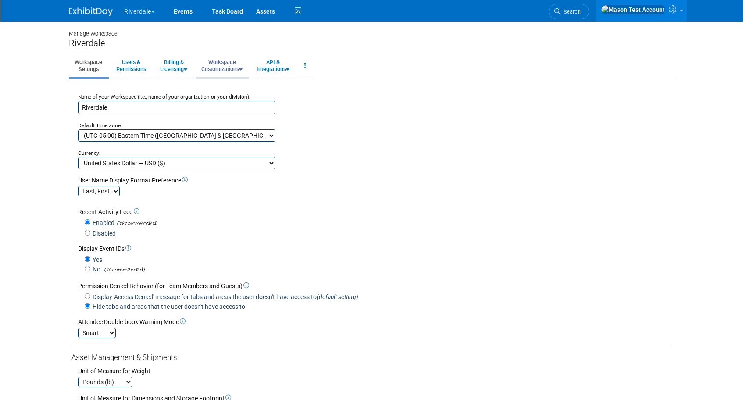
click at [207, 60] on link "Workspace Customizations" at bounding box center [222, 66] width 53 height 22
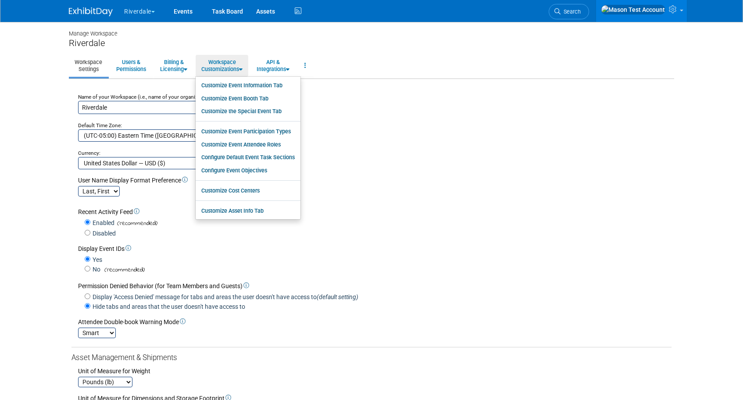
click at [432, 150] on div "Currency:" at bounding box center [375, 149] width 594 height 15
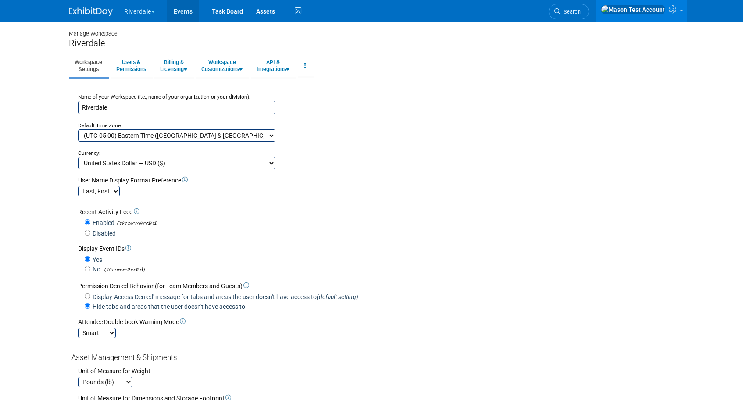
click at [182, 13] on link "Events" at bounding box center [183, 11] width 32 height 22
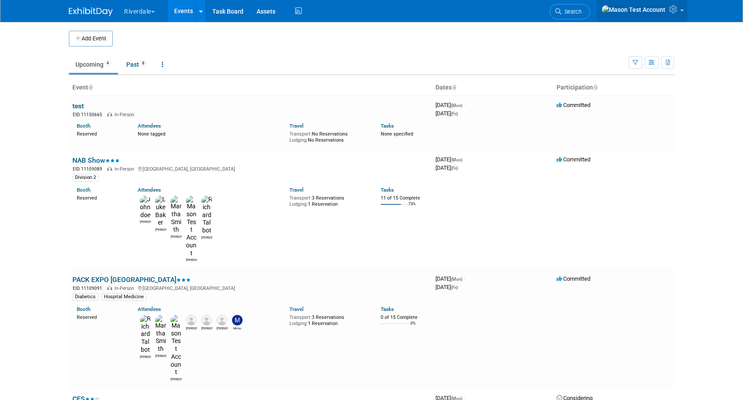
click at [677, 8] on icon at bounding box center [675, 9] width 10 height 8
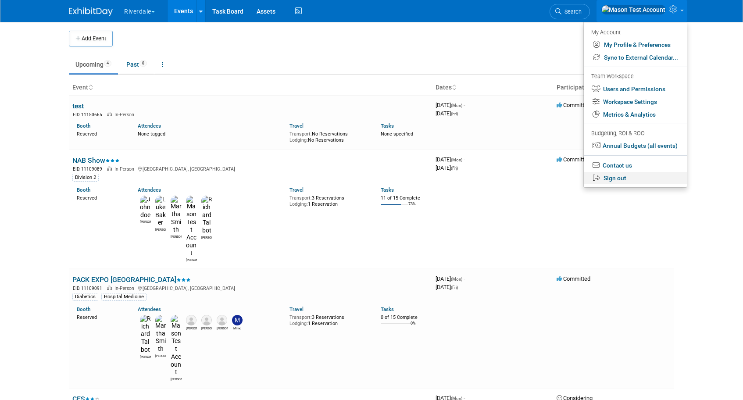
click at [624, 184] on link "Sign out" at bounding box center [635, 178] width 103 height 13
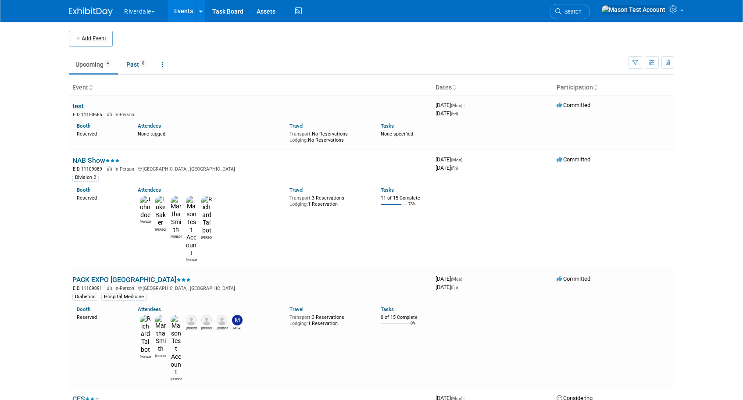
click at [144, 11] on button "Riverdale" at bounding box center [144, 9] width 43 height 19
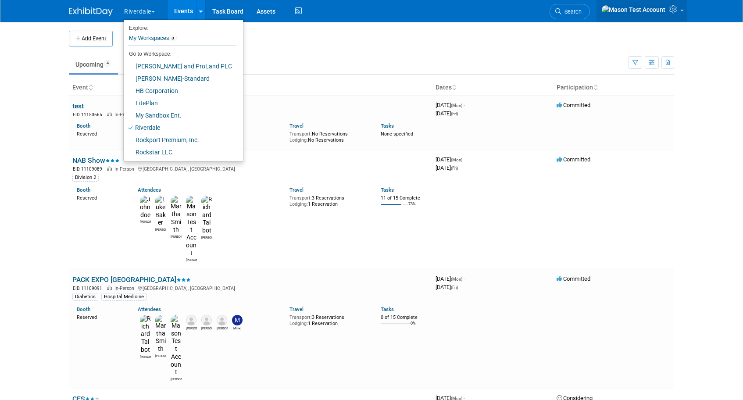
click at [672, 15] on link at bounding box center [642, 11] width 91 height 22
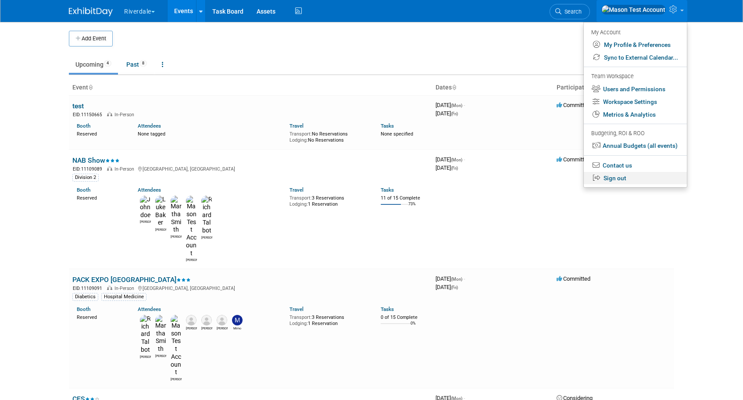
click at [618, 181] on link "Sign out" at bounding box center [635, 178] width 103 height 13
